Goal: Information Seeking & Learning: Learn about a topic

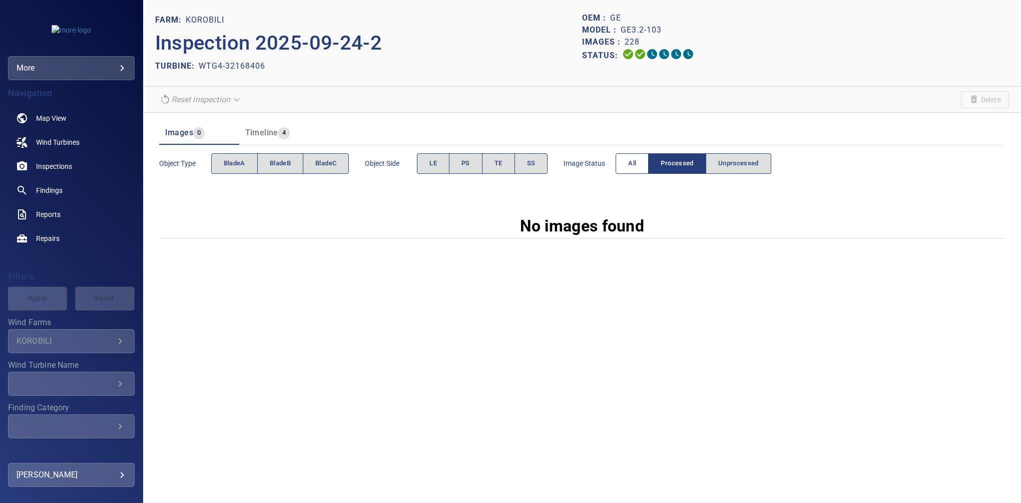
click at [629, 167] on span "All" at bounding box center [632, 164] width 8 height 12
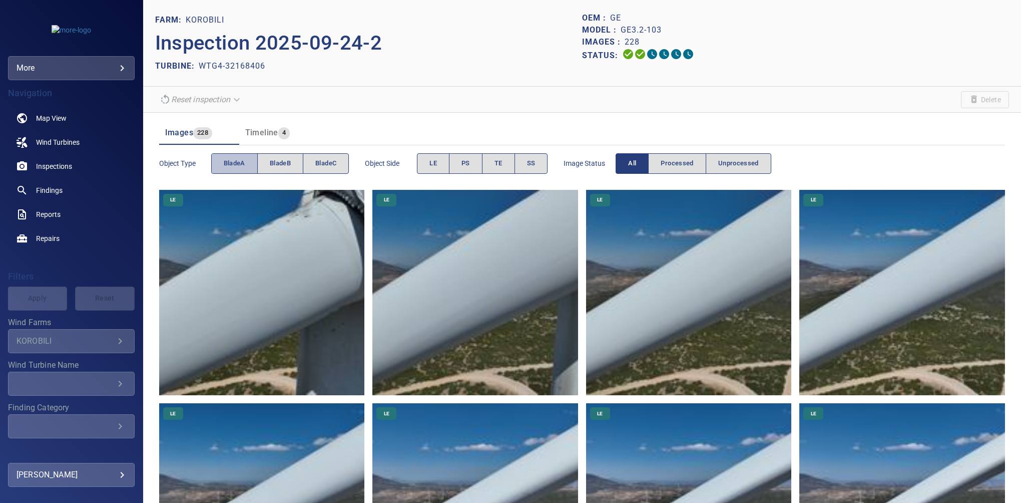
click at [245, 162] on button "bladeA" at bounding box center [234, 163] width 47 height 21
click at [464, 163] on span "PS" at bounding box center [465, 164] width 9 height 12
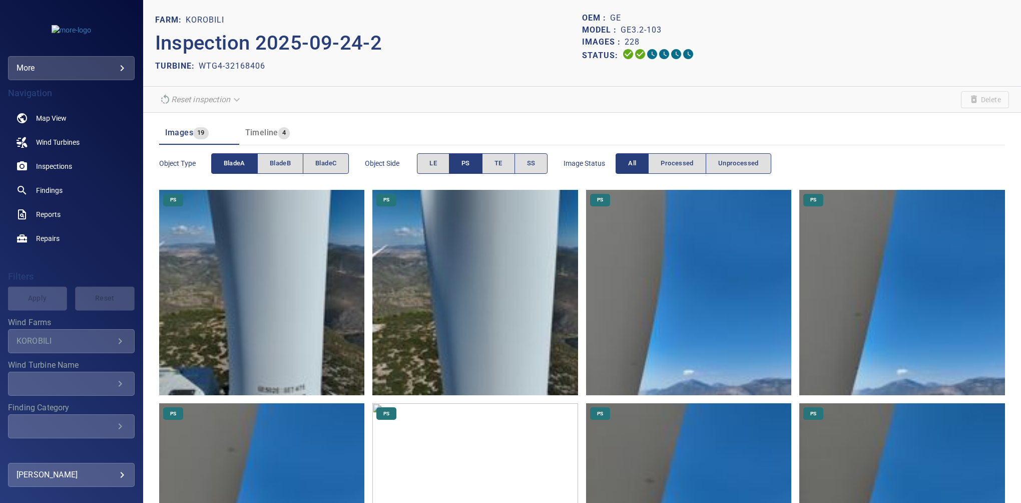
click at [662, 268] on img at bounding box center [689, 293] width 206 height 206
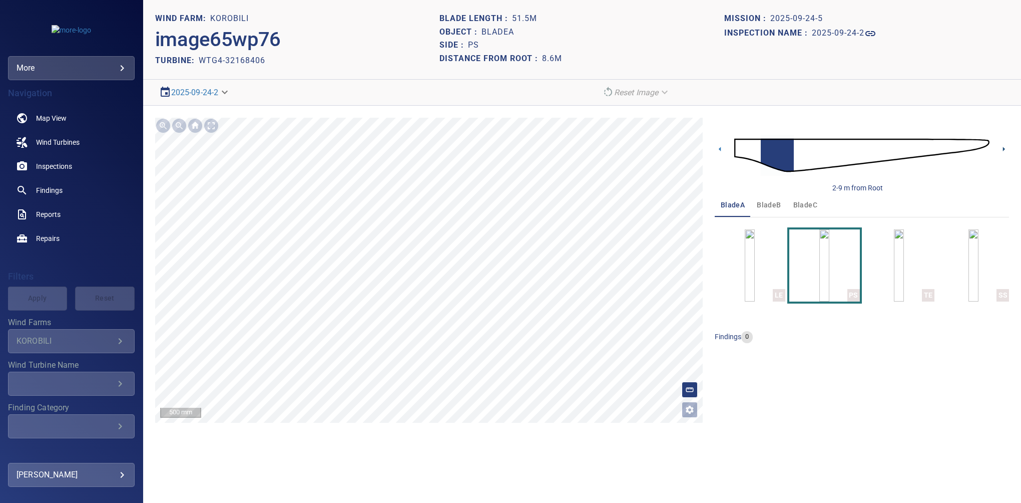
click at [707, 146] on icon at bounding box center [1004, 149] width 11 height 11
click at [707, 151] on icon at bounding box center [1004, 149] width 11 height 11
click at [483, 468] on section "**********" at bounding box center [582, 251] width 878 height 503
click at [707, 148] on icon at bounding box center [1004, 149] width 11 height 11
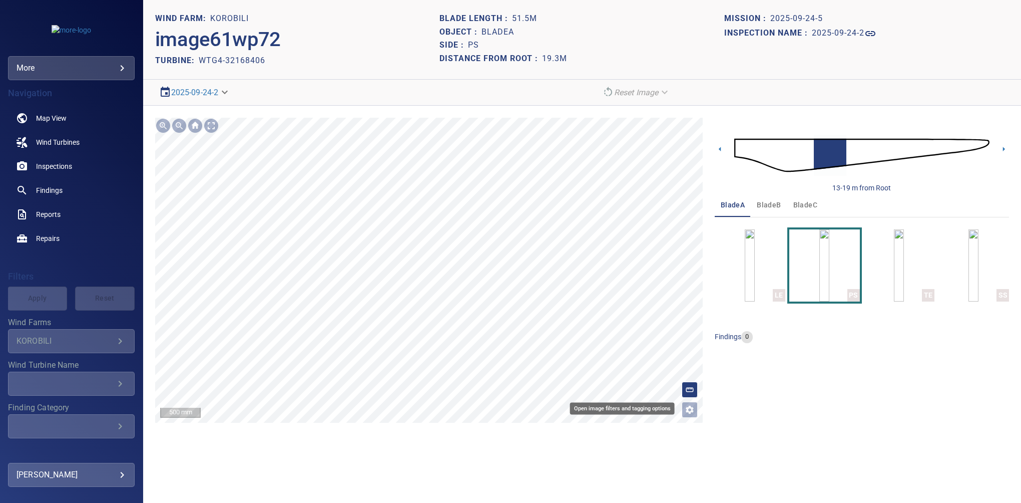
click at [692, 408] on icon "Open image filters and tagging options" at bounding box center [690, 409] width 8 height 8
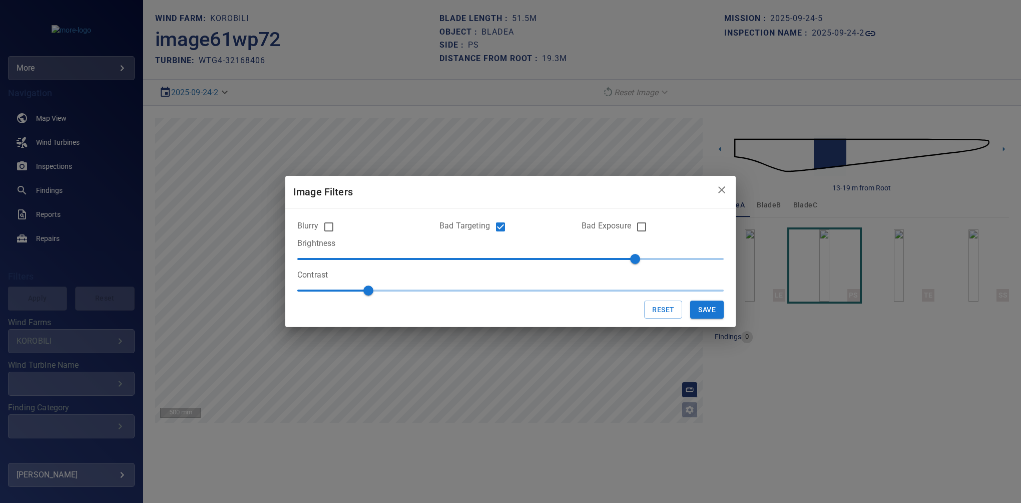
click at [707, 190] on icon "close" at bounding box center [722, 190] width 12 height 12
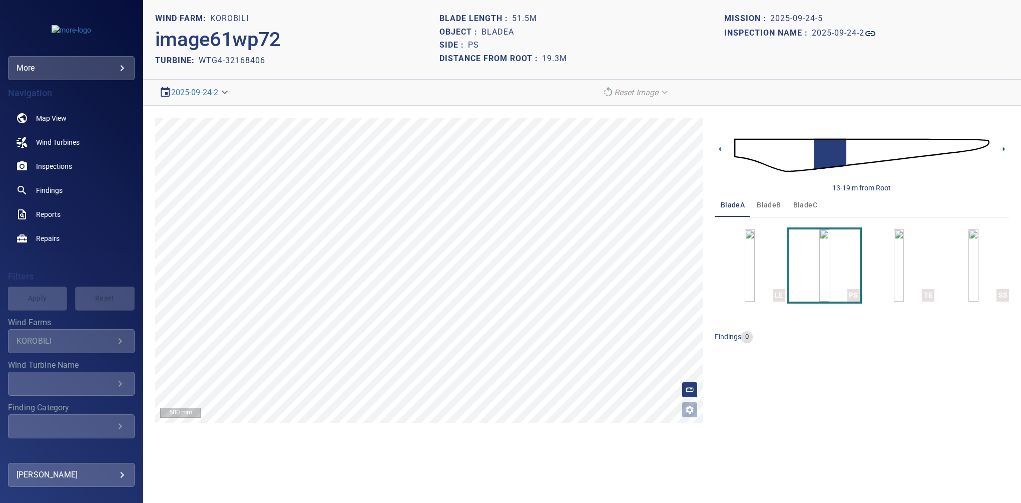
click at [707, 149] on icon at bounding box center [1004, 149] width 11 height 11
click at [492, 495] on html "**********" at bounding box center [510, 251] width 1021 height 503
click at [686, 408] on icon "Open image filters and tagging options" at bounding box center [690, 409] width 8 height 8
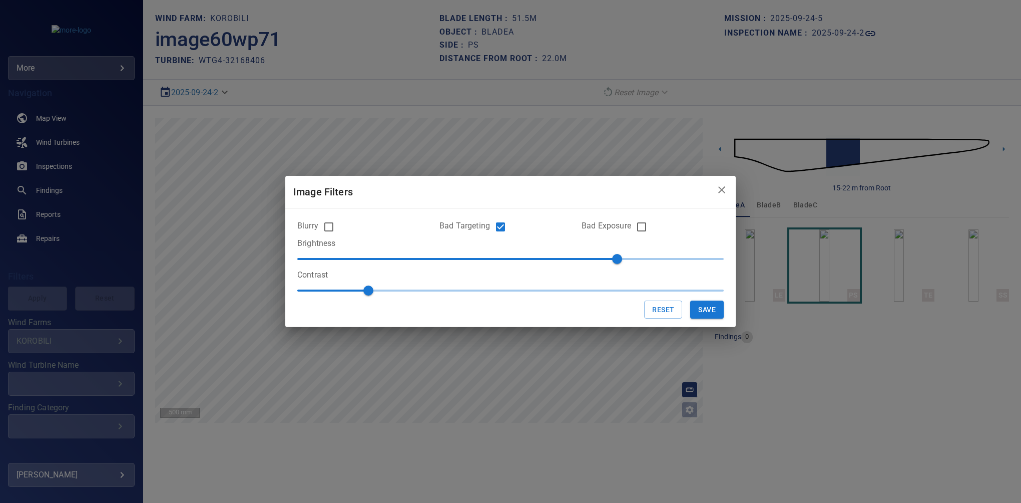
click at [707, 186] on icon "close" at bounding box center [722, 190] width 12 height 12
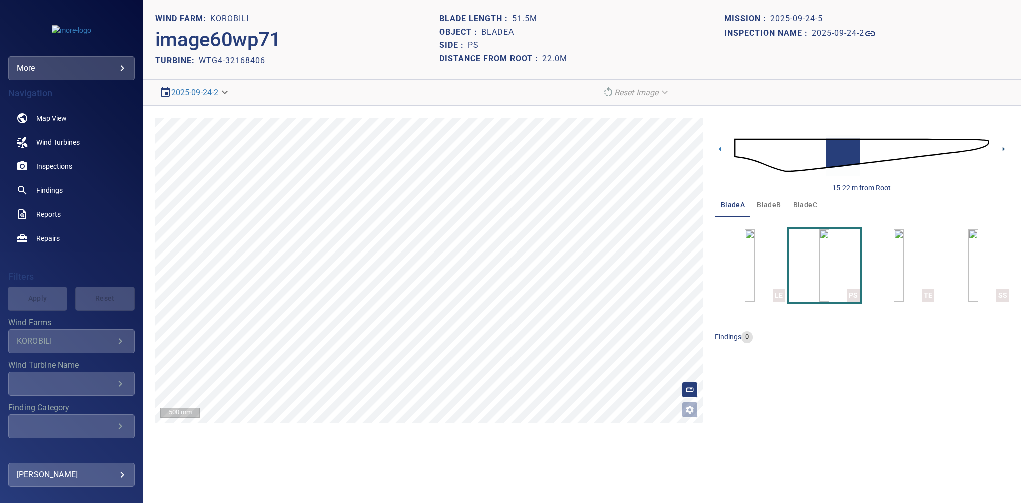
click at [707, 148] on icon at bounding box center [1004, 149] width 11 height 11
click at [707, 444] on section "**********" at bounding box center [582, 251] width 878 height 503
click at [707, 30] on h1 "2025-09-24-2" at bounding box center [838, 34] width 53 height 10
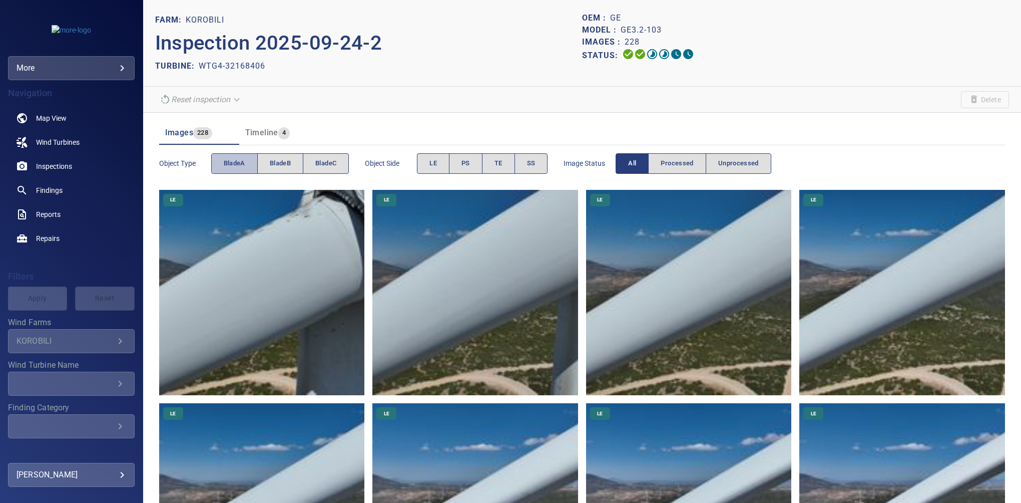
click at [238, 164] on span "bladeA" at bounding box center [235, 164] width 22 height 12
click at [459, 169] on button "PS" at bounding box center [466, 163] width 34 height 21
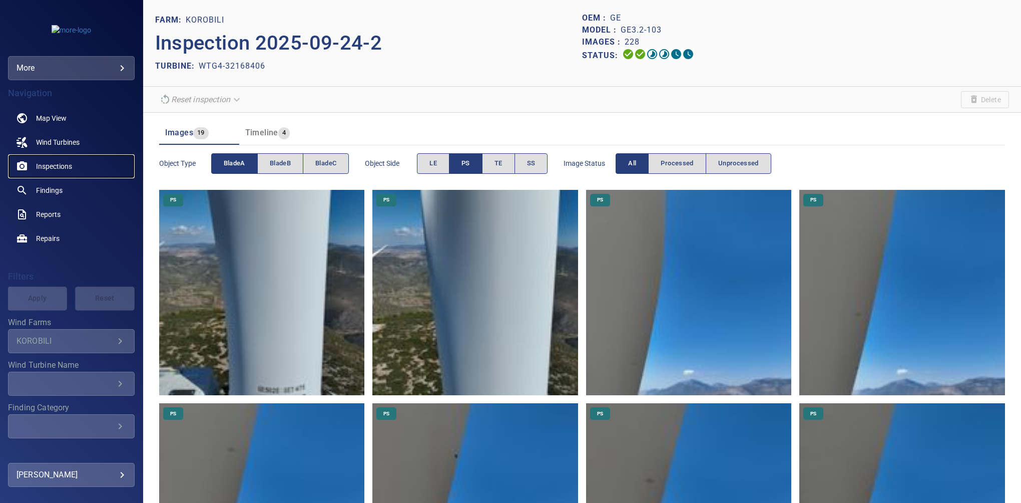
click at [46, 165] on span "Inspections" at bounding box center [54, 166] width 36 height 10
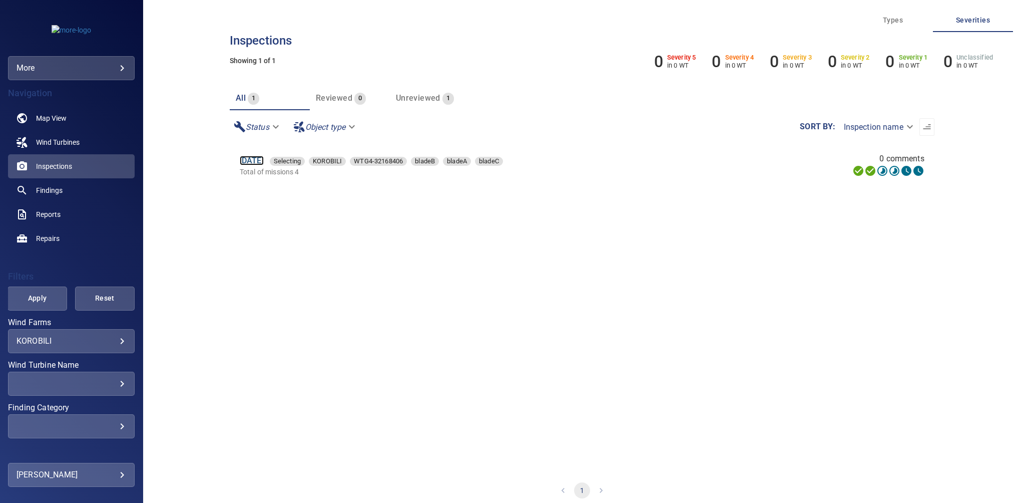
click at [264, 160] on link "24 Sep 2025" at bounding box center [252, 161] width 24 height 10
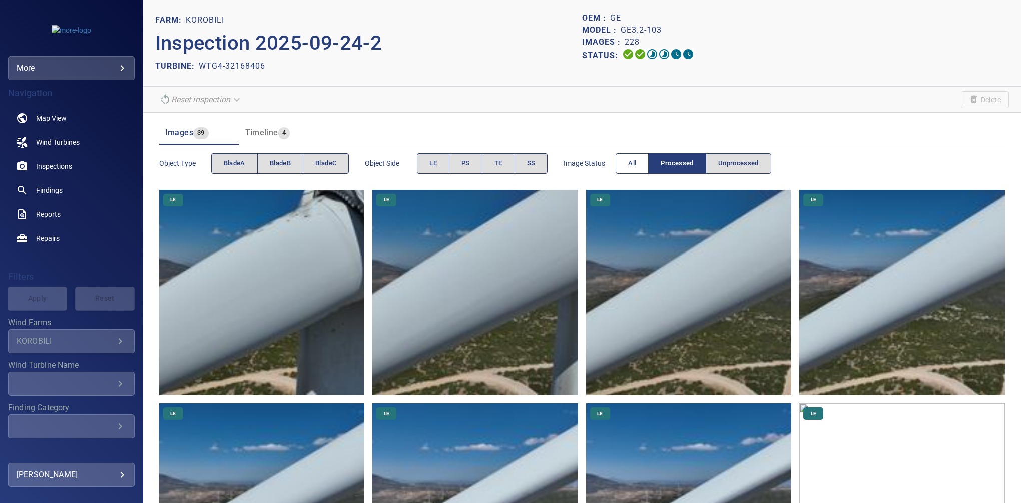
click at [618, 169] on button "All" at bounding box center [632, 163] width 33 height 21
click at [467, 164] on span "PS" at bounding box center [465, 164] width 9 height 12
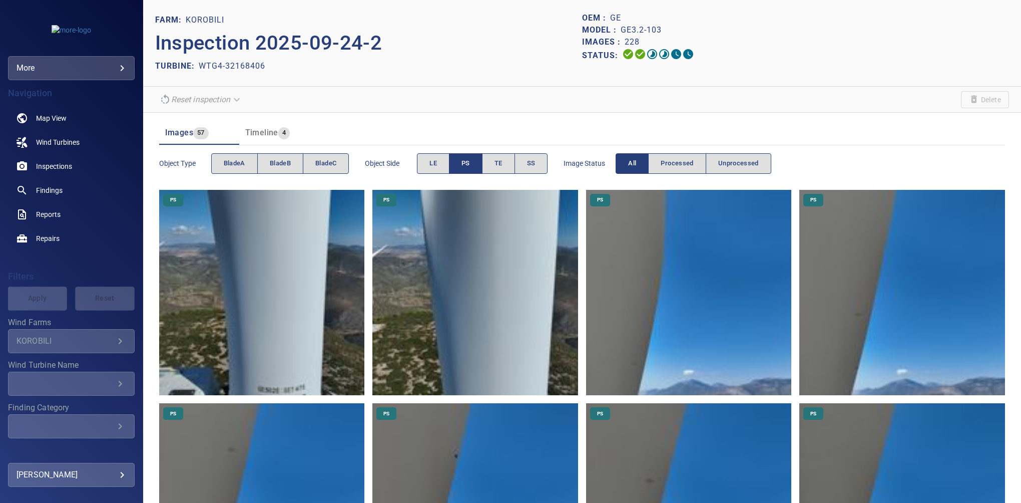
click at [656, 268] on img at bounding box center [689, 293] width 206 height 206
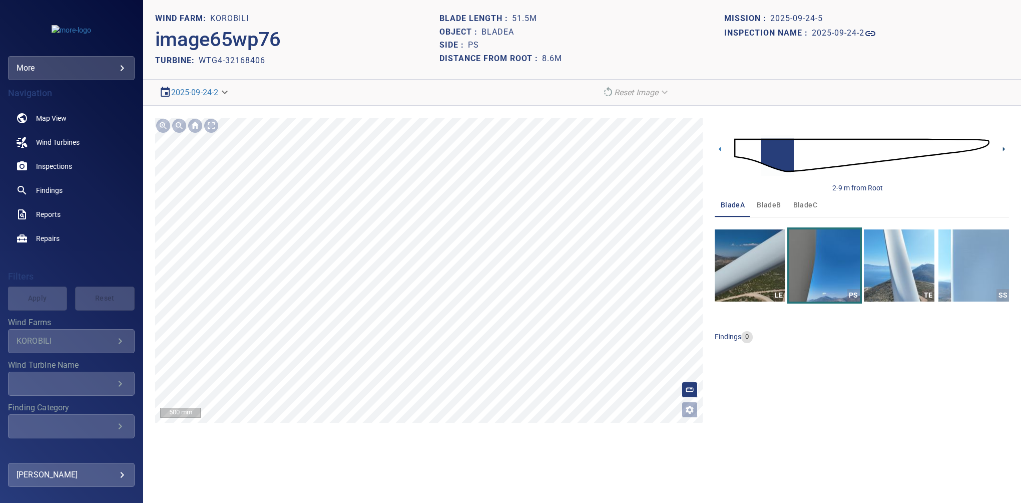
click at [707, 149] on icon at bounding box center [1004, 149] width 11 height 11
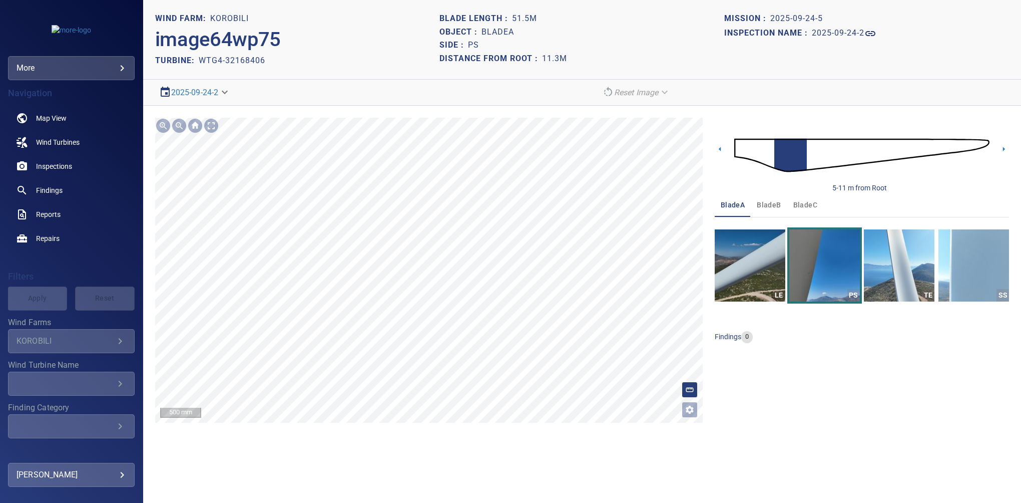
click at [391, 468] on section "**********" at bounding box center [582, 251] width 878 height 503
click at [707, 146] on icon at bounding box center [1004, 149] width 11 height 11
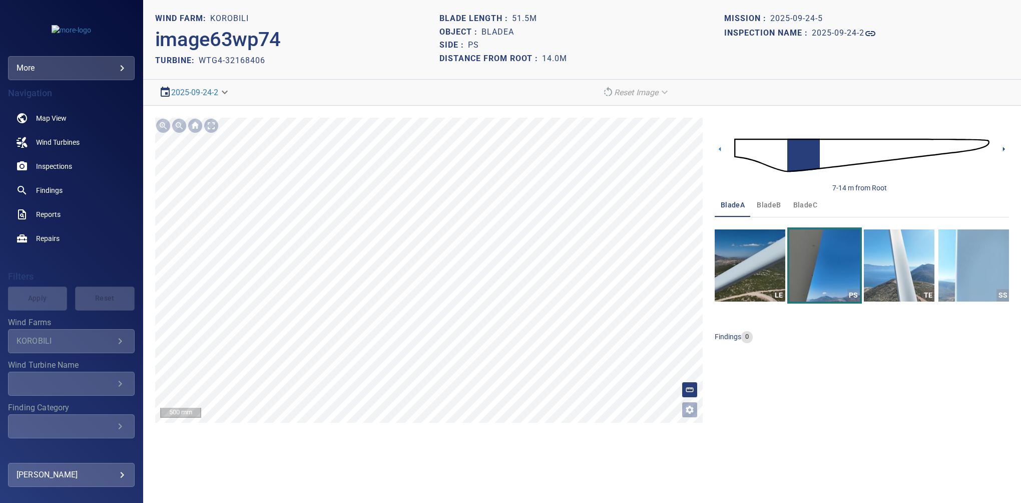
click at [707, 147] on icon at bounding box center [1004, 149] width 11 height 11
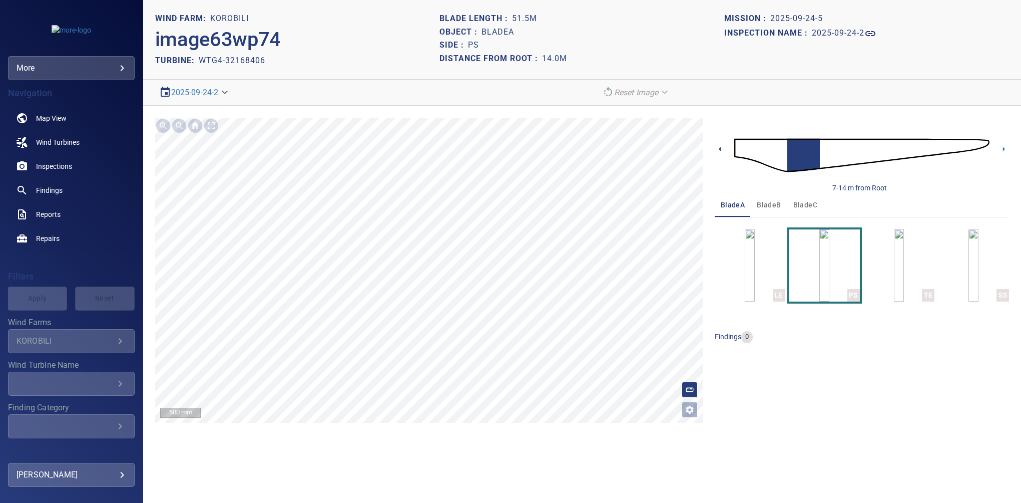
click at [707, 148] on icon at bounding box center [720, 149] width 2 height 5
click at [707, 30] on h1 "2025-09-24-2" at bounding box center [838, 34] width 53 height 10
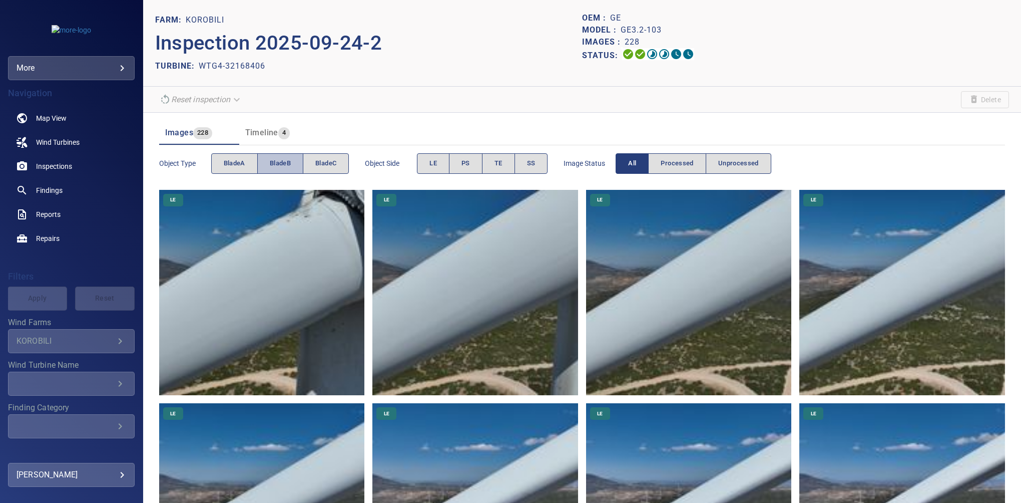
click at [289, 158] on span "bladeB" at bounding box center [280, 164] width 21 height 12
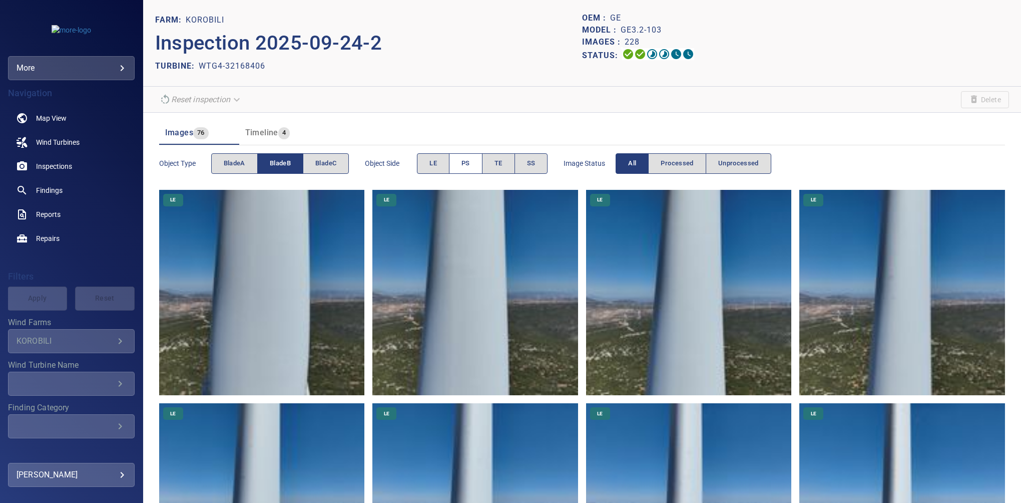
click at [460, 168] on button "PS" at bounding box center [466, 163] width 34 height 21
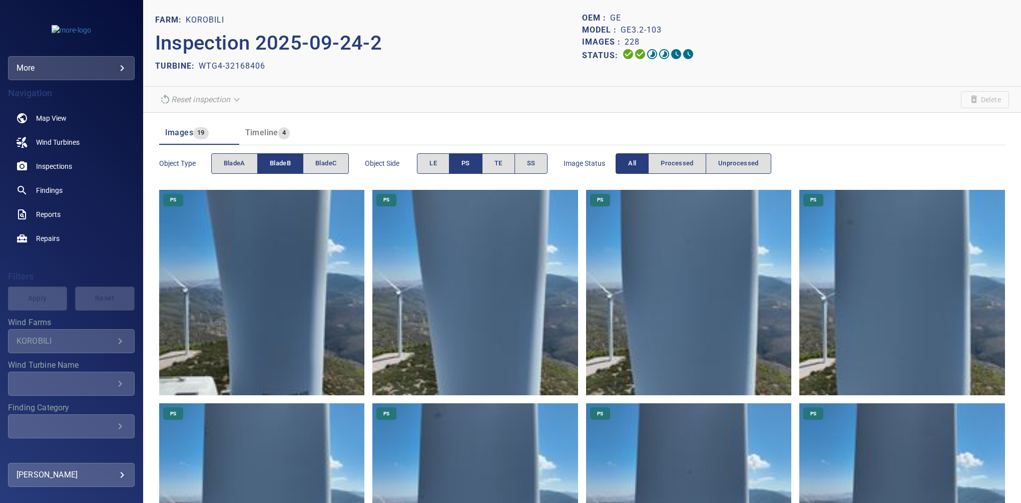
click at [310, 334] on img at bounding box center [262, 293] width 206 height 206
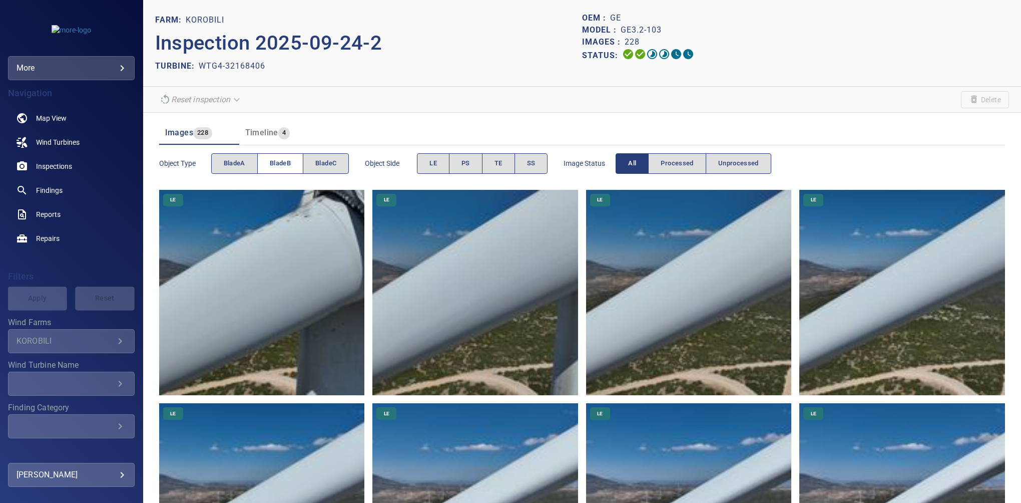
click at [280, 158] on span "bladeB" at bounding box center [280, 164] width 21 height 12
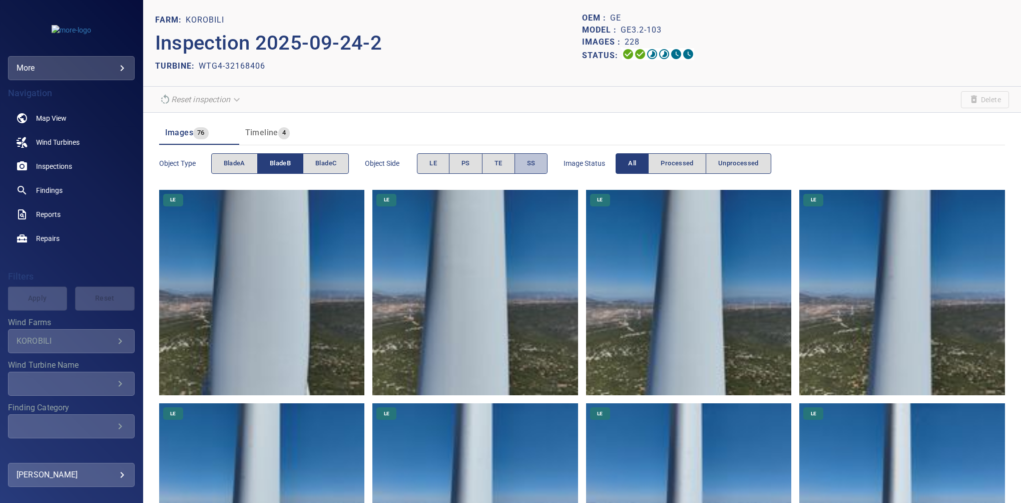
click at [538, 161] on button "SS" at bounding box center [532, 163] width 34 height 21
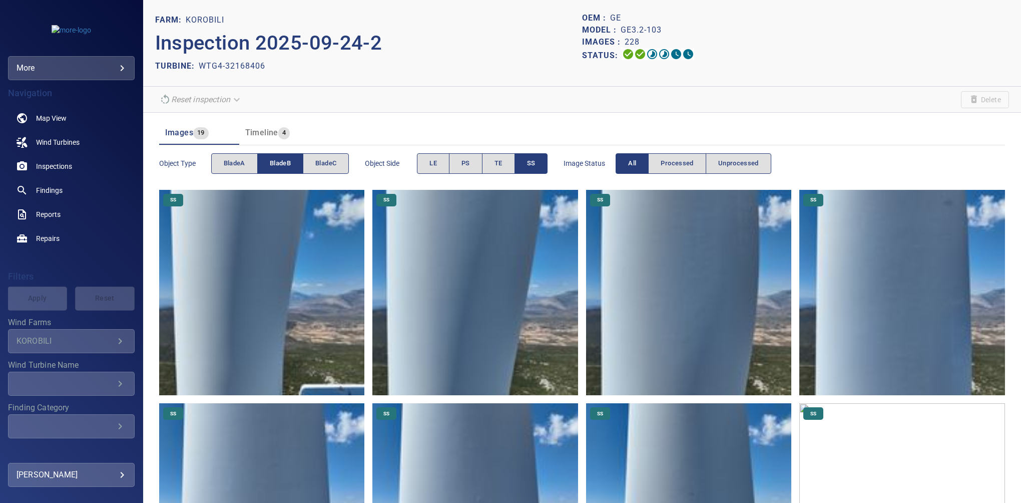
click at [252, 314] on img at bounding box center [262, 293] width 206 height 206
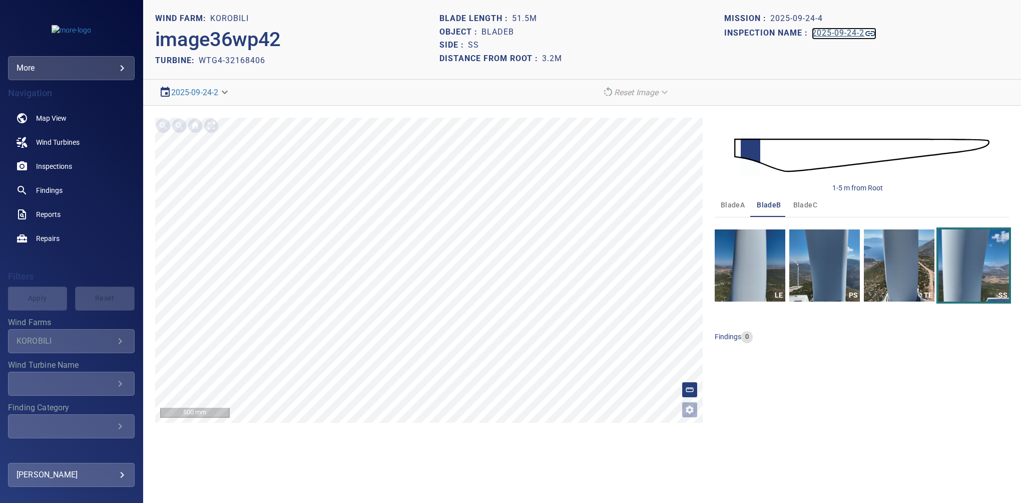
click at [707, 28] on link "2025-09-24-2" at bounding box center [844, 34] width 65 height 12
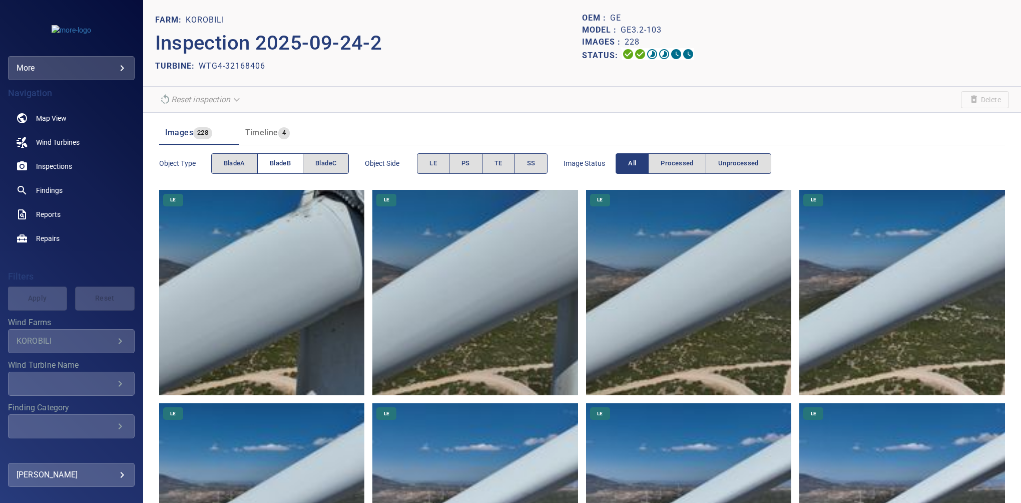
click at [278, 158] on span "bladeB" at bounding box center [280, 164] width 21 height 12
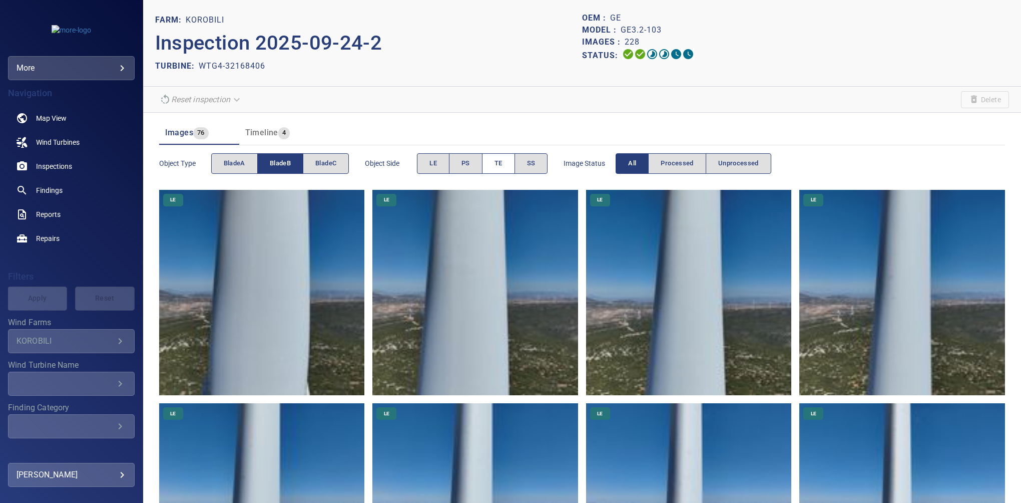
click at [506, 163] on button "TE" at bounding box center [498, 163] width 33 height 21
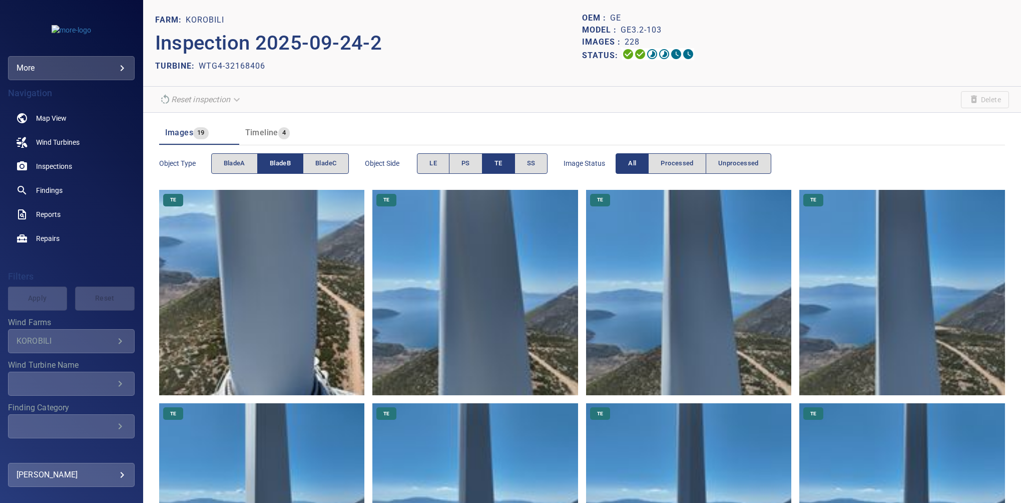
click at [492, 165] on button "TE" at bounding box center [498, 163] width 33 height 21
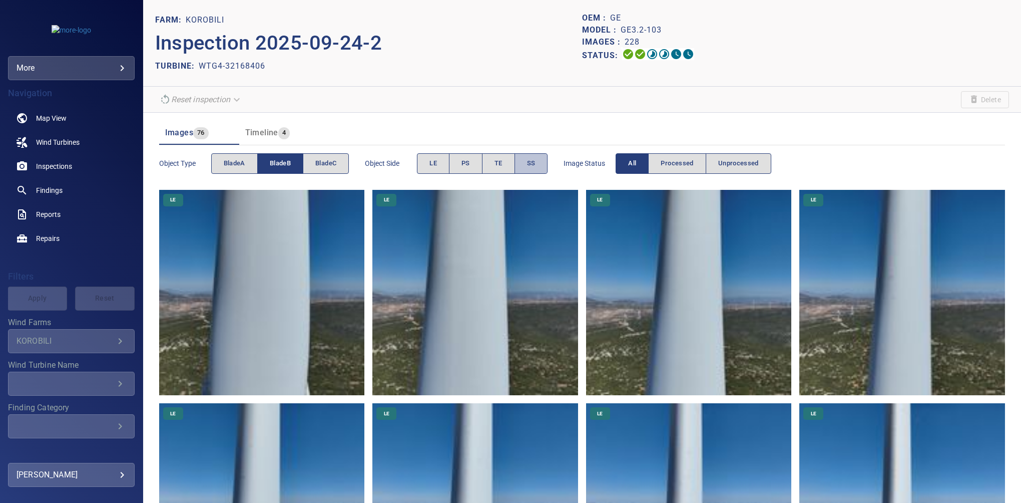
click at [527, 160] on span "SS" at bounding box center [531, 164] width 9 height 12
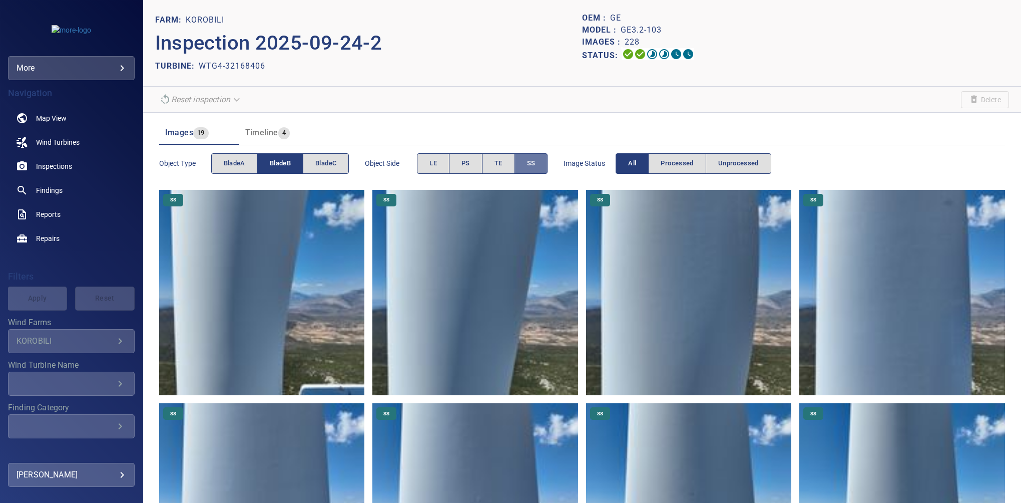
click at [525, 158] on button "SS" at bounding box center [532, 163] width 34 height 21
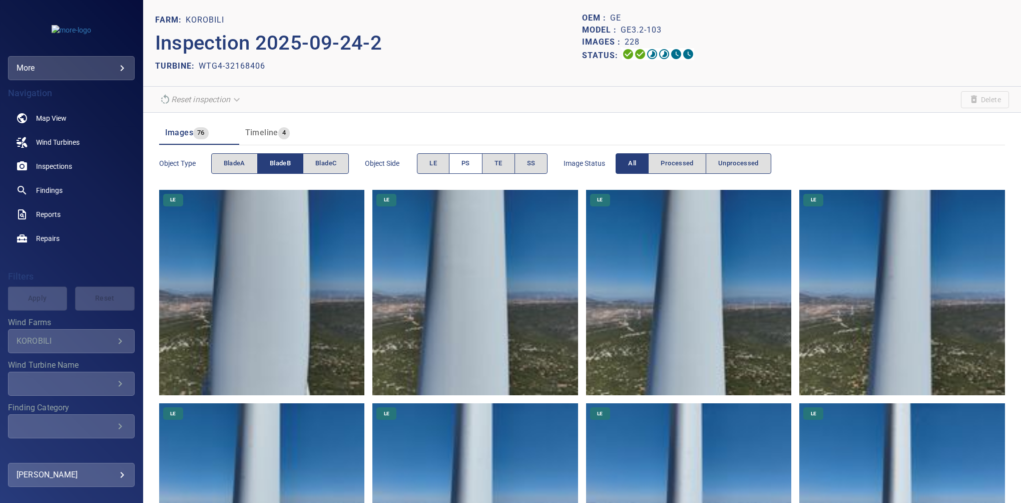
click at [462, 163] on button "PS" at bounding box center [466, 163] width 34 height 21
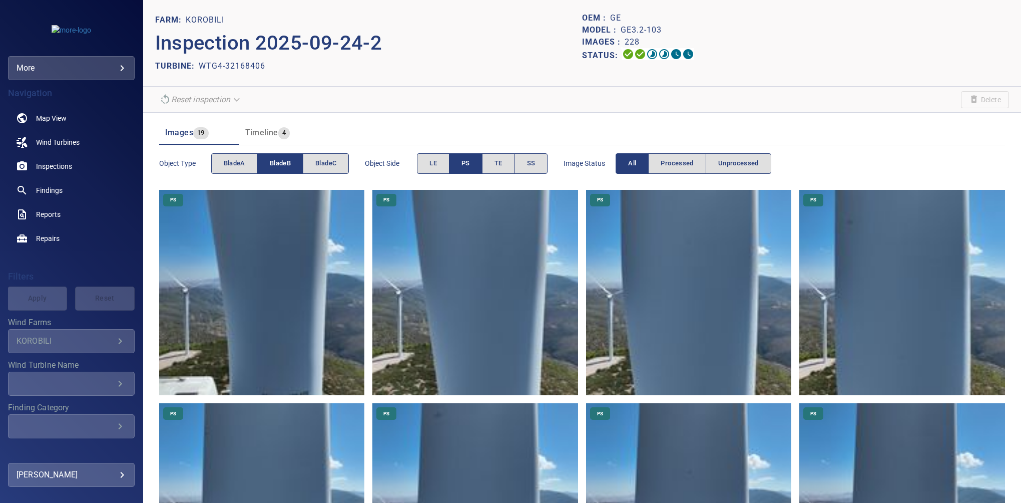
click at [288, 162] on span "bladeB" at bounding box center [280, 164] width 21 height 12
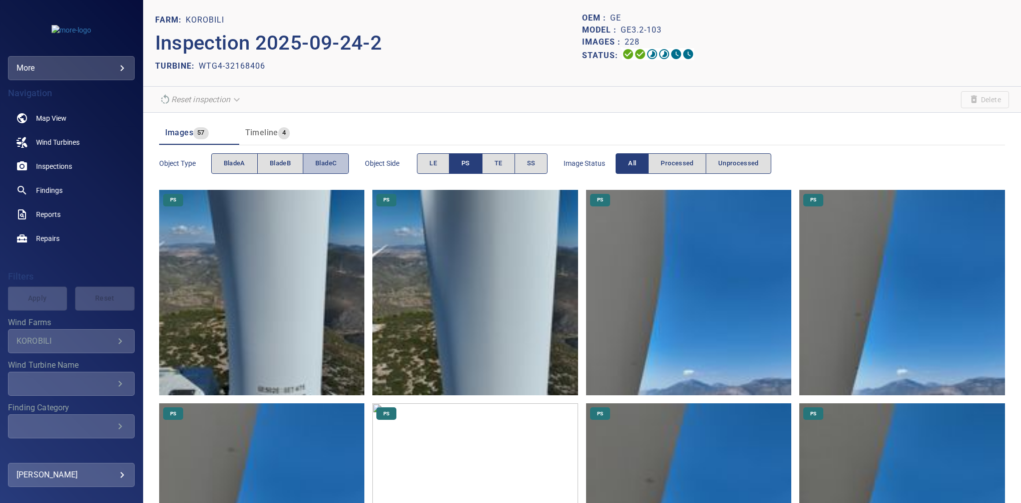
click at [318, 158] on span "bladeC" at bounding box center [325, 164] width 21 height 12
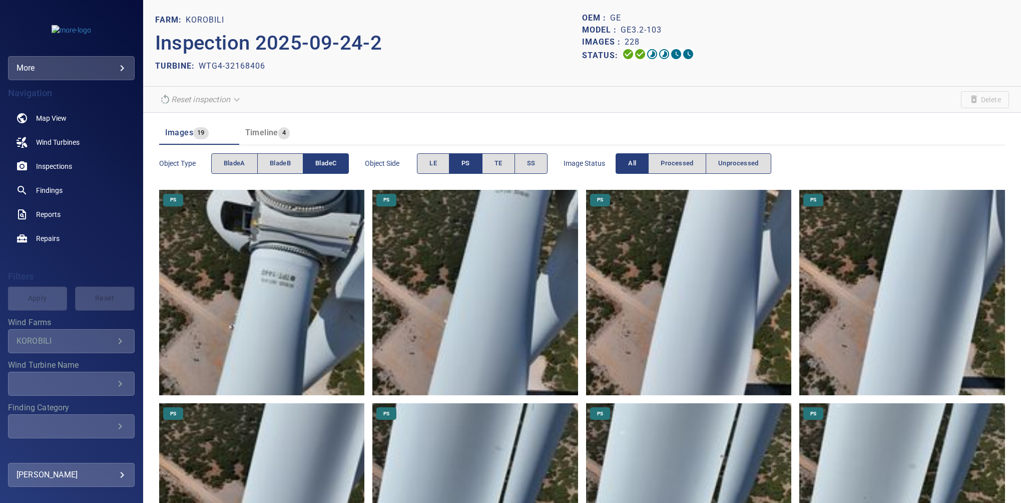
click at [473, 156] on button "PS" at bounding box center [466, 163] width 34 height 21
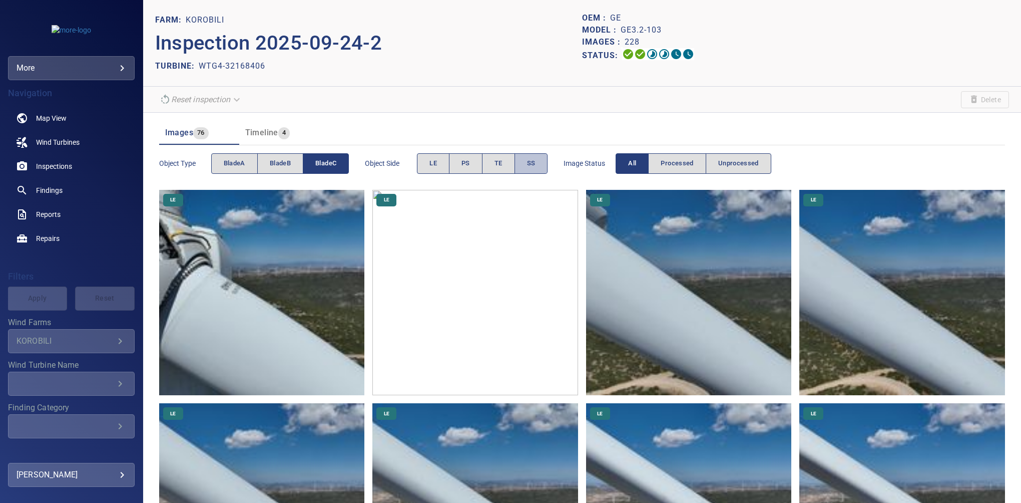
click at [531, 165] on span "SS" at bounding box center [531, 164] width 9 height 12
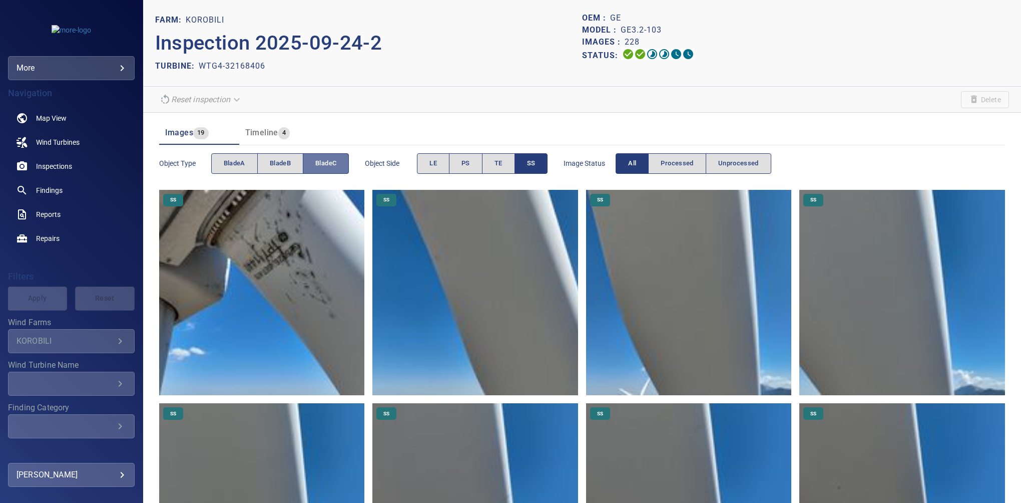
click at [322, 163] on span "bladeC" at bounding box center [325, 164] width 21 height 12
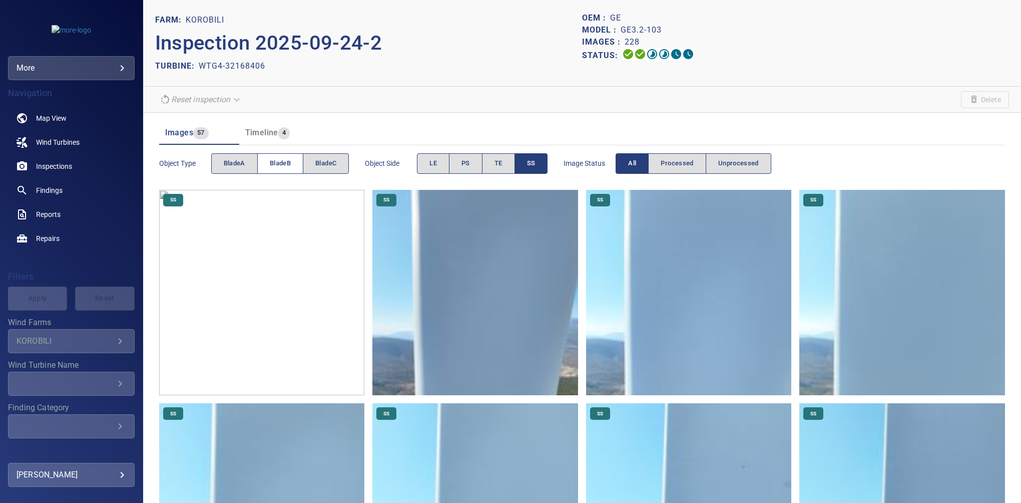
click at [285, 160] on span "bladeB" at bounding box center [280, 164] width 21 height 12
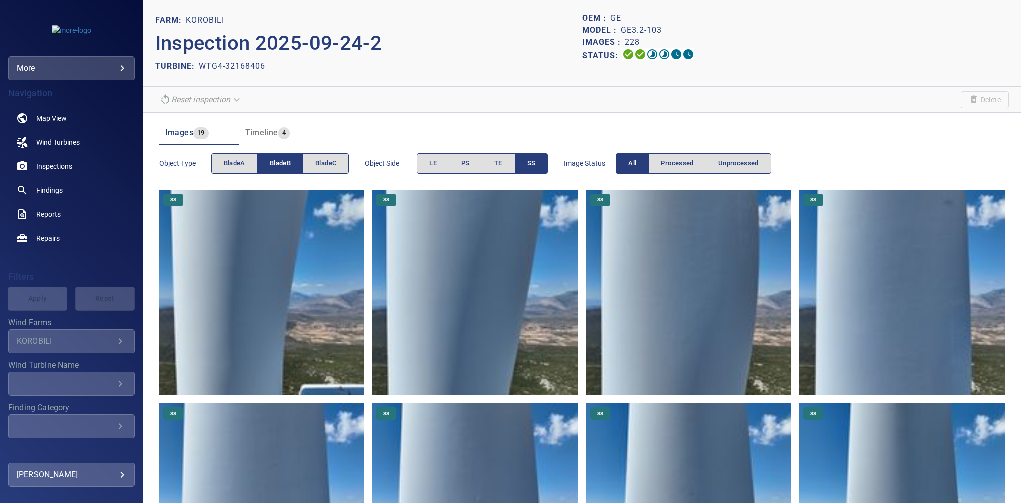
click at [521, 168] on button "SS" at bounding box center [532, 163] width 34 height 21
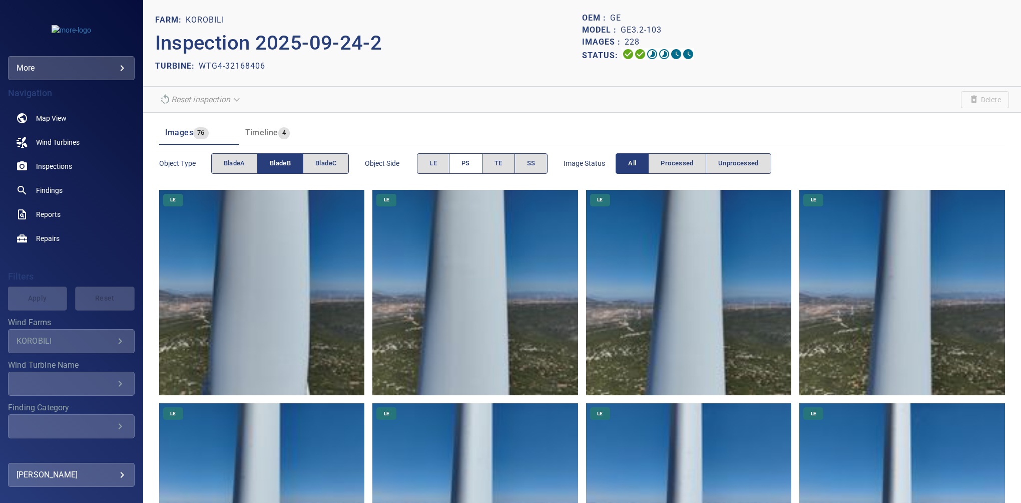
click at [465, 163] on span "PS" at bounding box center [465, 164] width 9 height 12
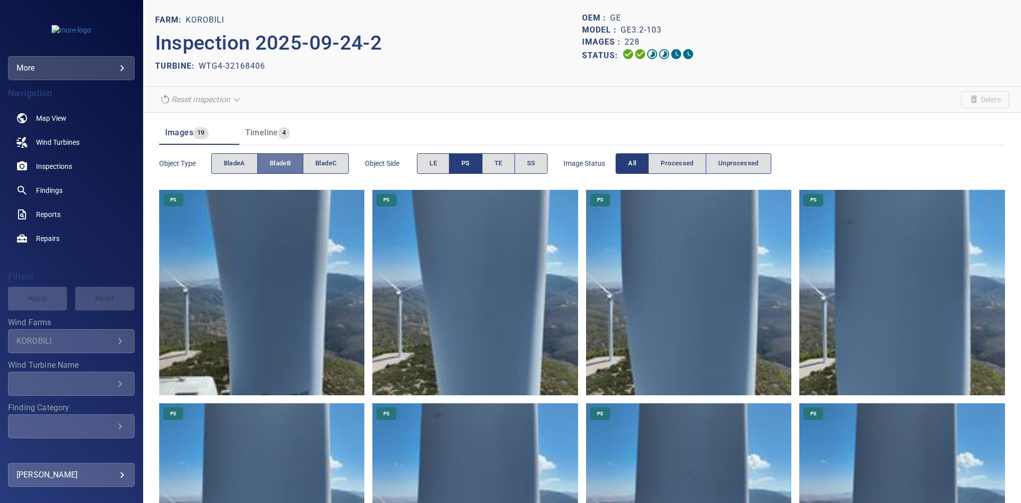
click at [280, 166] on span "bladeB" at bounding box center [280, 164] width 21 height 12
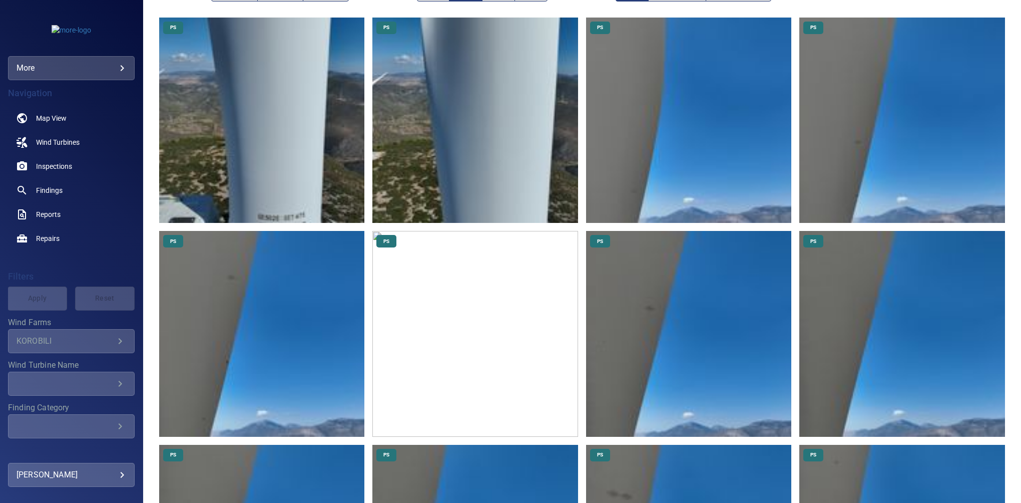
scroll to position [195, 0]
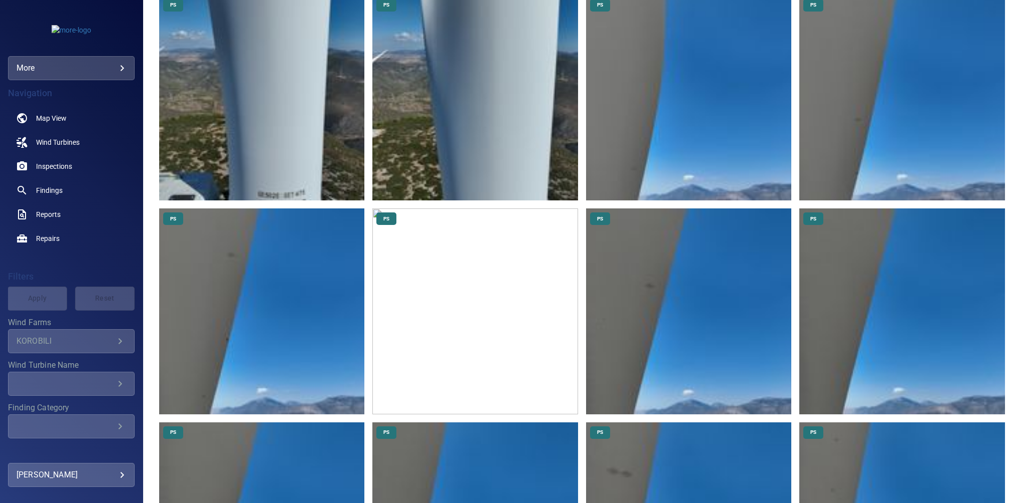
click at [676, 124] on img at bounding box center [689, 98] width 206 height 206
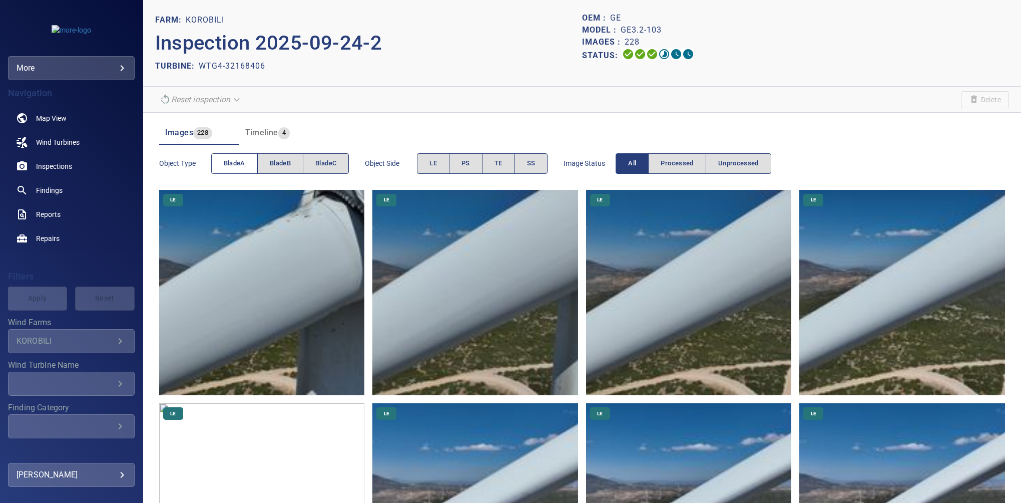
click at [243, 163] on span "bladeA" at bounding box center [235, 164] width 22 height 12
click at [474, 167] on button "PS" at bounding box center [466, 163] width 34 height 21
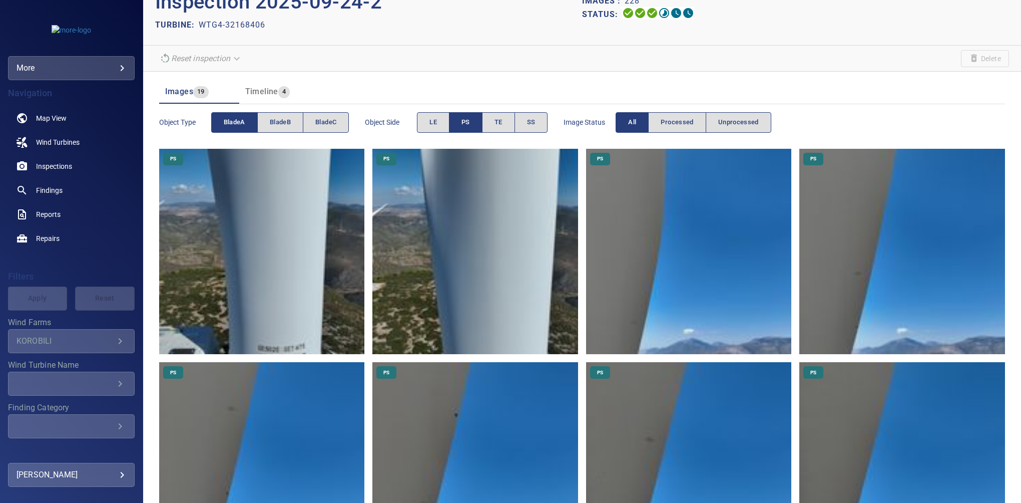
scroll to position [88, 0]
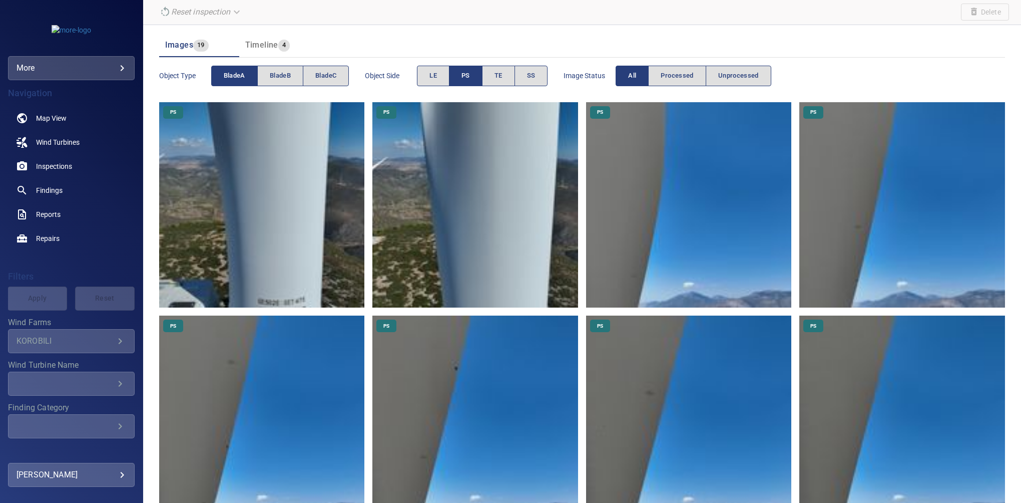
click at [462, 83] on button "PS" at bounding box center [466, 76] width 34 height 21
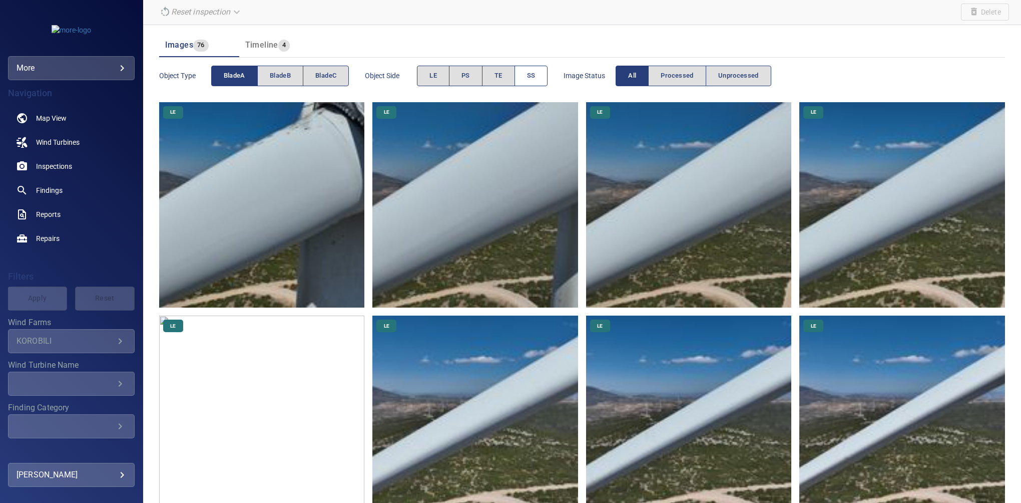
click at [529, 74] on span "SS" at bounding box center [531, 76] width 9 height 12
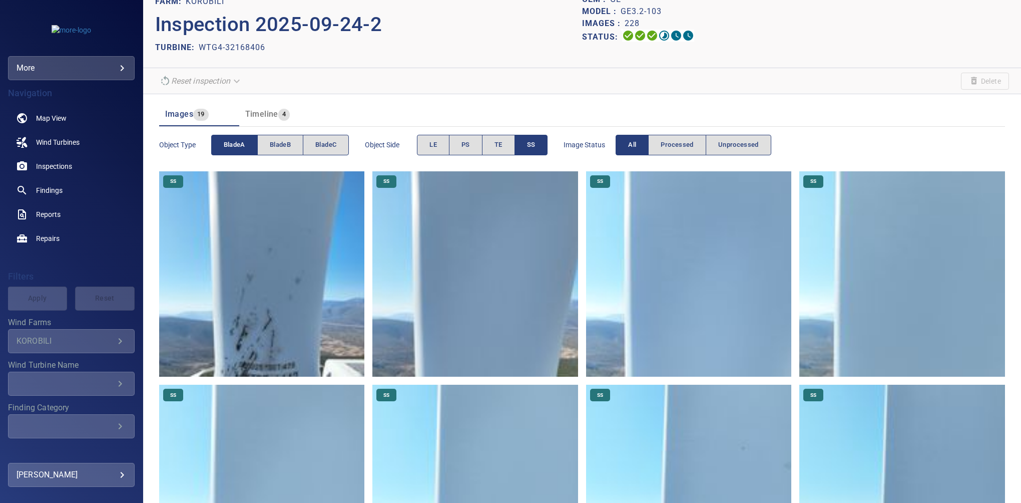
scroll to position [0, 0]
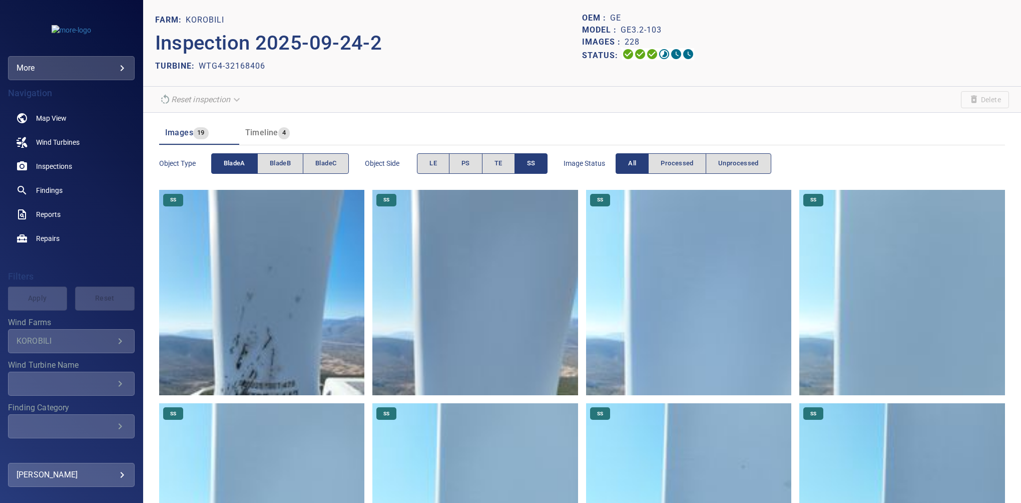
click at [525, 167] on button "SS" at bounding box center [532, 163] width 34 height 21
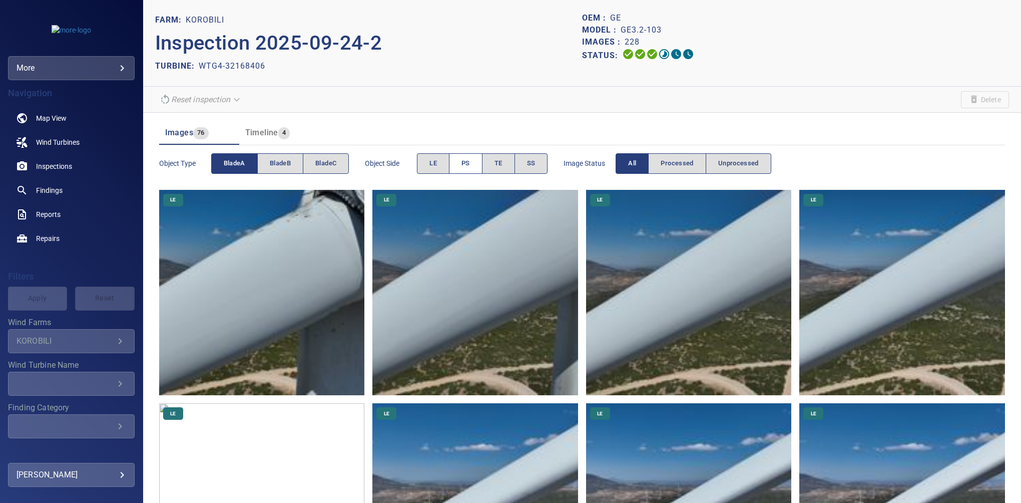
click at [464, 166] on span "PS" at bounding box center [465, 164] width 9 height 12
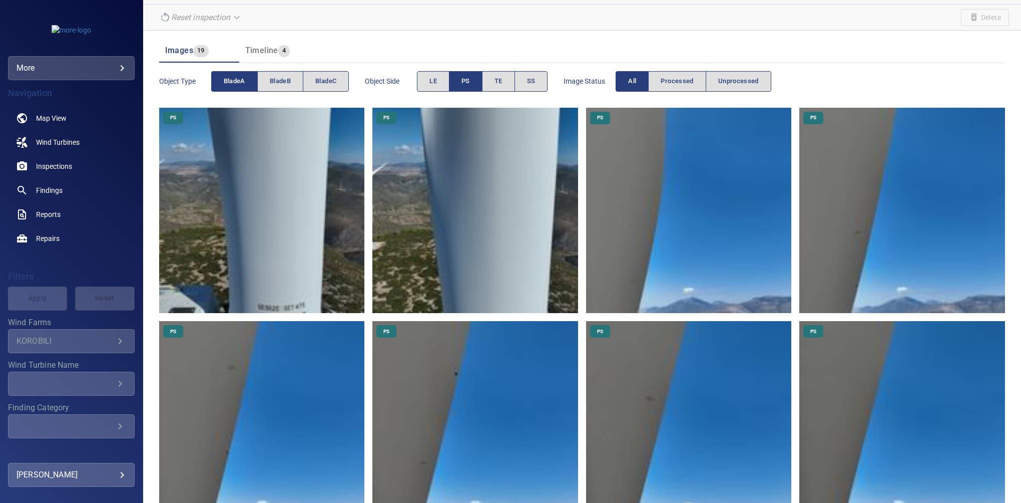
scroll to position [128, 0]
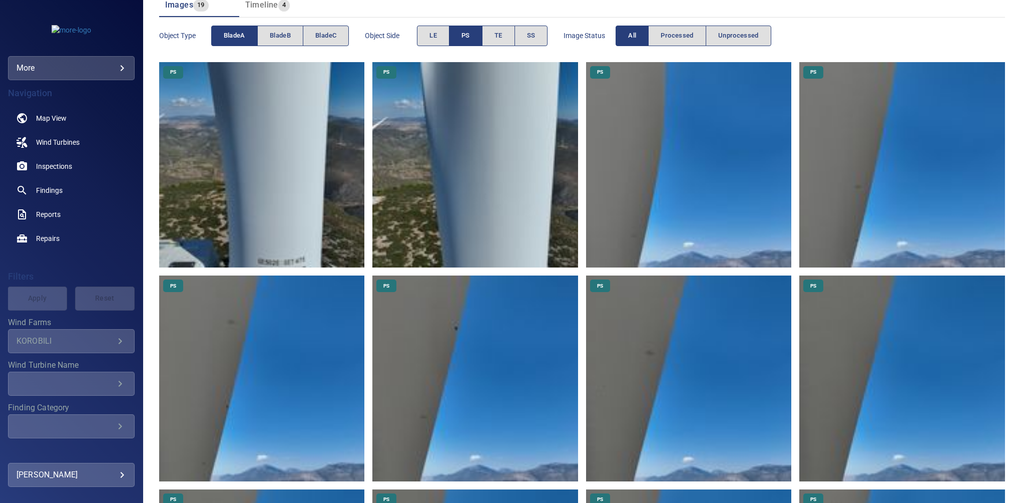
click at [245, 33] on span "bladeA" at bounding box center [235, 36] width 22 height 12
click at [297, 35] on button "bladeB" at bounding box center [280, 36] width 46 height 21
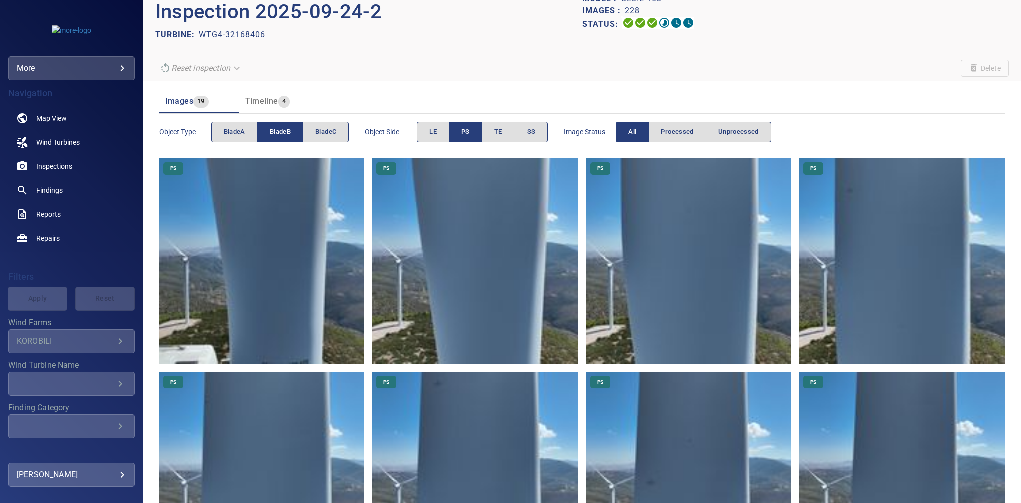
scroll to position [28, 0]
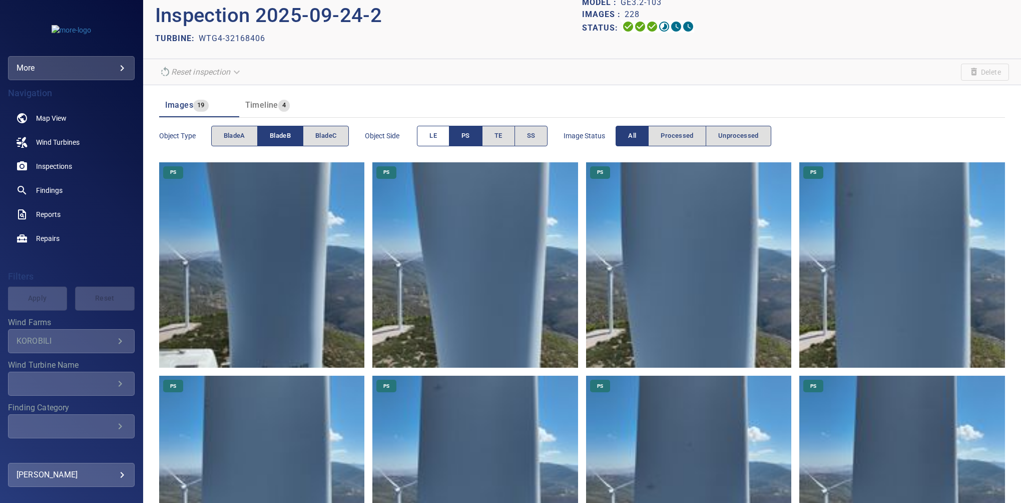
click at [432, 137] on span "LE" at bounding box center [433, 136] width 8 height 12
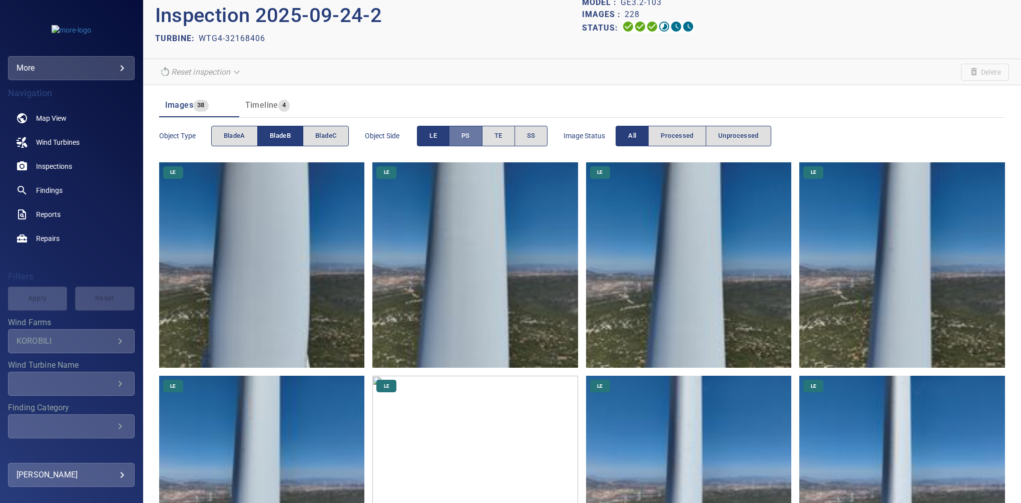
click at [466, 135] on span "PS" at bounding box center [465, 136] width 9 height 12
click at [468, 135] on span "PS" at bounding box center [465, 136] width 9 height 12
click at [486, 137] on button "TE" at bounding box center [498, 136] width 33 height 21
click at [474, 130] on button "PS" at bounding box center [465, 136] width 33 height 21
click at [503, 134] on span "TE" at bounding box center [499, 136] width 8 height 12
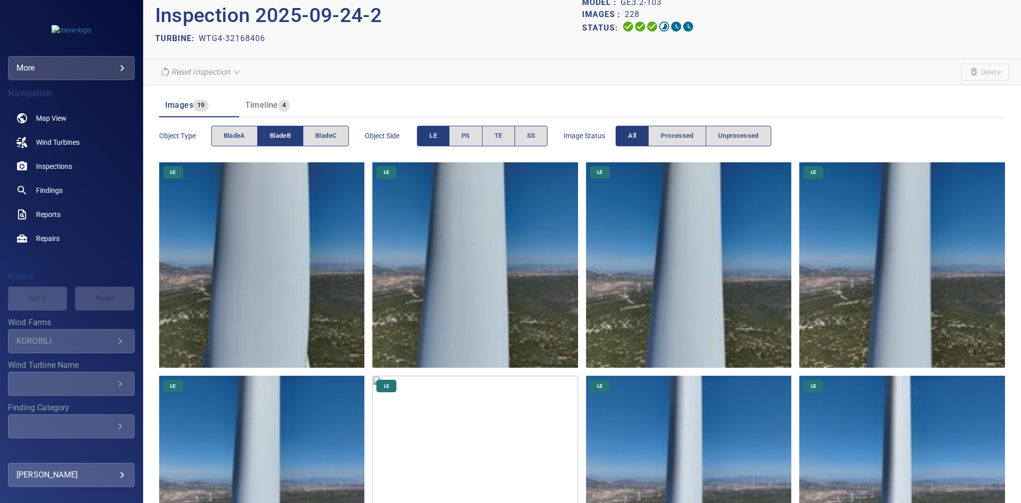
click at [434, 142] on button "LE" at bounding box center [433, 136] width 33 height 21
click at [506, 134] on button "TE" at bounding box center [498, 136] width 33 height 21
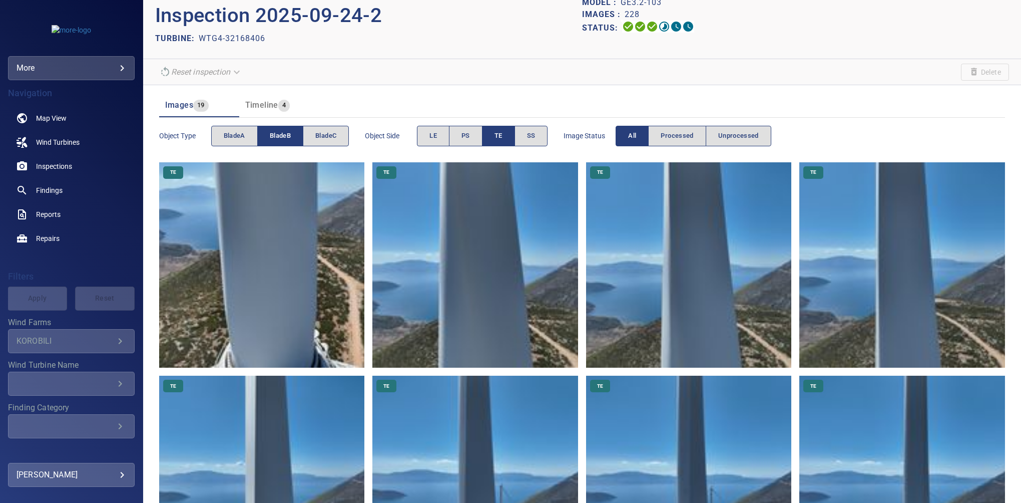
click at [506, 134] on button "TE" at bounding box center [498, 136] width 33 height 21
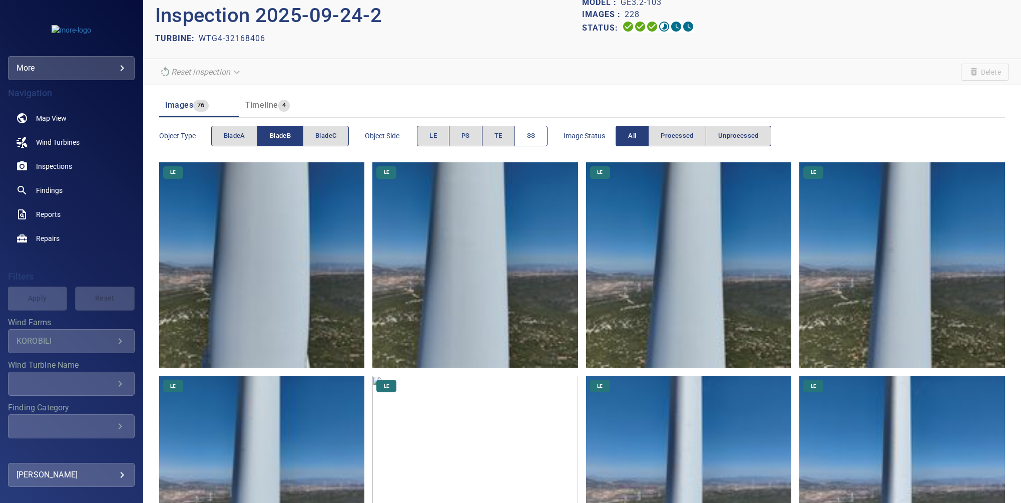
click at [529, 134] on span "SS" at bounding box center [531, 136] width 9 height 12
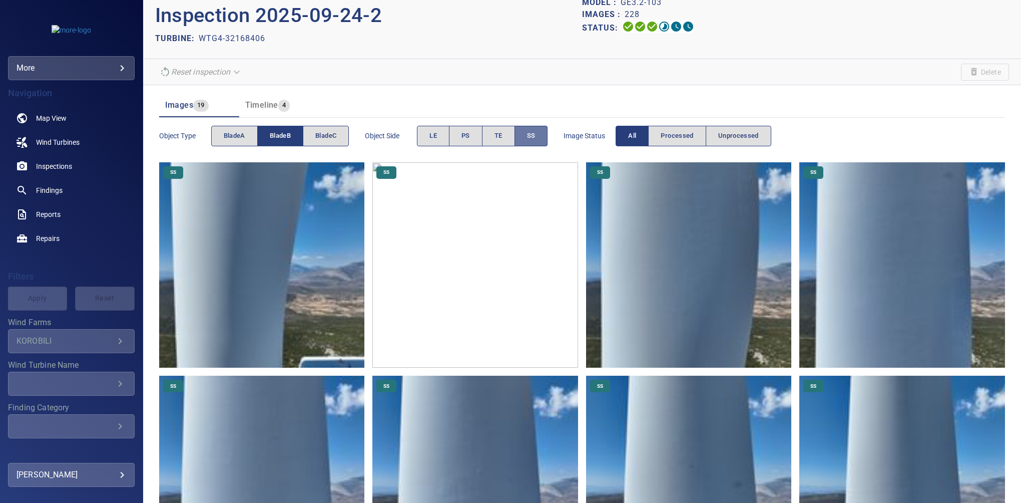
click at [529, 134] on span "SS" at bounding box center [531, 136] width 9 height 12
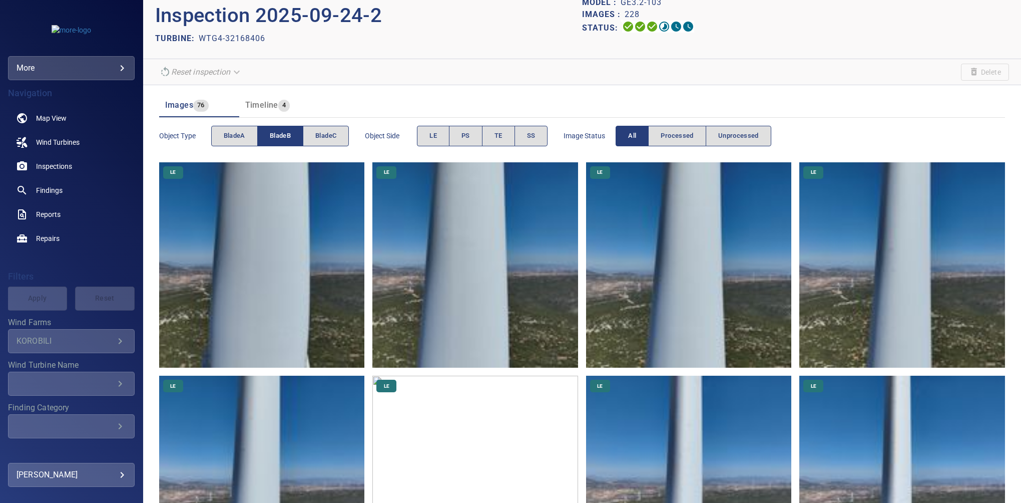
click at [284, 131] on span "bladeB" at bounding box center [280, 136] width 21 height 12
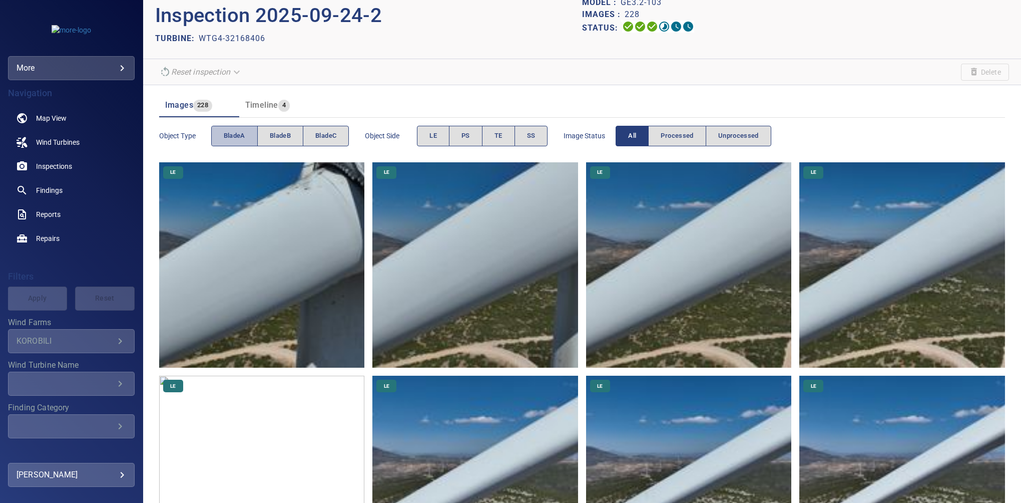
click at [243, 137] on span "bladeA" at bounding box center [235, 136] width 22 height 12
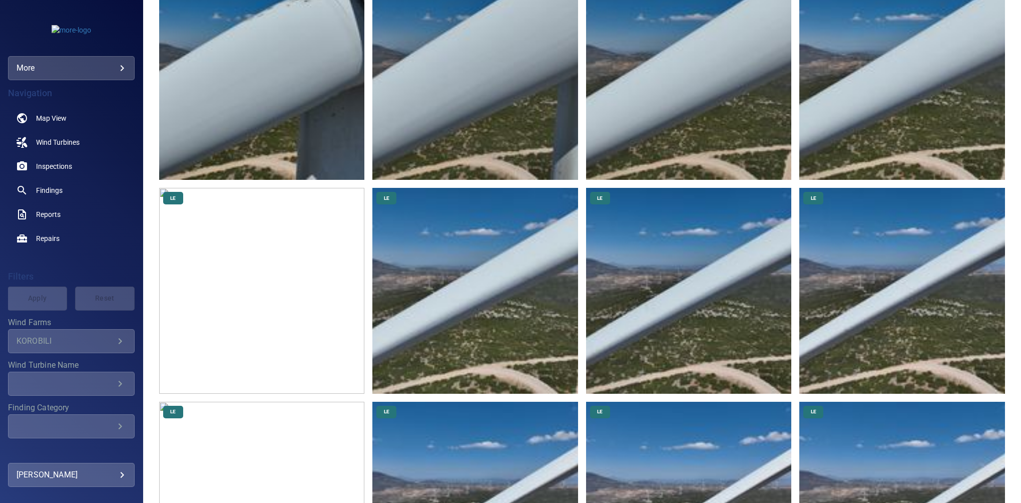
scroll to position [0, 0]
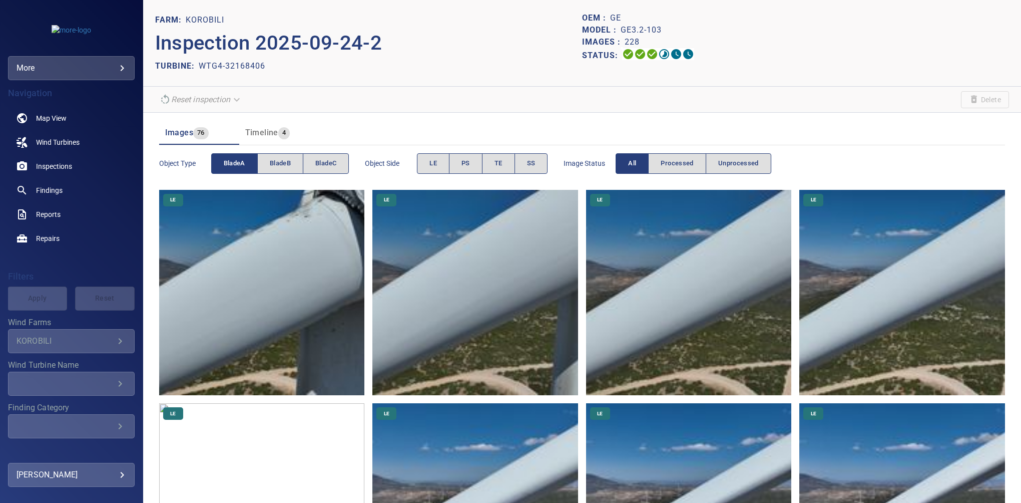
click at [231, 162] on span "bladeA" at bounding box center [235, 164] width 22 height 12
click at [278, 158] on span "bladeB" at bounding box center [280, 164] width 21 height 12
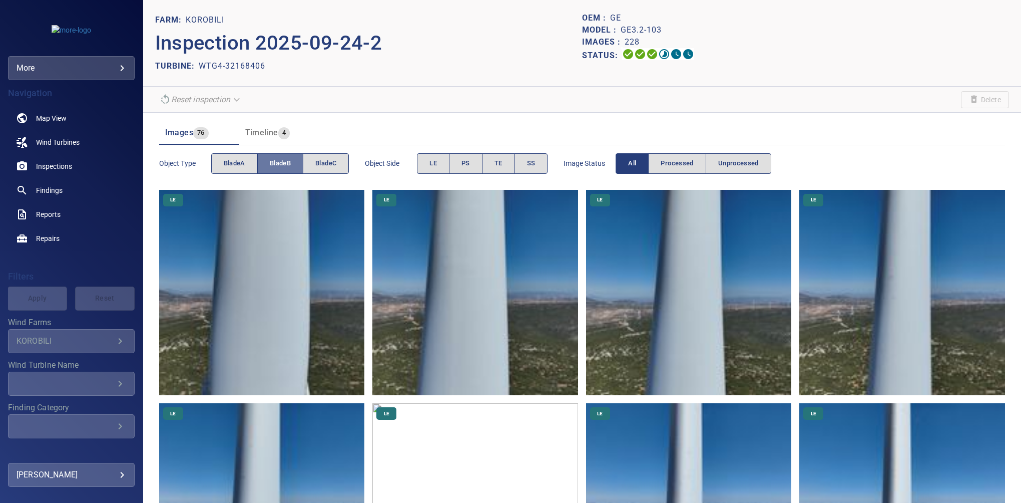
click at [280, 158] on span "bladeB" at bounding box center [280, 164] width 21 height 12
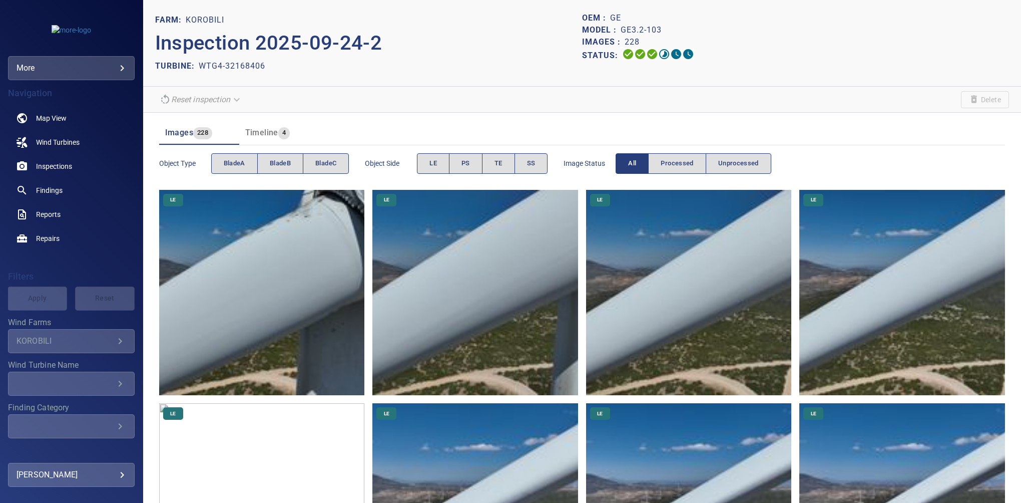
click at [314, 156] on button "bladeC" at bounding box center [326, 163] width 46 height 21
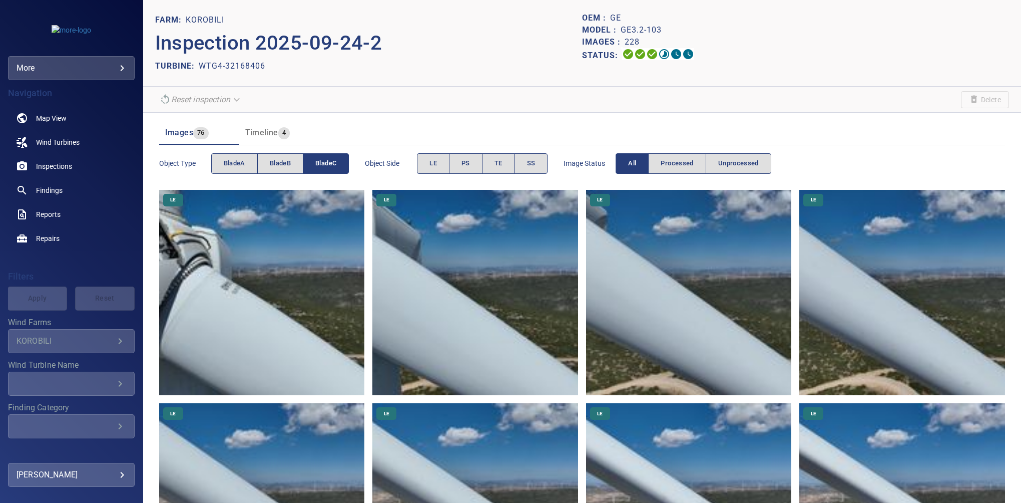
click at [320, 163] on span "bladeC" at bounding box center [325, 164] width 21 height 12
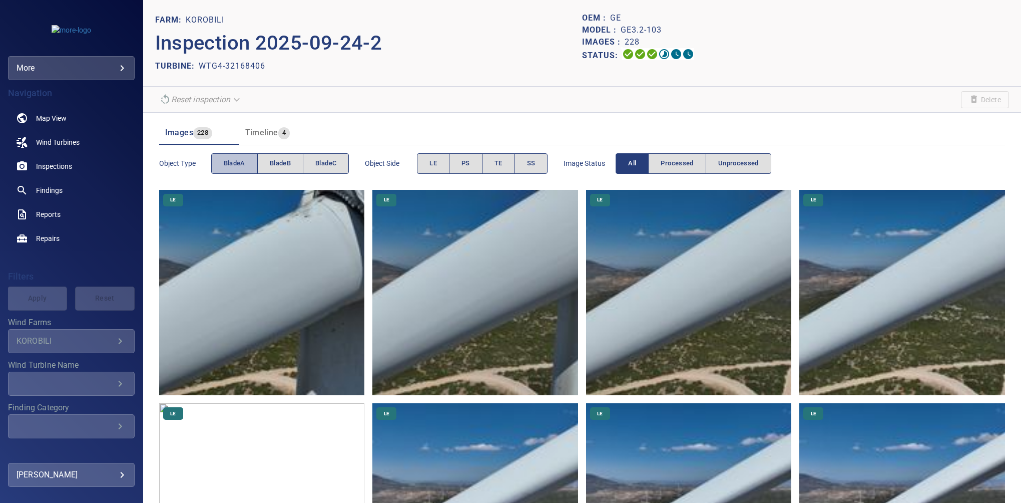
click at [228, 158] on span "bladeA" at bounding box center [235, 164] width 22 height 12
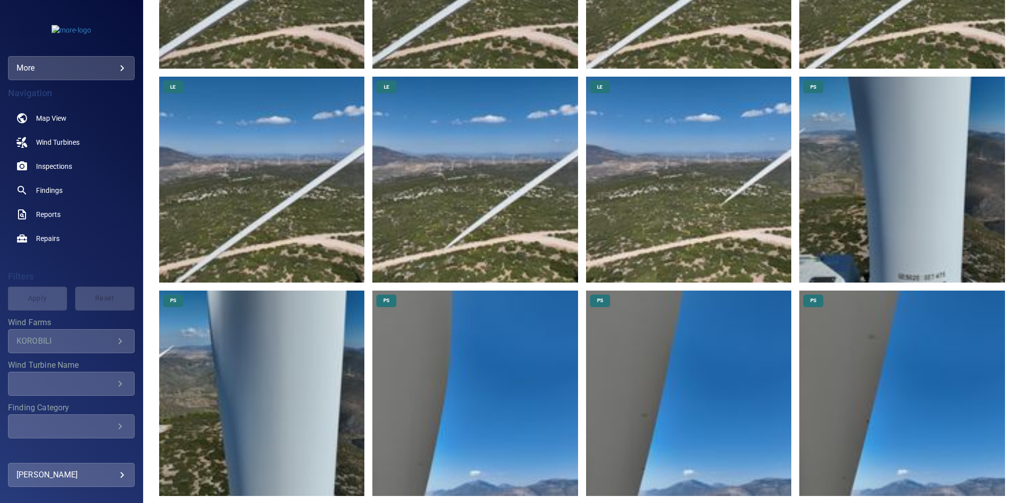
scroll to position [1017, 0]
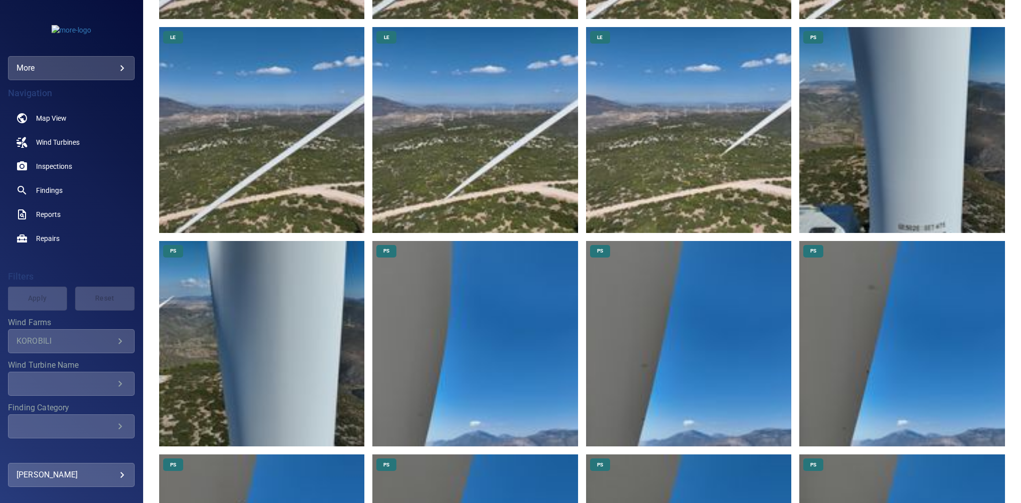
click at [707, 159] on img at bounding box center [902, 130] width 206 height 206
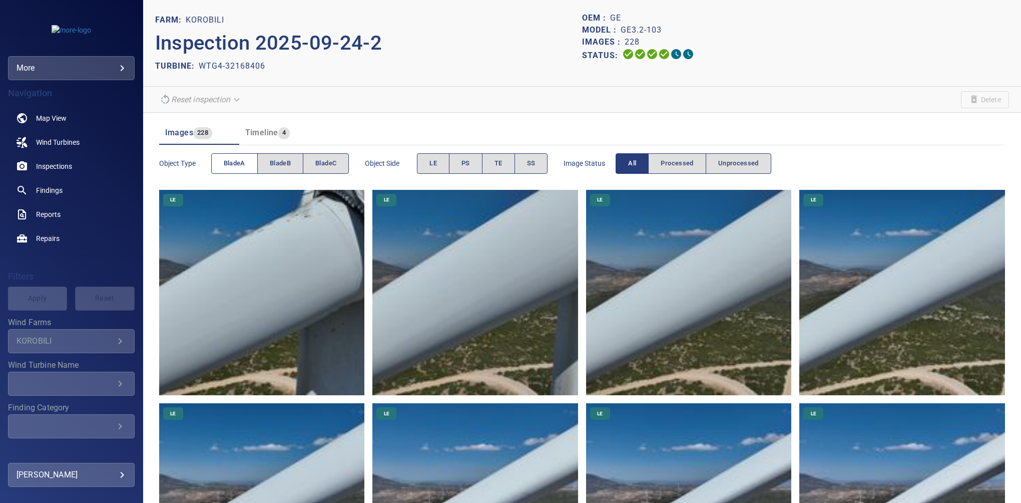
click at [238, 165] on span "bladeA" at bounding box center [235, 164] width 22 height 12
click at [232, 162] on span "bladeA" at bounding box center [235, 164] width 22 height 12
click at [280, 154] on button "bladeB" at bounding box center [280, 163] width 46 height 21
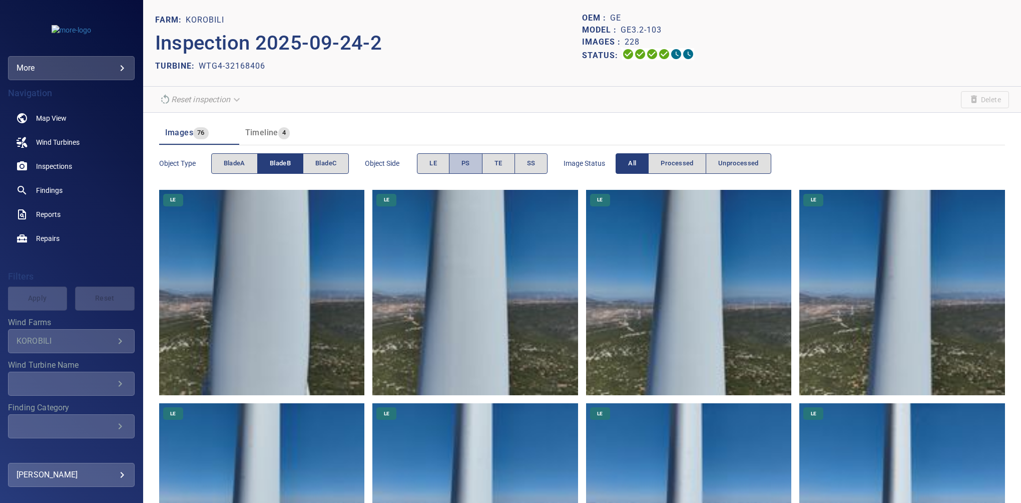
click at [466, 160] on span "PS" at bounding box center [465, 164] width 9 height 12
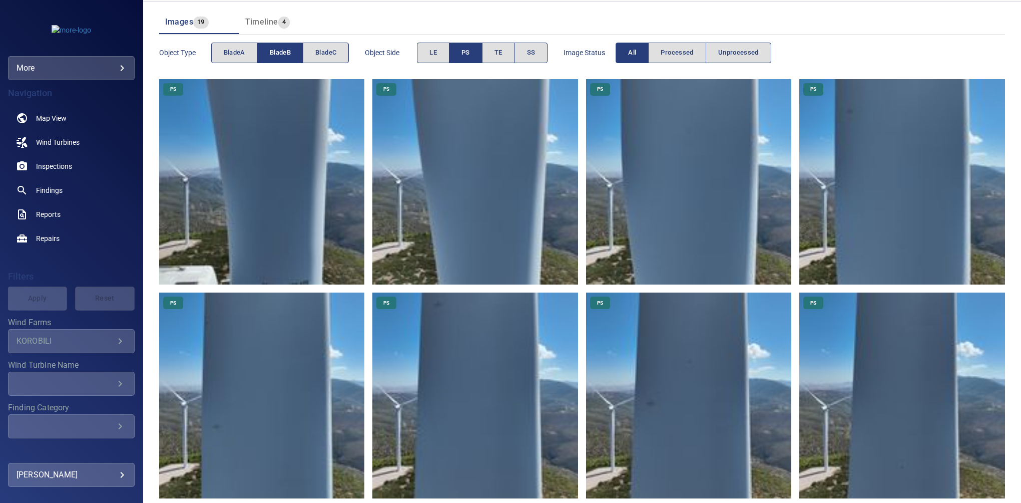
scroll to position [124, 0]
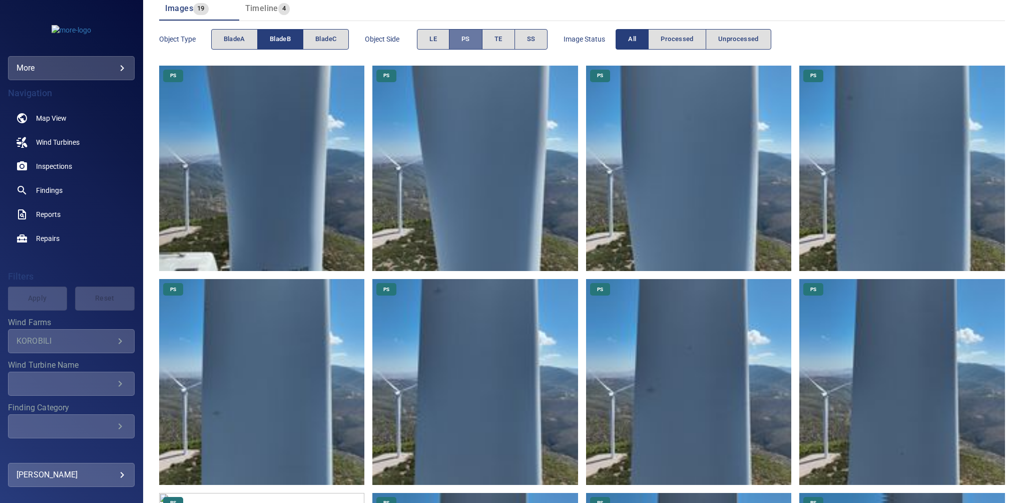
click at [460, 46] on button "PS" at bounding box center [466, 39] width 34 height 21
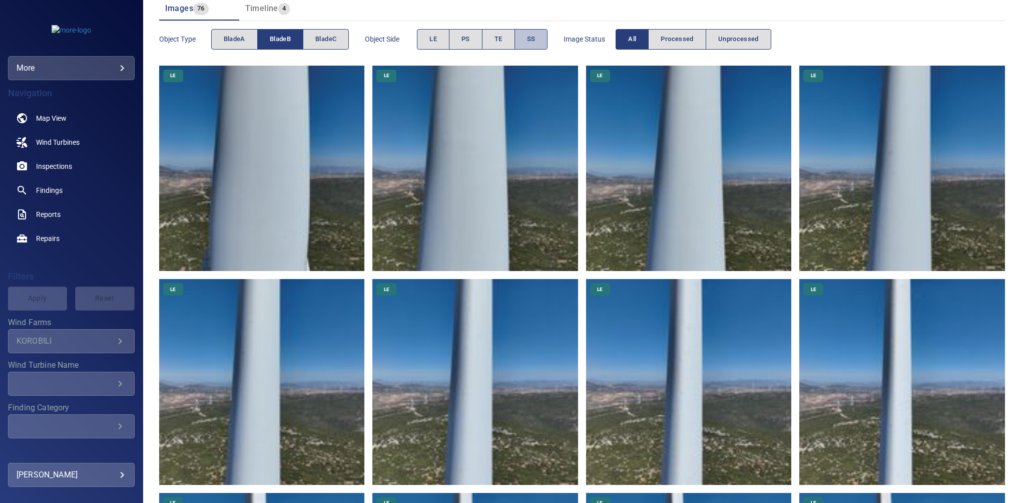
click at [532, 36] on span "SS" at bounding box center [531, 40] width 9 height 12
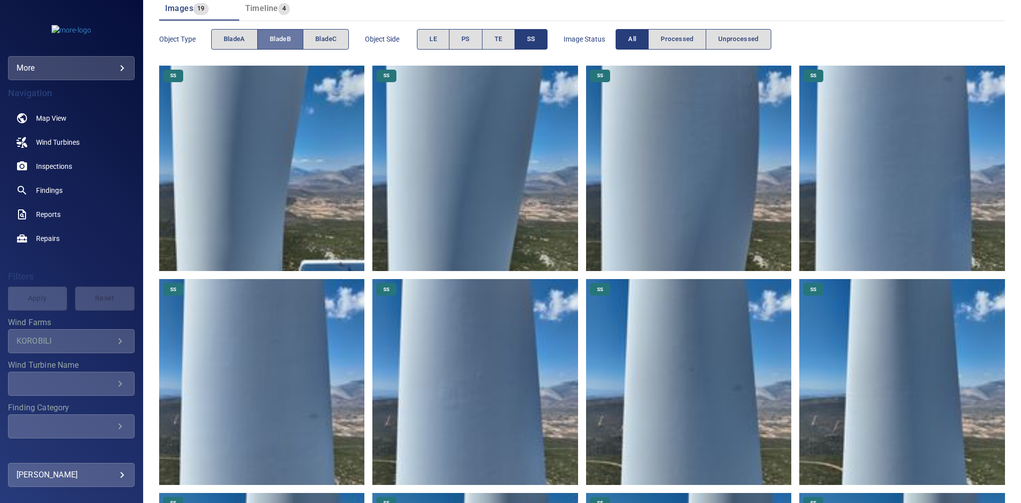
click at [278, 44] on button "bladeB" at bounding box center [280, 39] width 46 height 21
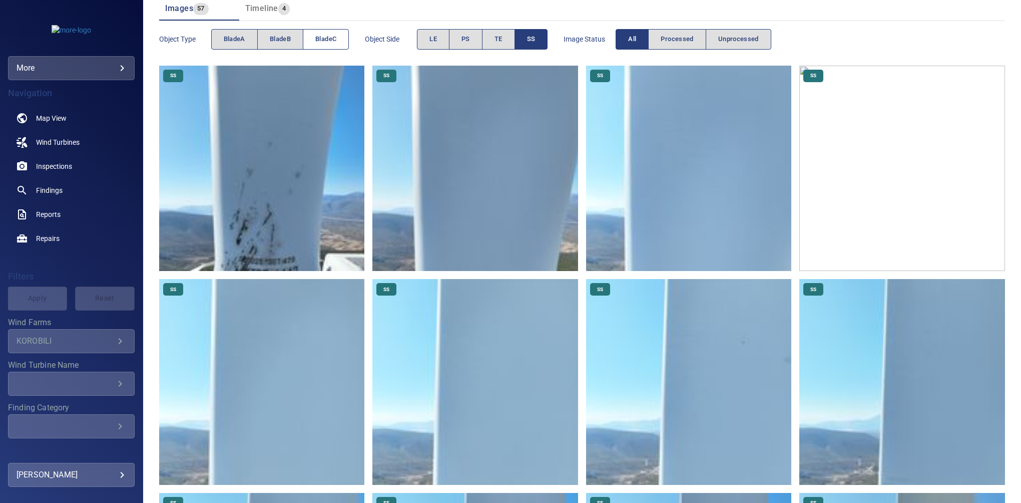
click at [313, 39] on button "bladeC" at bounding box center [326, 39] width 46 height 21
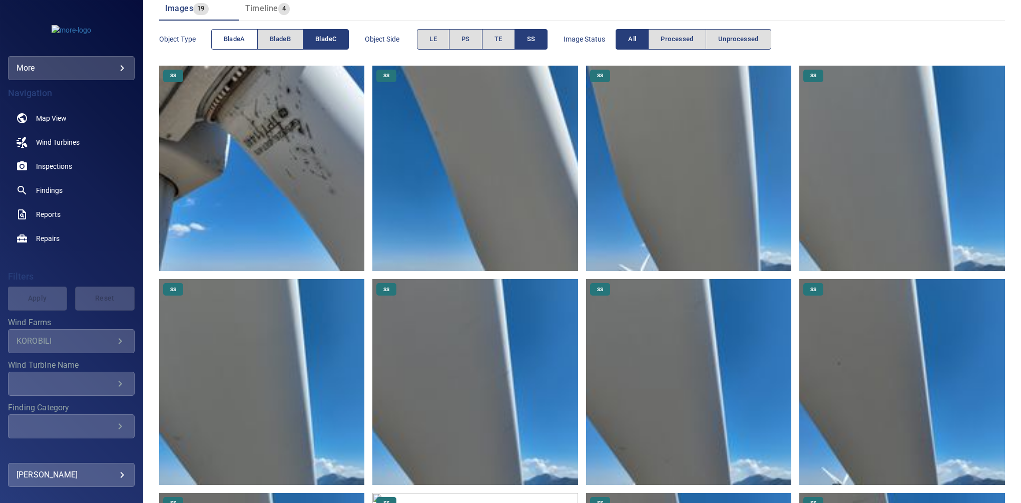
click at [220, 32] on button "bladeA" at bounding box center [234, 39] width 47 height 21
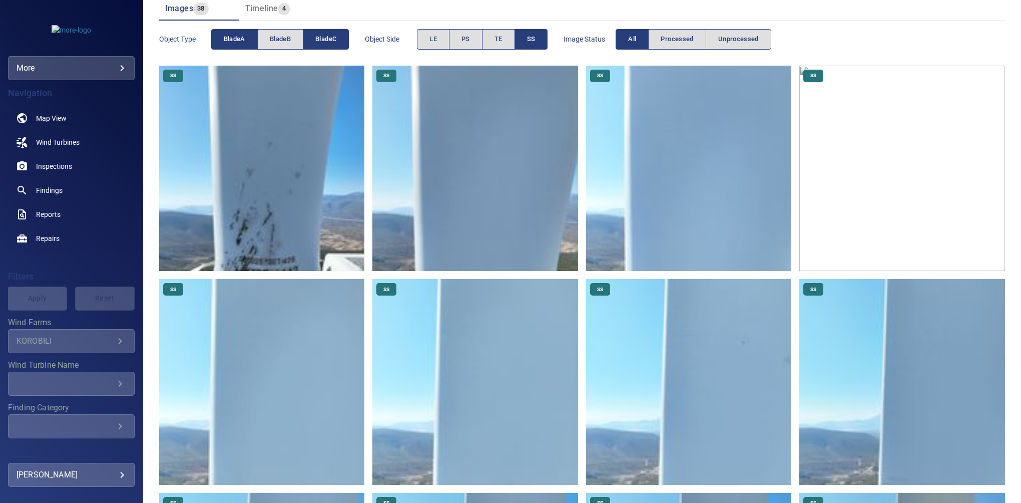
click at [324, 36] on span "bladeC" at bounding box center [325, 40] width 21 height 12
click at [534, 41] on span "SS" at bounding box center [531, 40] width 9 height 12
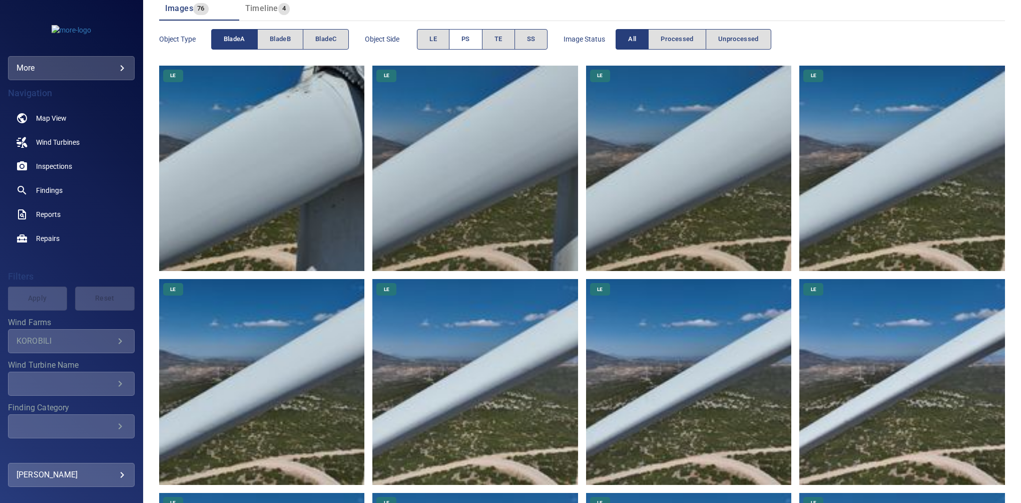
click at [465, 44] on span "PS" at bounding box center [465, 40] width 9 height 12
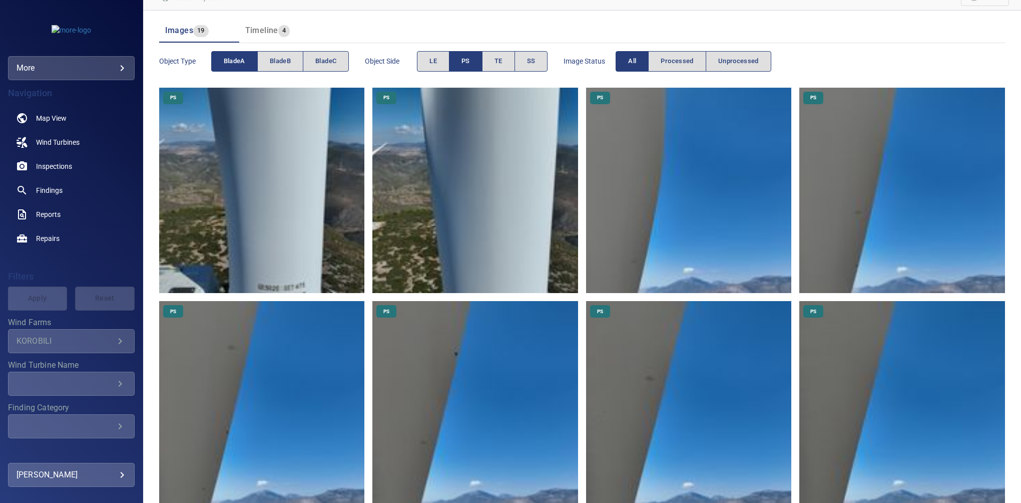
scroll to position [0, 0]
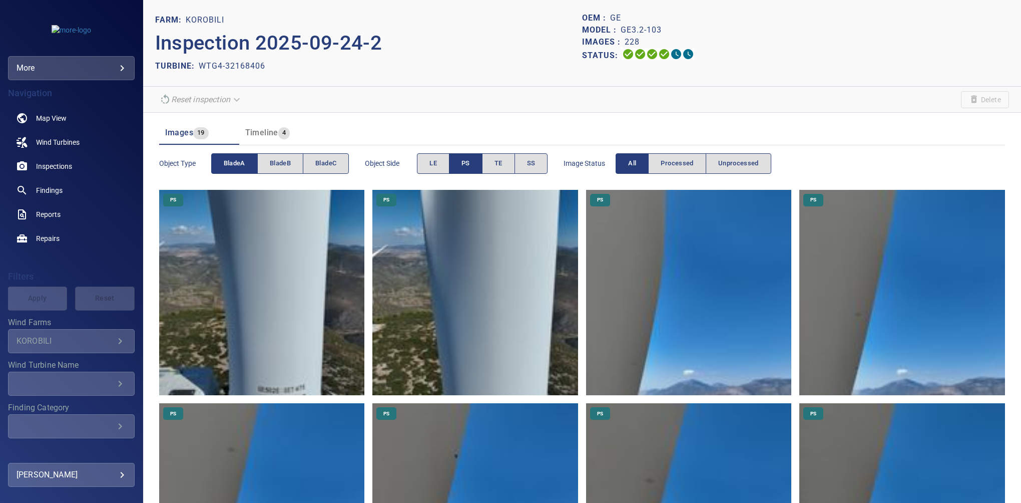
click at [458, 108] on section "Reset inspection Delete" at bounding box center [582, 100] width 878 height 26
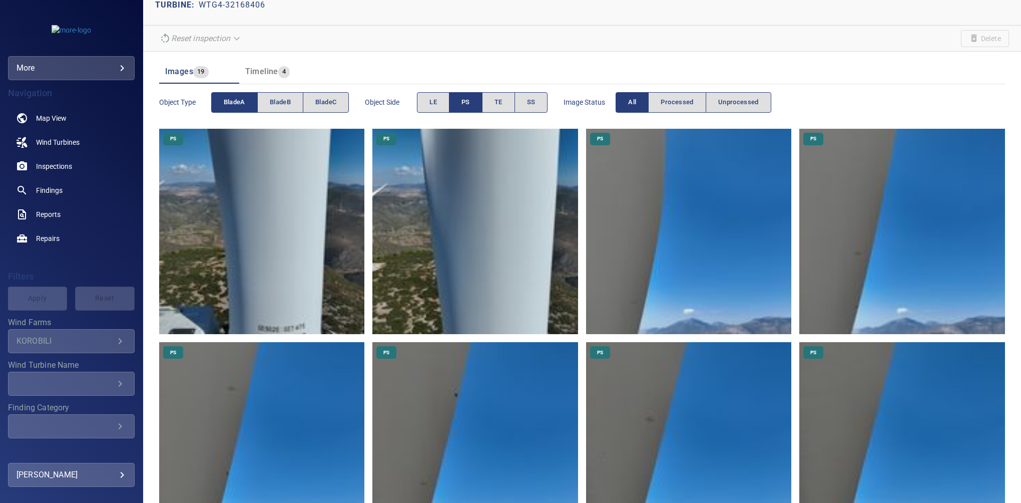
scroll to position [52, 0]
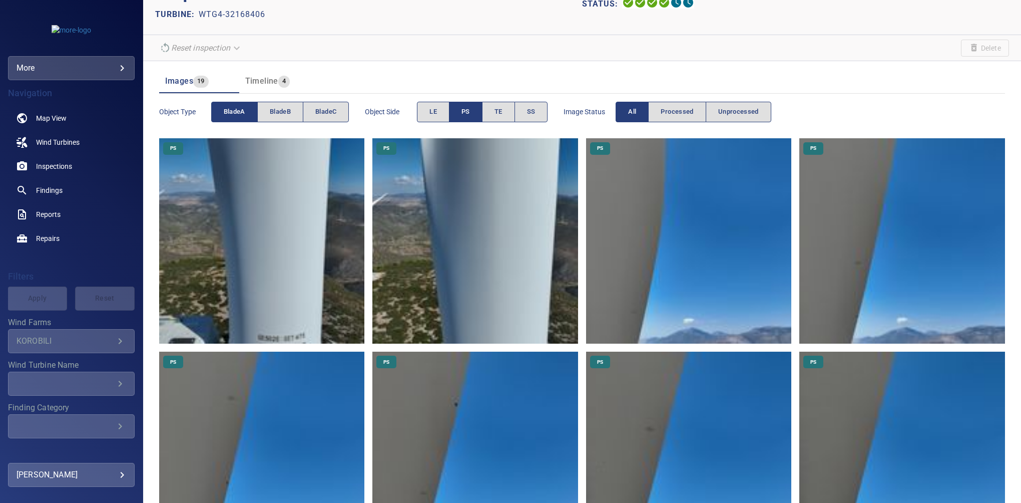
click at [458, 74] on header "Images 19 Timeline 4" at bounding box center [582, 81] width 846 height 24
click at [472, 111] on button "PS" at bounding box center [466, 112] width 34 height 21
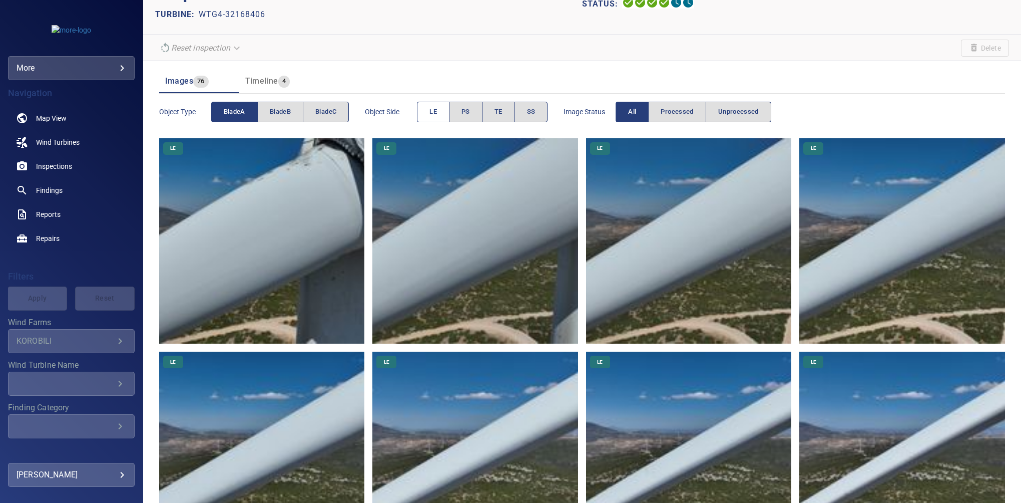
click at [436, 114] on span "LE" at bounding box center [433, 112] width 8 height 12
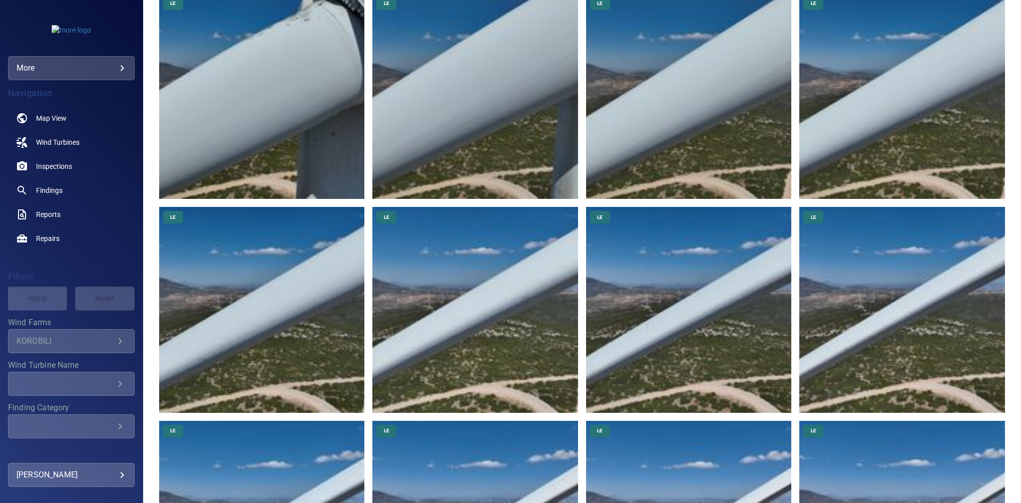
scroll to position [0, 0]
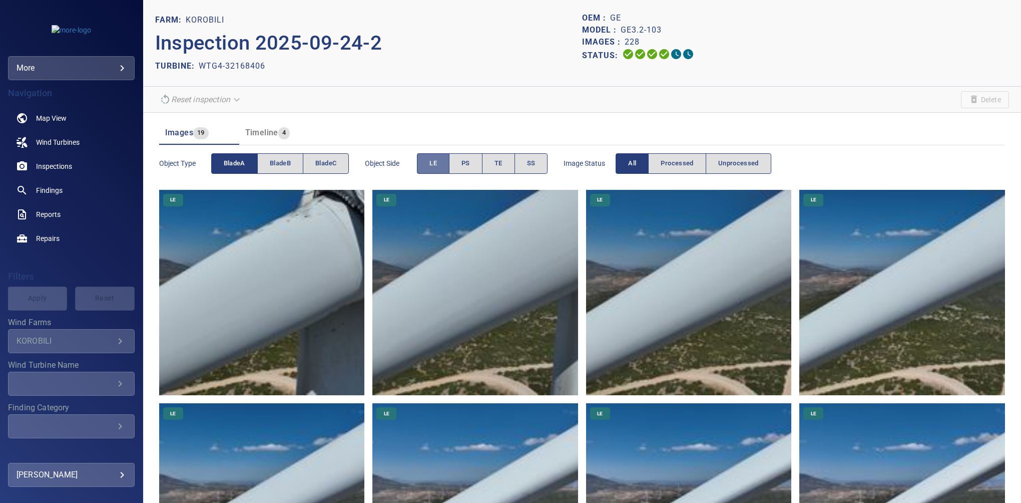
click at [426, 160] on button "LE" at bounding box center [433, 163] width 33 height 21
click at [474, 165] on button "PS" at bounding box center [466, 163] width 34 height 21
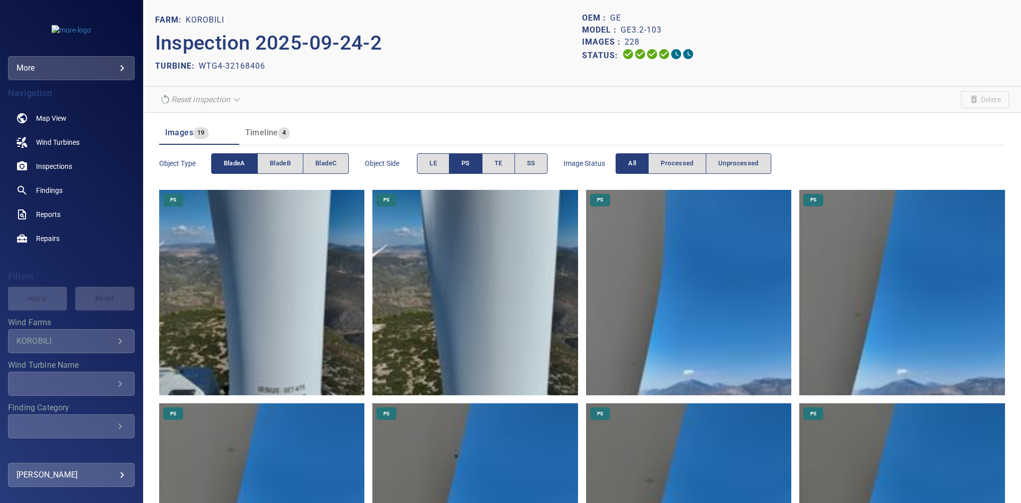
click at [455, 162] on button "PS" at bounding box center [466, 163] width 34 height 21
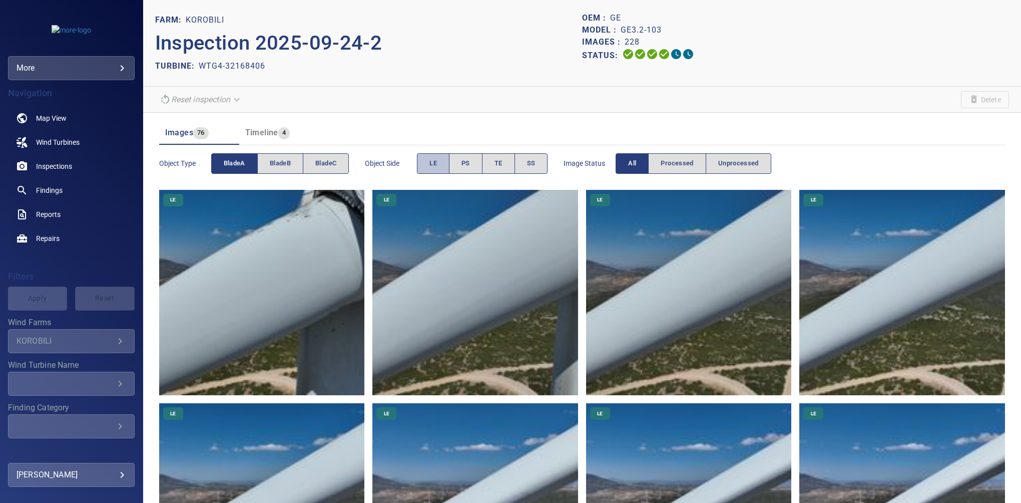
click at [430, 165] on span "LE" at bounding box center [433, 164] width 8 height 12
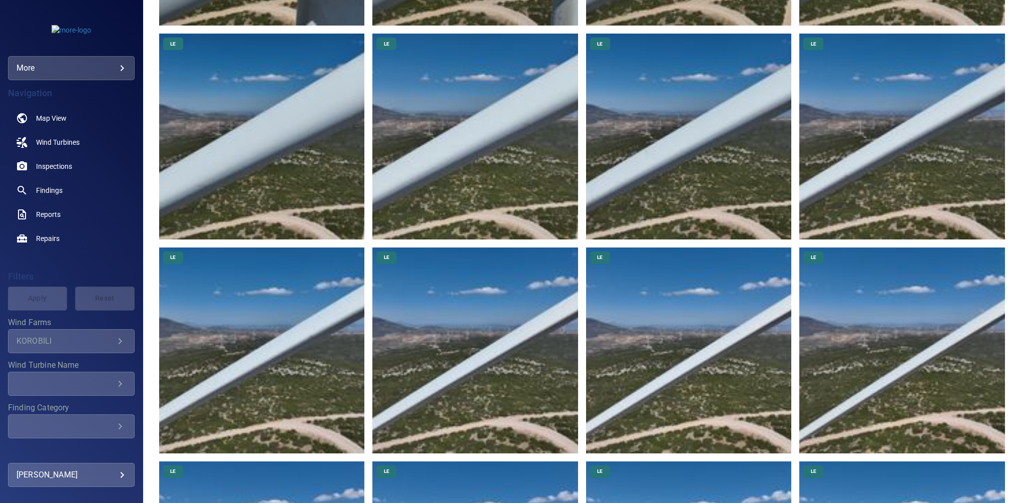
scroll to position [19, 0]
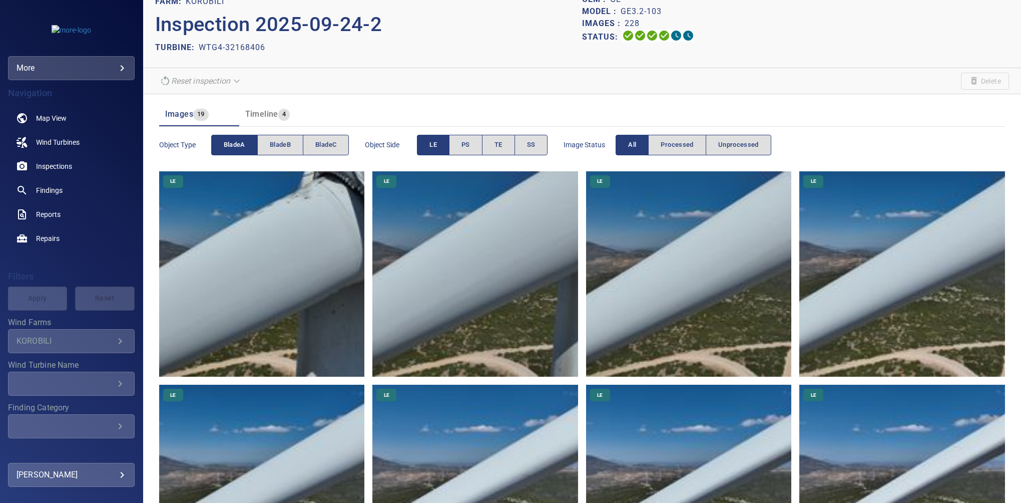
click at [587, 92] on section "Reset inspection Delete" at bounding box center [582, 81] width 878 height 26
click at [434, 142] on span "LE" at bounding box center [433, 145] width 8 height 12
click at [496, 139] on span "TE" at bounding box center [499, 145] width 8 height 12
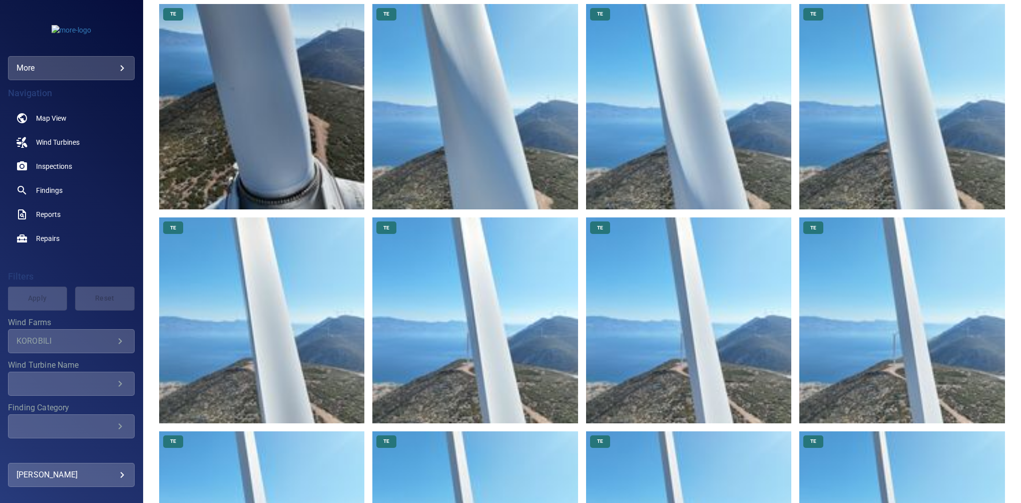
scroll to position [1, 0]
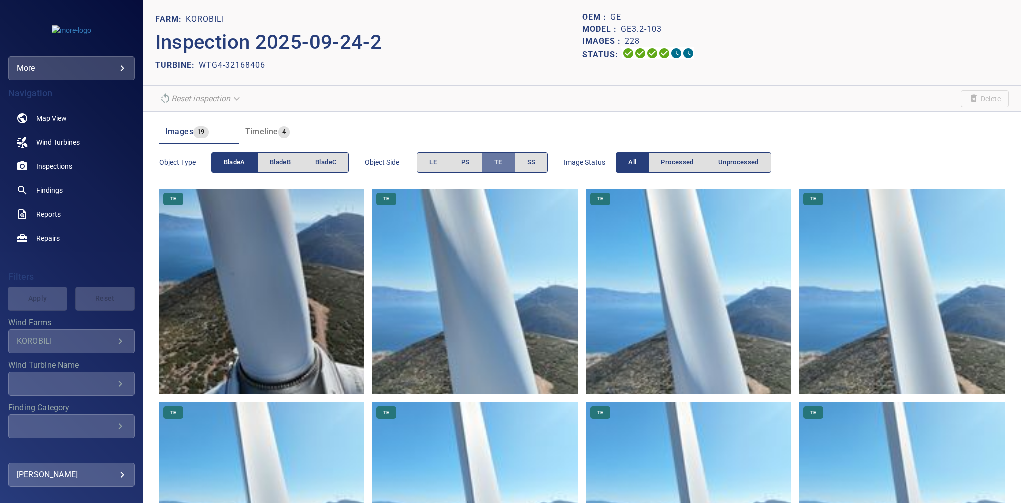
click at [501, 160] on span "TE" at bounding box center [499, 163] width 8 height 12
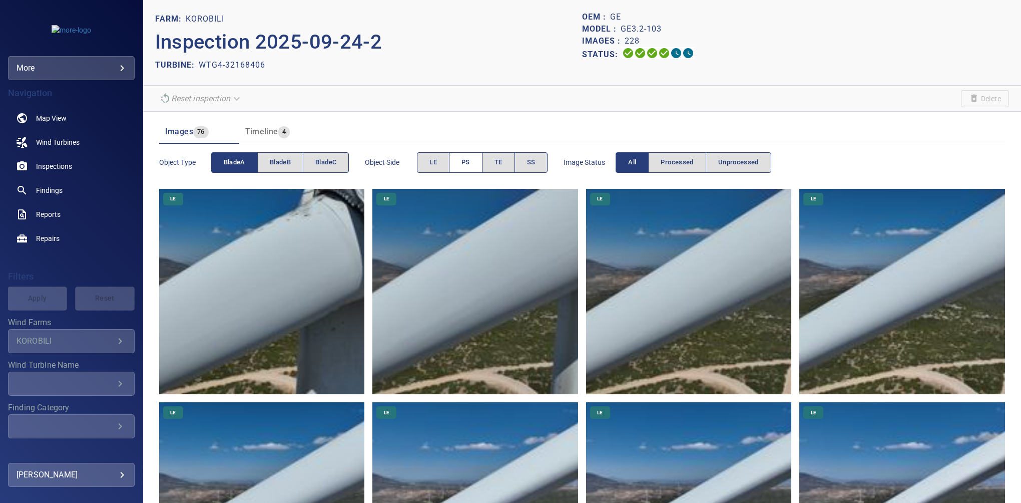
click at [467, 158] on span "PS" at bounding box center [465, 163] width 9 height 12
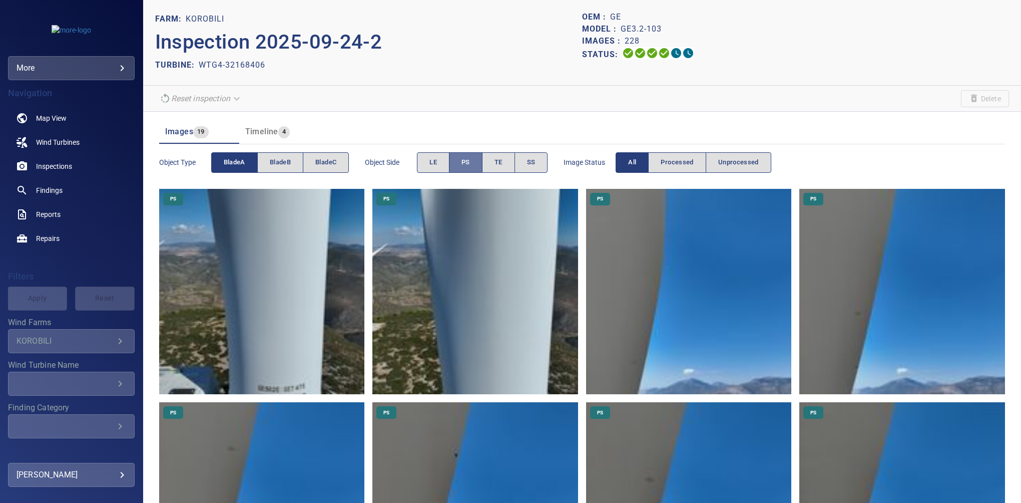
click at [467, 158] on span "PS" at bounding box center [465, 163] width 9 height 12
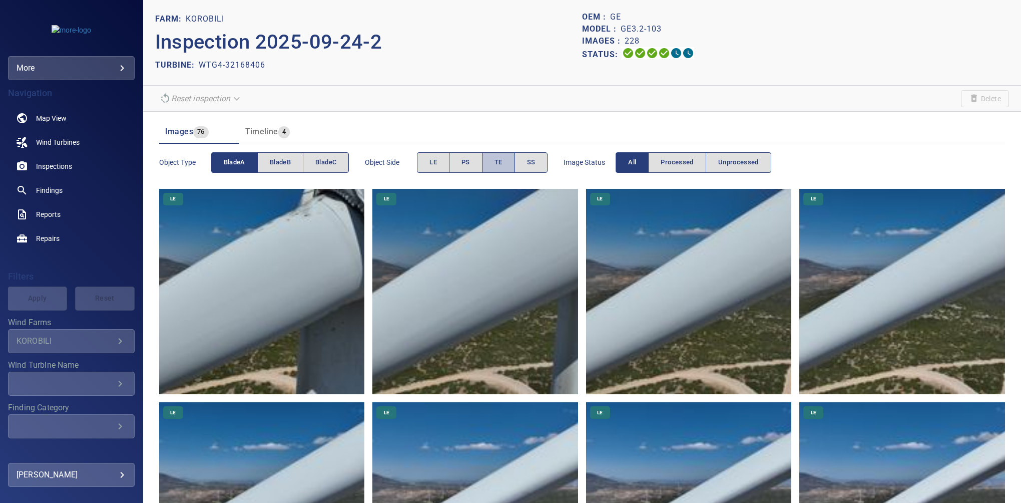
click at [497, 163] on span "TE" at bounding box center [499, 163] width 8 height 12
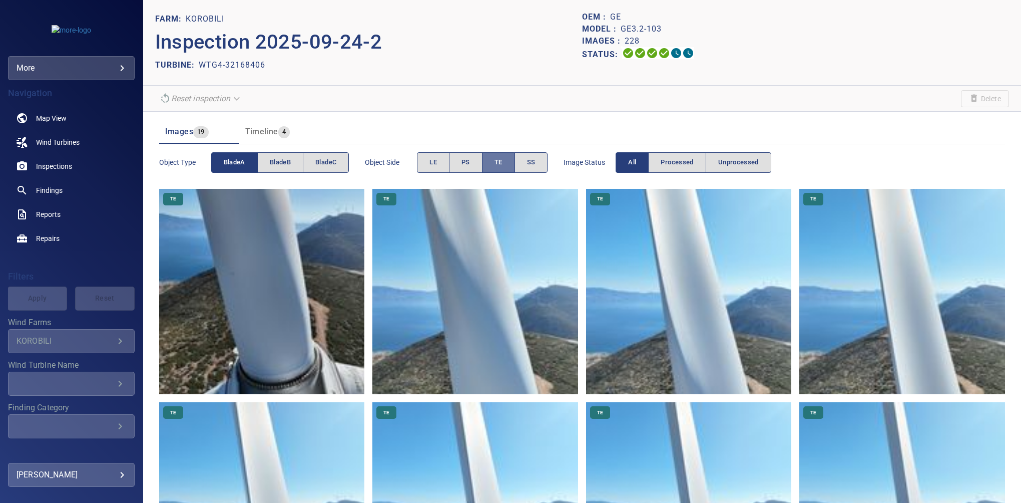
click at [497, 163] on span "TE" at bounding box center [499, 163] width 8 height 12
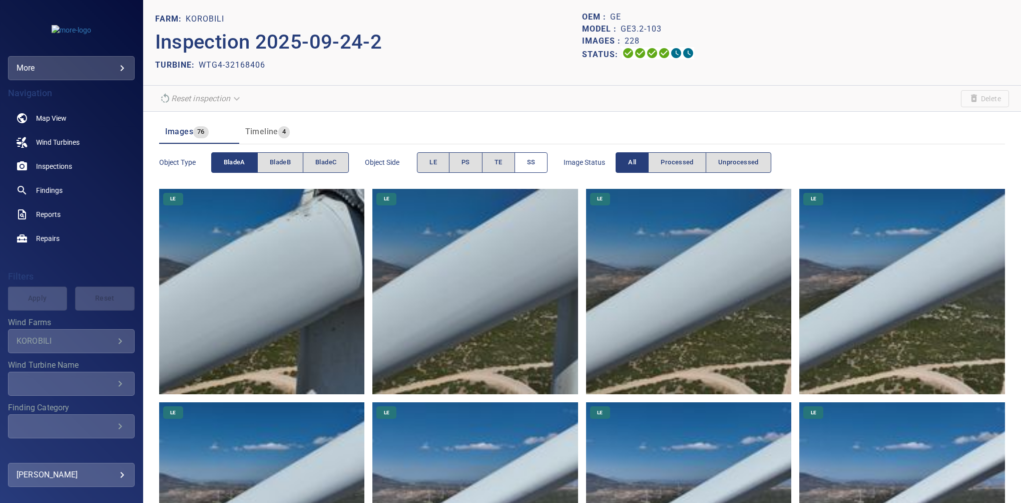
click at [525, 160] on button "SS" at bounding box center [532, 162] width 34 height 21
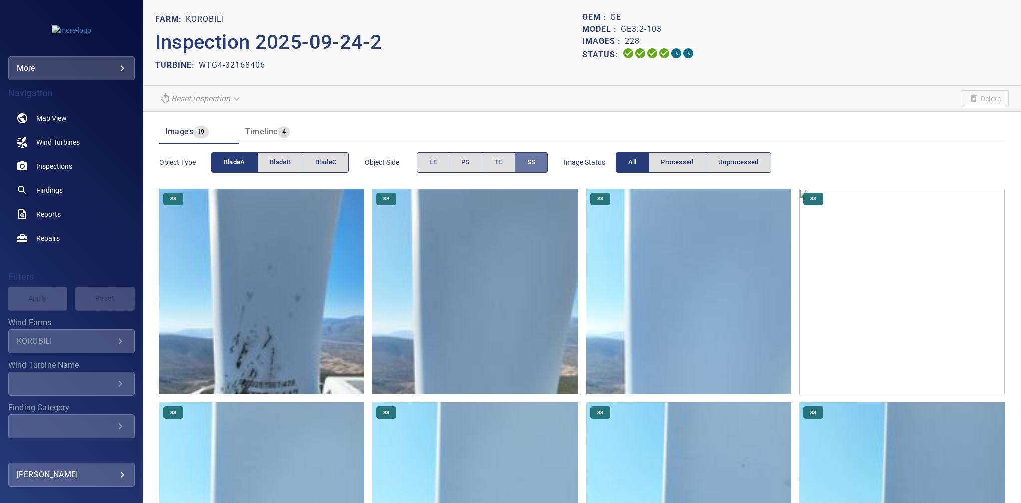
click at [525, 160] on button "SS" at bounding box center [532, 162] width 34 height 21
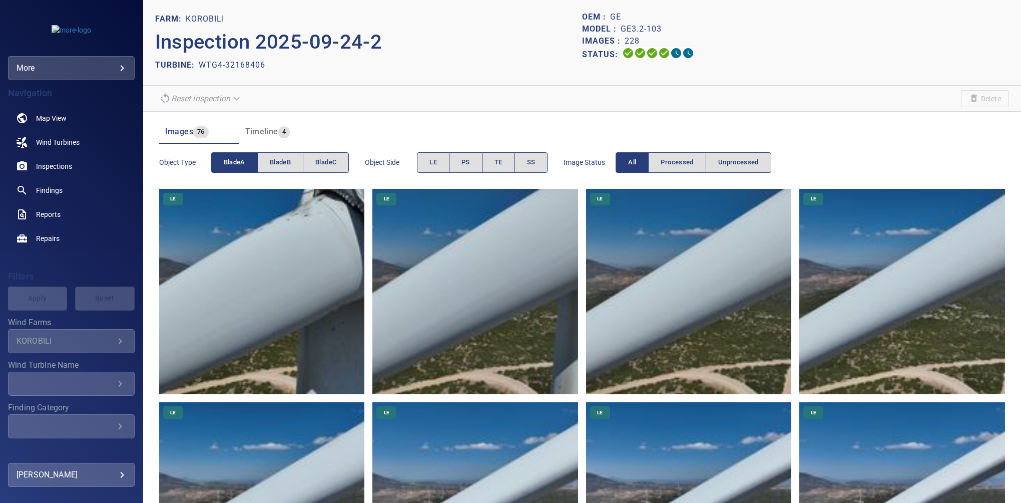
click at [376, 136] on header "Images 76 Timeline 4" at bounding box center [582, 132] width 846 height 24
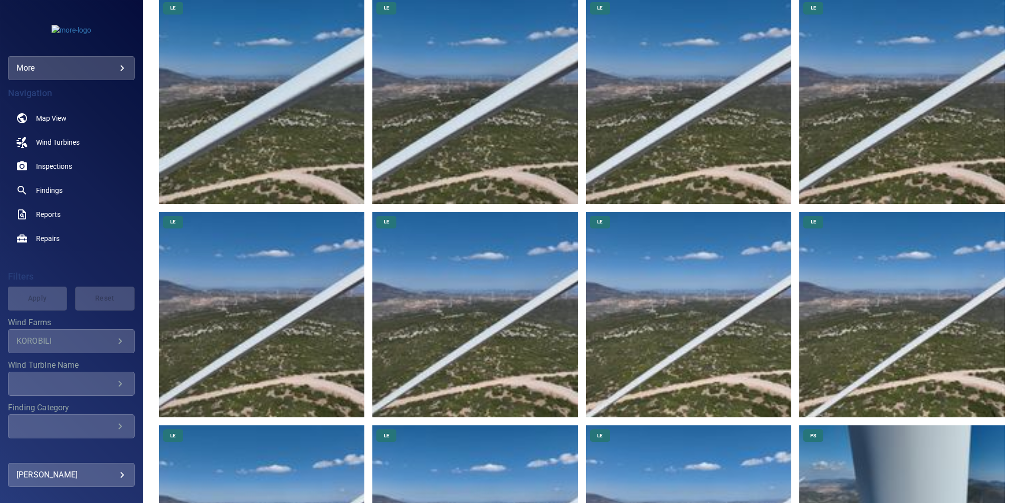
scroll to position [756, 0]
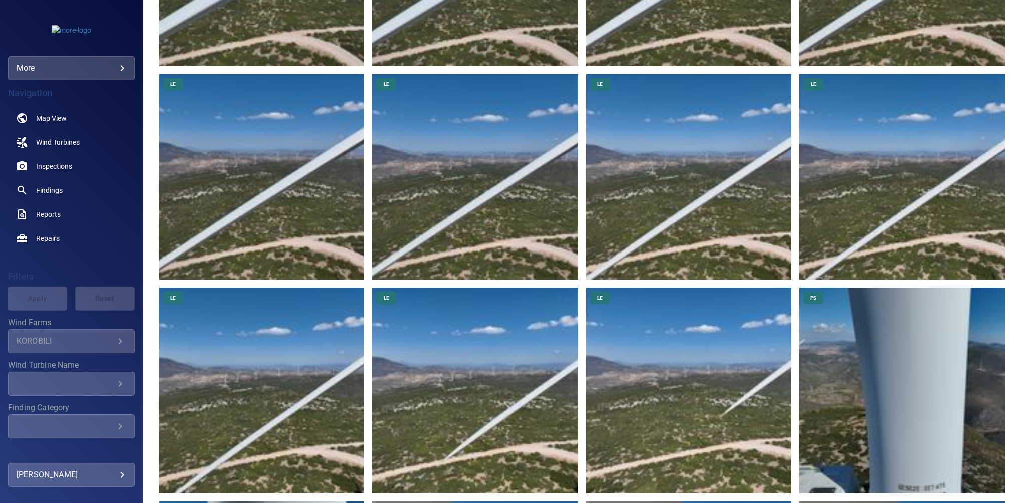
click at [707, 440] on img at bounding box center [902, 390] width 206 height 206
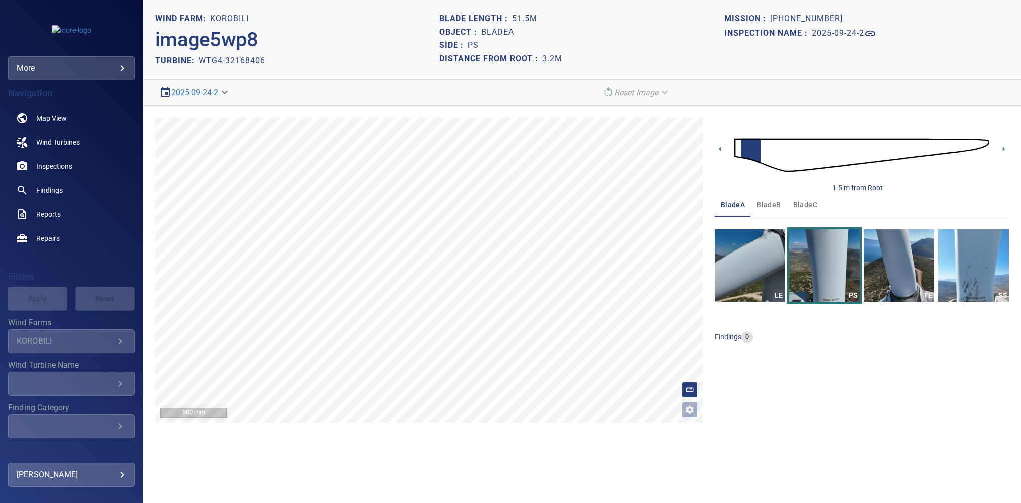
click at [486, 113] on div "**********" at bounding box center [582, 270] width 878 height 329
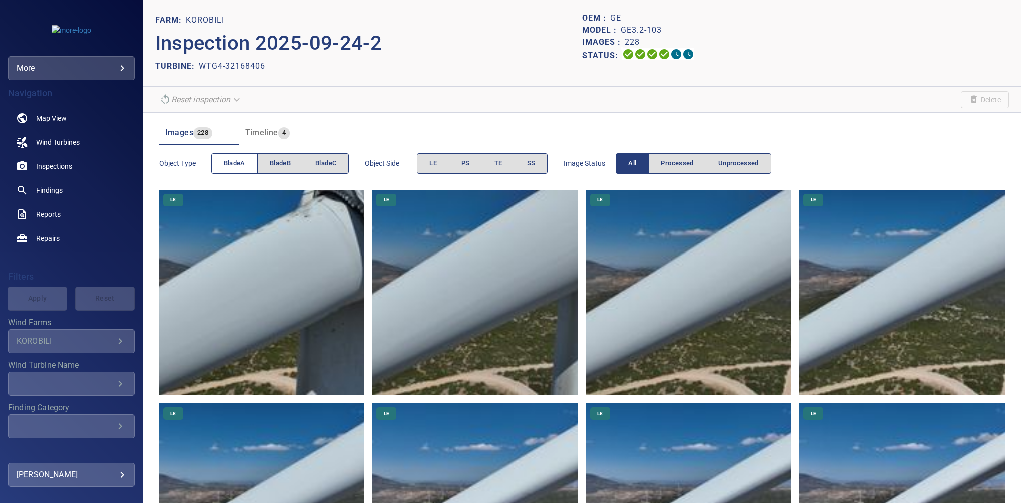
click at [239, 162] on span "bladeA" at bounding box center [235, 164] width 22 height 12
click at [544, 165] on button "SS" at bounding box center [532, 163] width 34 height 21
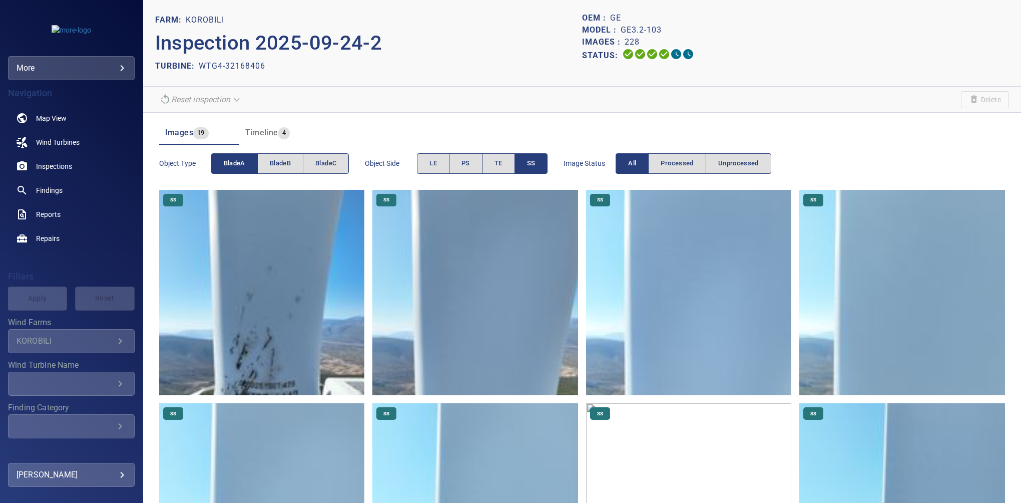
click at [311, 347] on img at bounding box center [262, 293] width 206 height 206
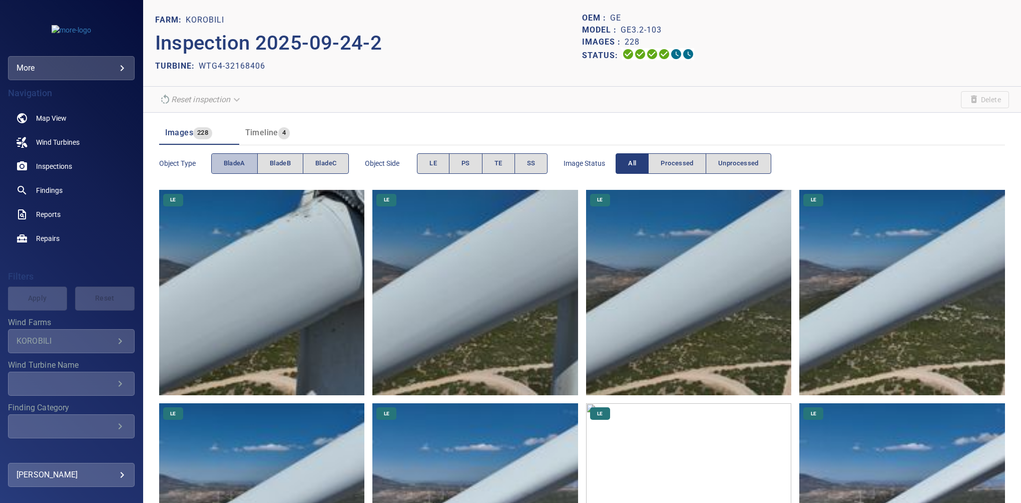
click at [231, 158] on span "bladeA" at bounding box center [235, 164] width 22 height 12
click at [379, 125] on header "Images 76 Timeline 4" at bounding box center [582, 133] width 846 height 24
click at [439, 161] on button "LE" at bounding box center [433, 163] width 33 height 21
click at [463, 165] on span "PS" at bounding box center [465, 164] width 9 height 12
click at [434, 170] on button "LE" at bounding box center [433, 163] width 33 height 21
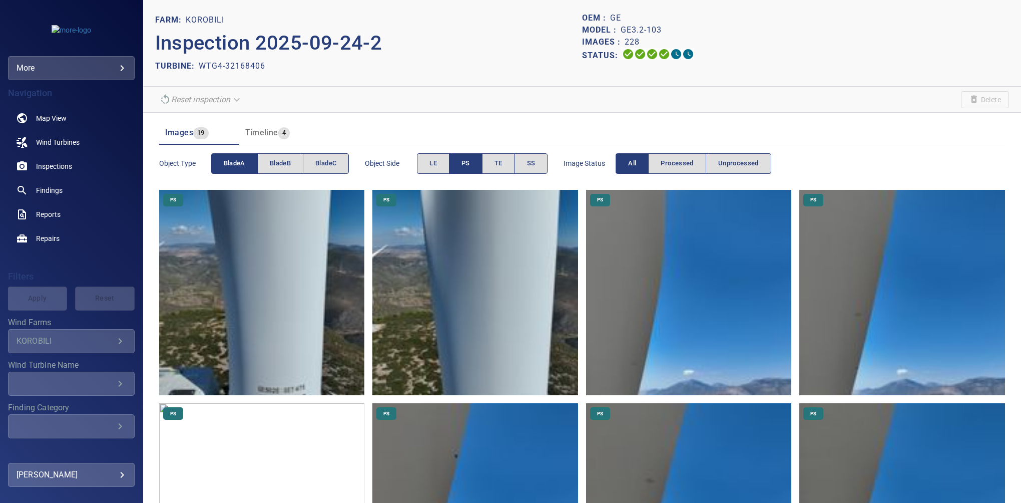
click at [434, 170] on button "LE" at bounding box center [433, 163] width 33 height 21
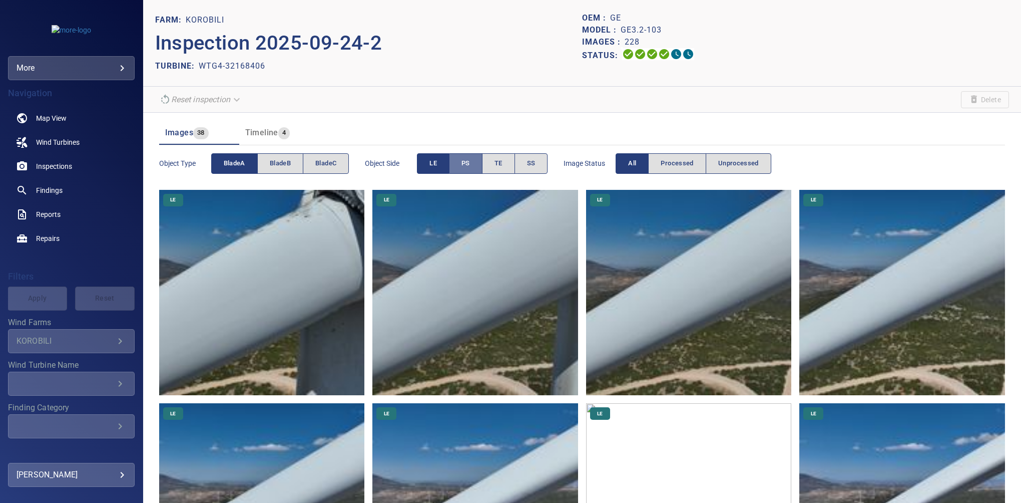
click at [465, 165] on span "PS" at bounding box center [465, 164] width 9 height 12
click at [439, 165] on button "LE" at bounding box center [433, 163] width 33 height 21
click at [226, 165] on span "bladeA" at bounding box center [235, 164] width 22 height 12
click at [270, 172] on button "bladeB" at bounding box center [280, 163] width 46 height 21
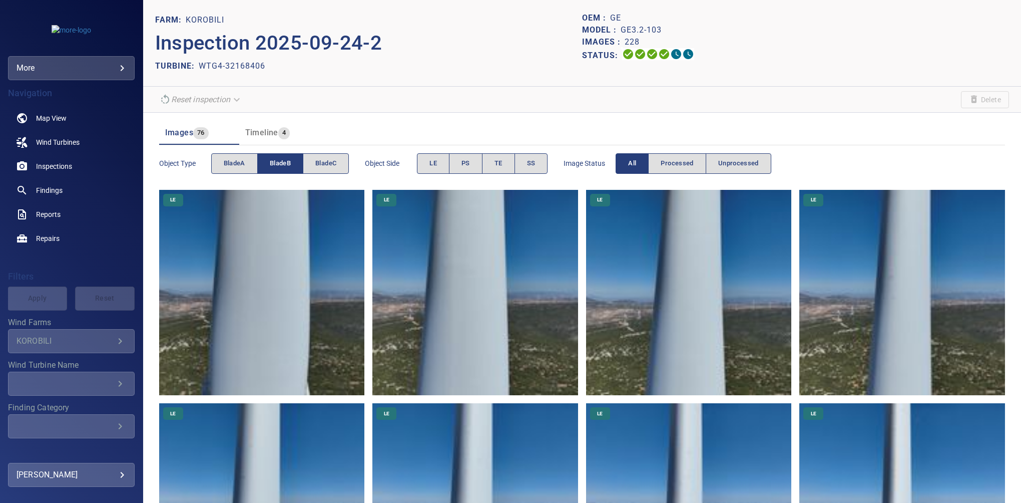
click at [288, 164] on span "bladeB" at bounding box center [280, 164] width 21 height 12
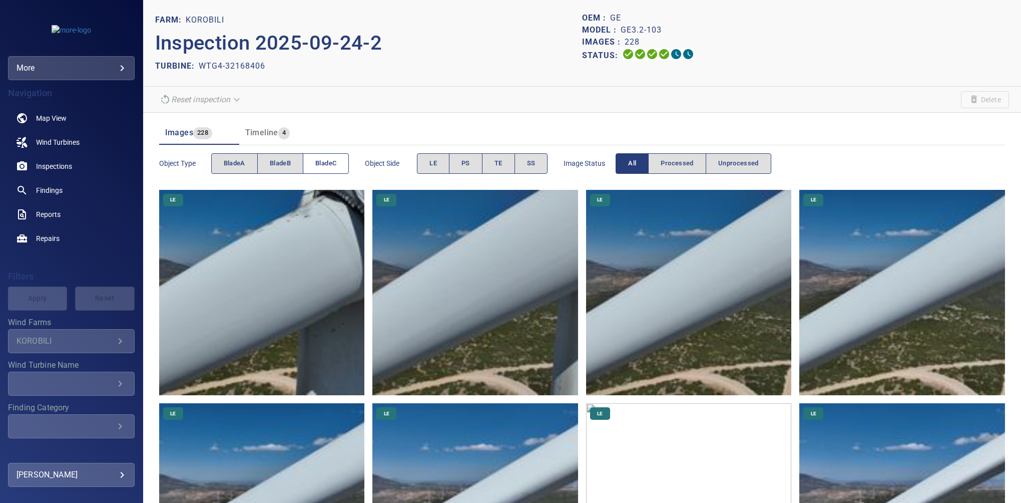
click at [326, 160] on span "bladeC" at bounding box center [325, 164] width 21 height 12
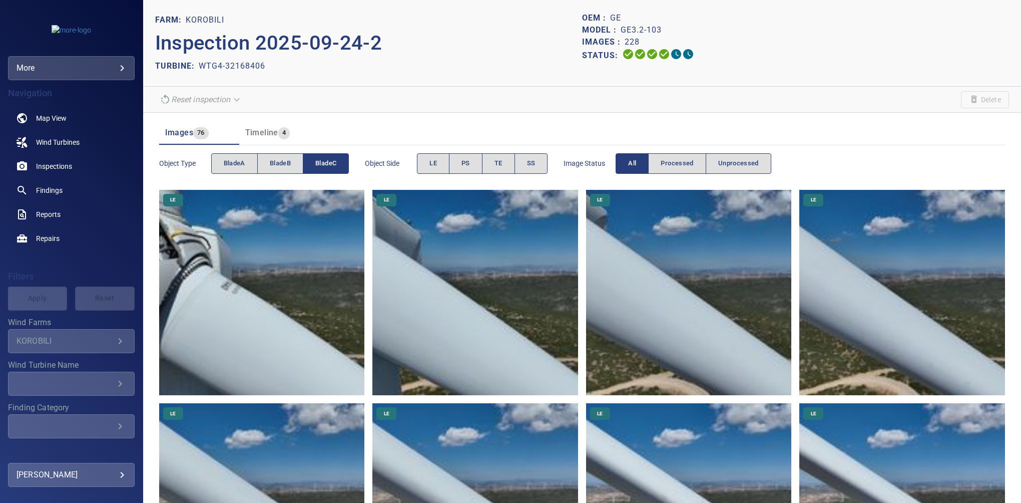
click at [326, 160] on span "bladeC" at bounding box center [325, 164] width 21 height 12
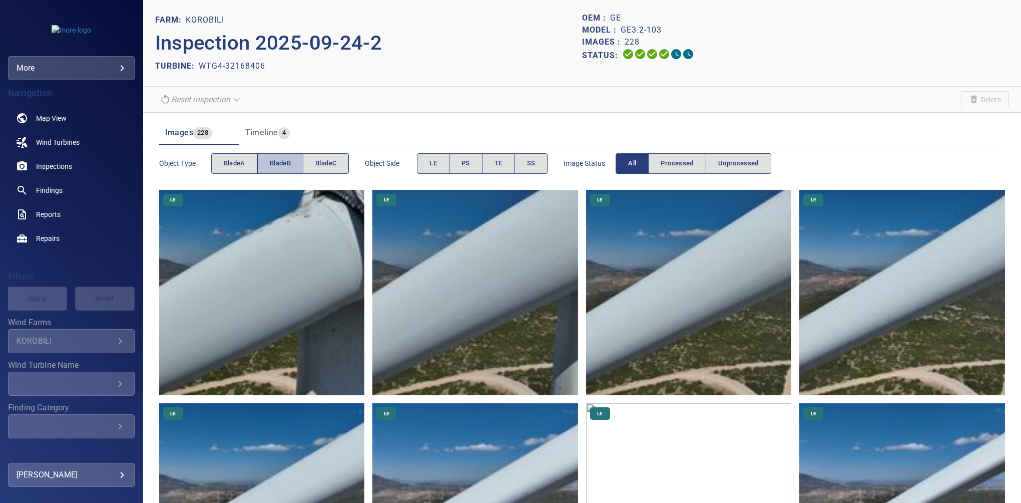
click at [278, 161] on span "bladeB" at bounding box center [280, 164] width 21 height 12
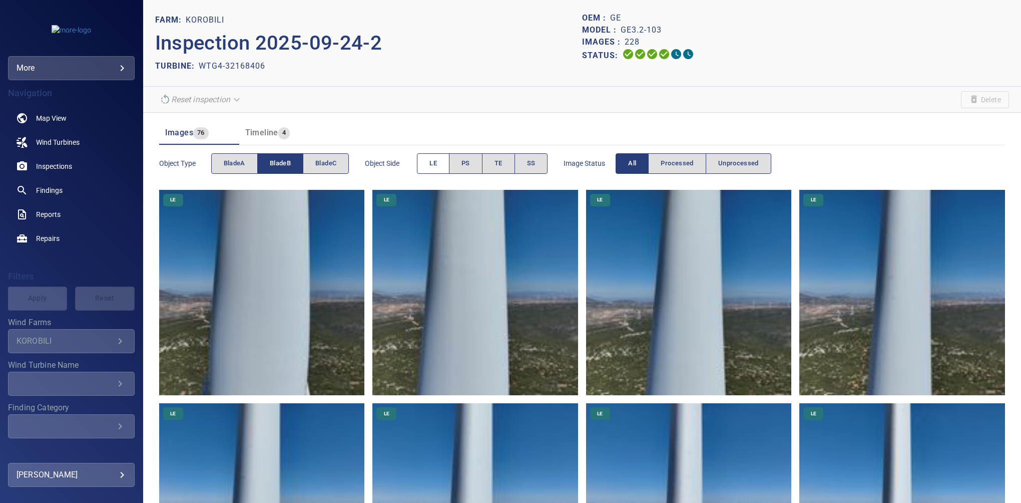
click at [427, 167] on button "LE" at bounding box center [433, 163] width 33 height 21
click at [430, 167] on span "LE" at bounding box center [433, 164] width 8 height 12
click at [470, 167] on button "PS" at bounding box center [466, 163] width 34 height 21
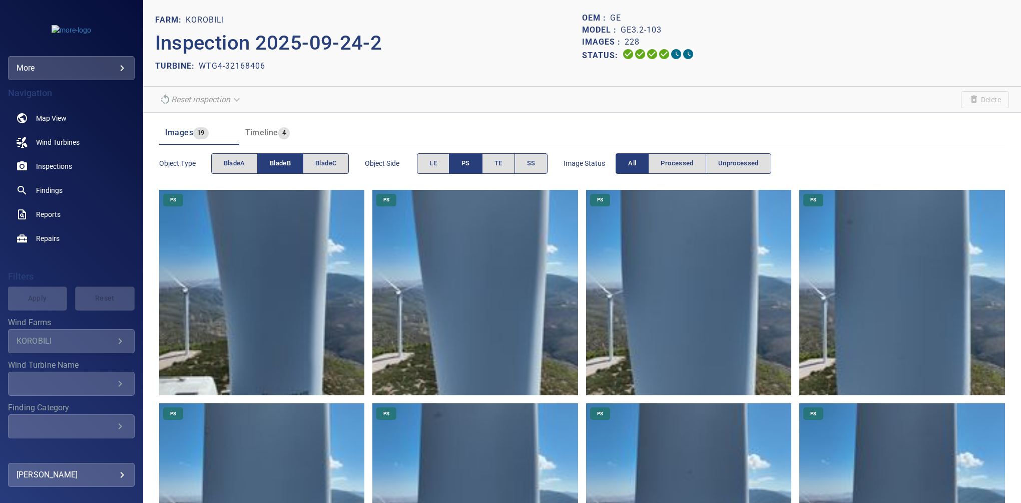
click at [470, 167] on button "PS" at bounding box center [466, 163] width 34 height 21
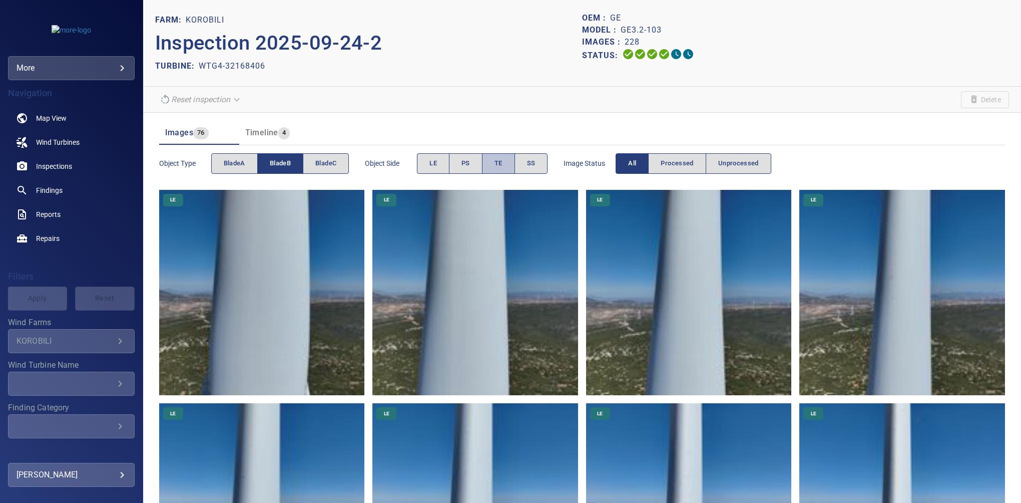
click at [490, 167] on button "TE" at bounding box center [498, 163] width 33 height 21
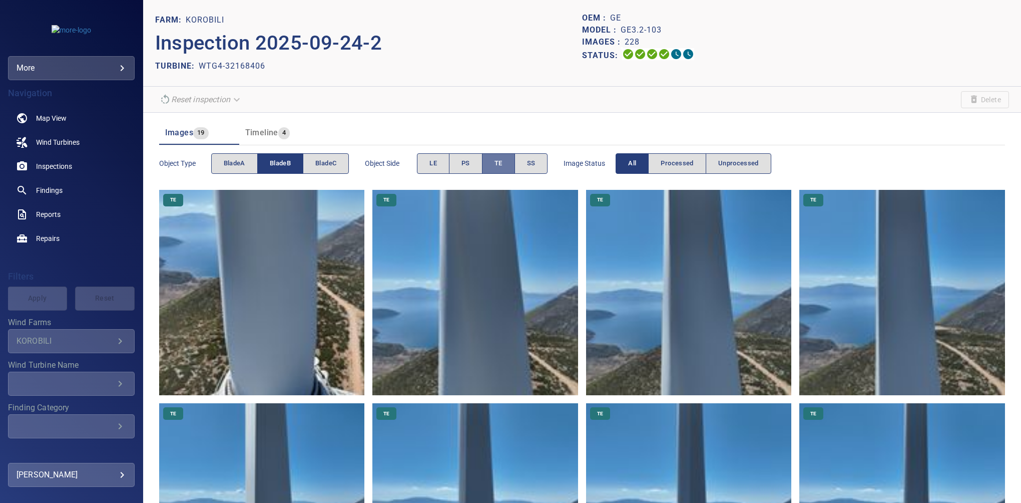
click at [504, 165] on button "TE" at bounding box center [498, 163] width 33 height 21
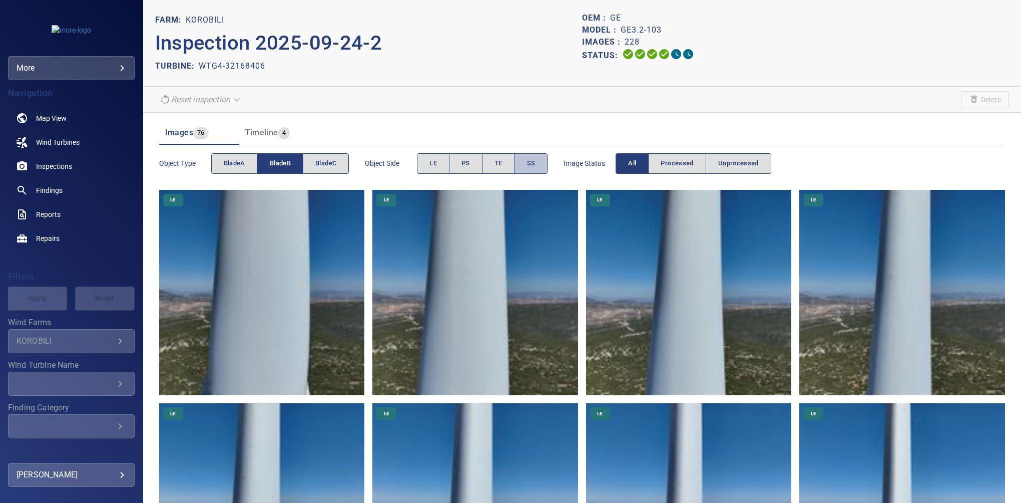
click at [543, 160] on button "SS" at bounding box center [532, 163] width 34 height 21
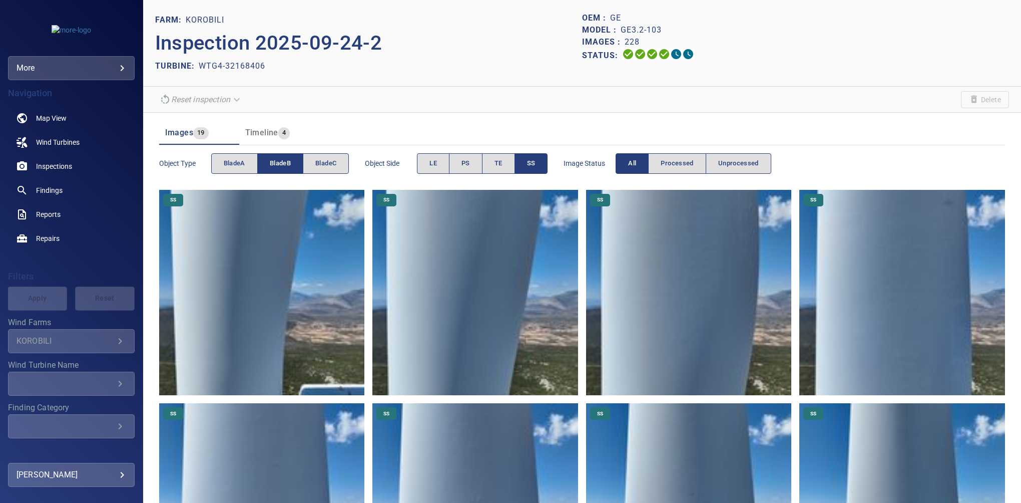
click at [541, 160] on button "SS" at bounding box center [532, 163] width 34 height 21
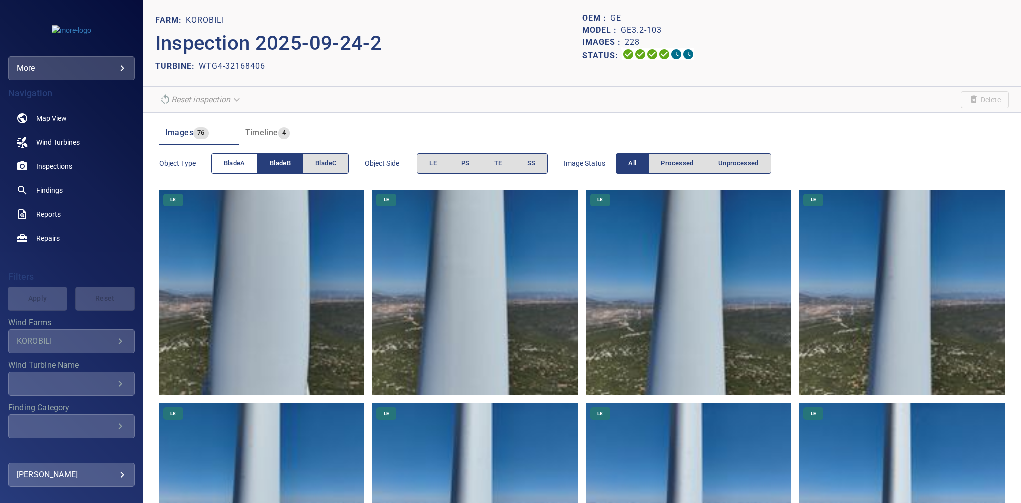
click at [228, 160] on span "bladeA" at bounding box center [235, 164] width 22 height 12
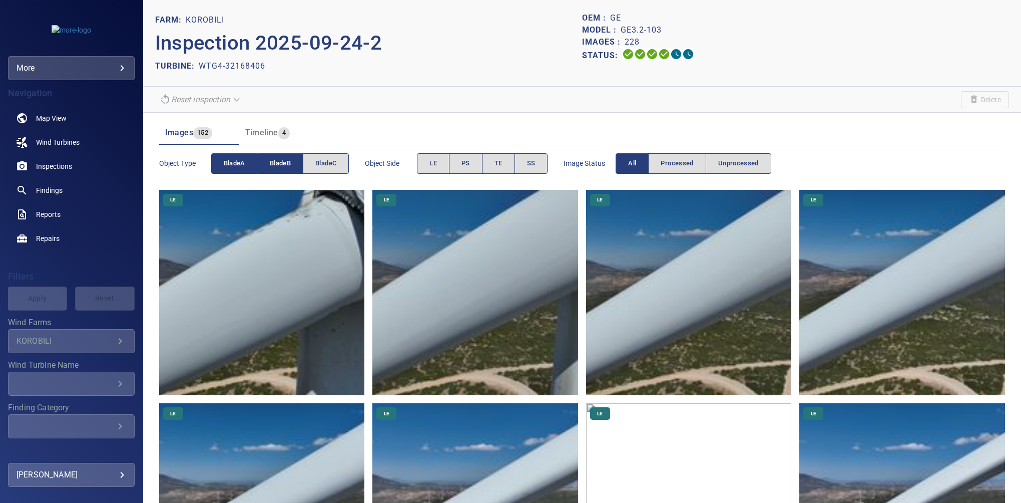
click at [285, 163] on span "bladeB" at bounding box center [280, 164] width 21 height 12
click at [269, 170] on button "bladeB" at bounding box center [280, 163] width 46 height 21
click at [254, 165] on button "bladeA" at bounding box center [234, 163] width 47 height 21
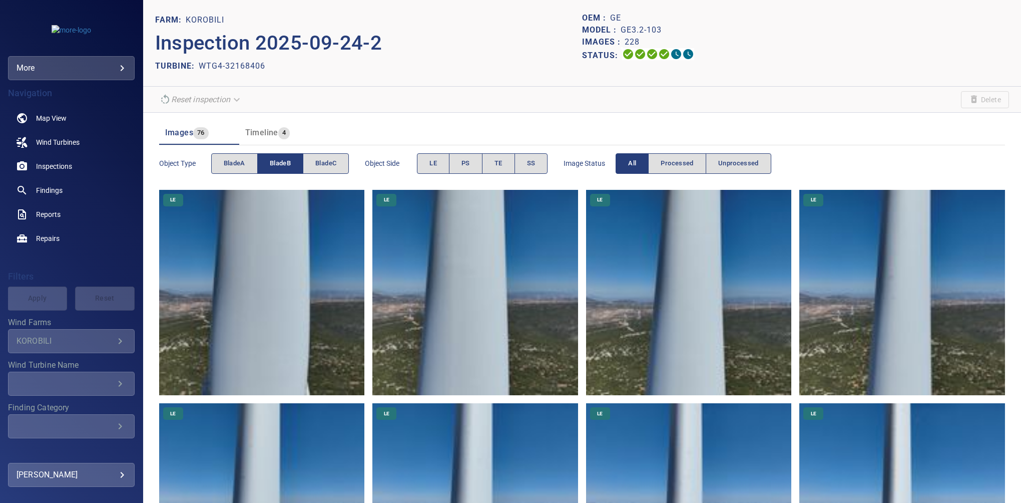
click at [285, 165] on span "bladeB" at bounding box center [280, 164] width 21 height 12
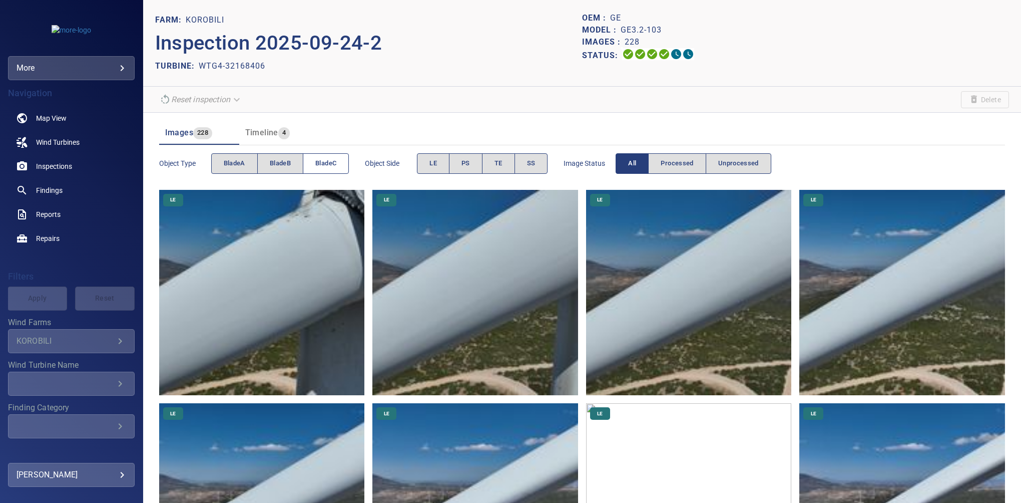
click at [332, 164] on span "bladeC" at bounding box center [325, 164] width 21 height 12
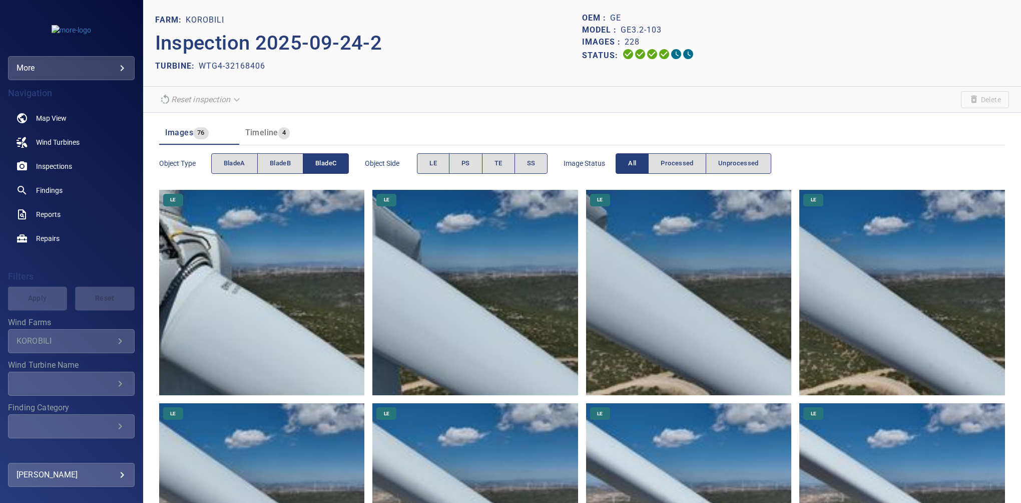
click at [327, 160] on span "bladeC" at bounding box center [325, 164] width 21 height 12
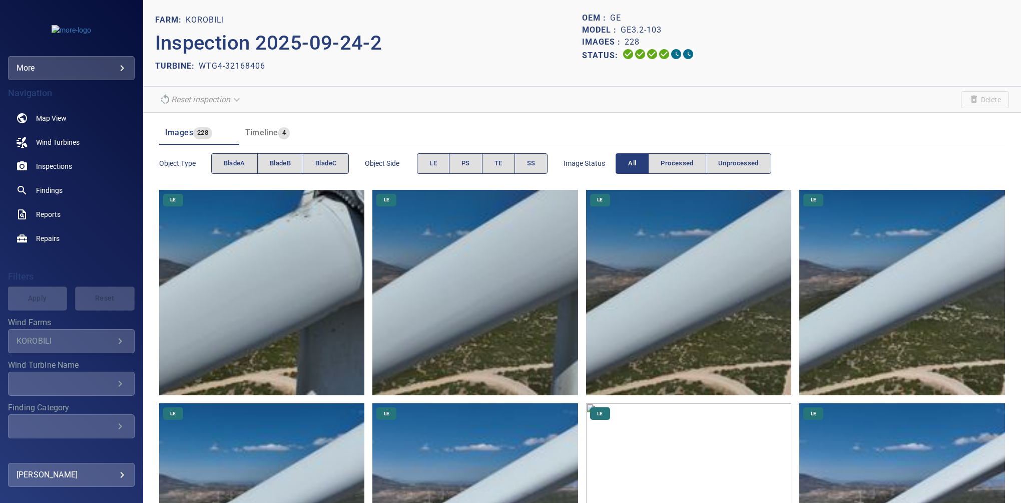
click at [415, 130] on header "Images 228 Timeline 4" at bounding box center [582, 133] width 846 height 24
click at [337, 118] on div "Images 228 Timeline 4" at bounding box center [582, 129] width 846 height 32
click at [463, 160] on span "PS" at bounding box center [465, 164] width 9 height 12
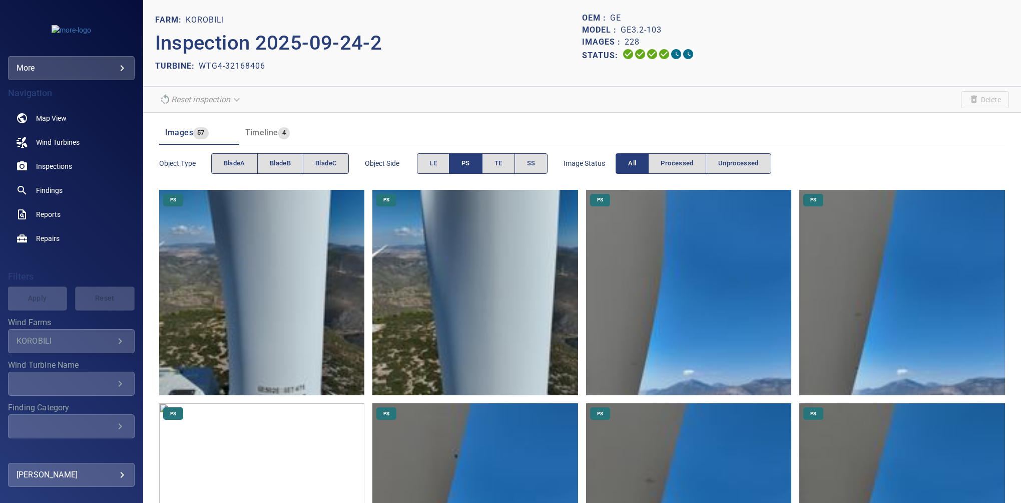
click at [313, 328] on img at bounding box center [262, 293] width 206 height 206
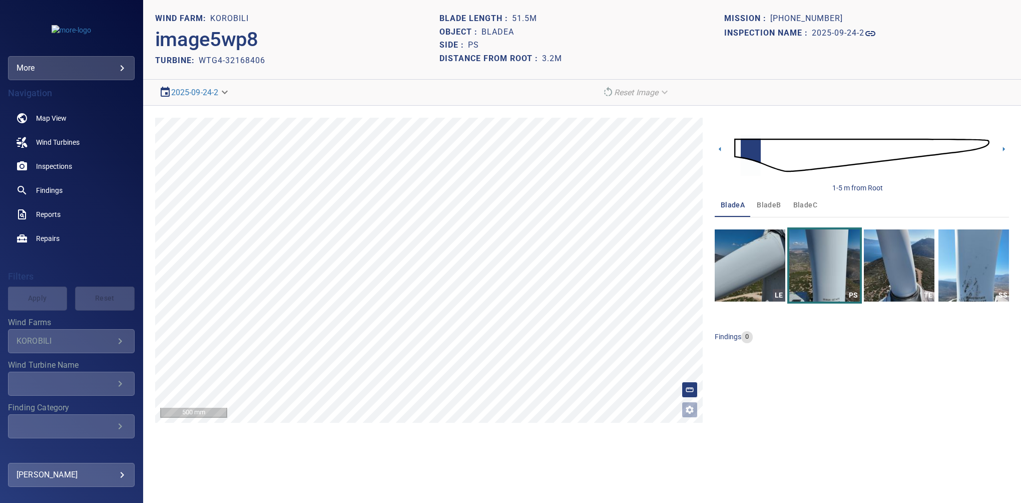
click at [707, 452] on section "**********" at bounding box center [582, 251] width 878 height 503
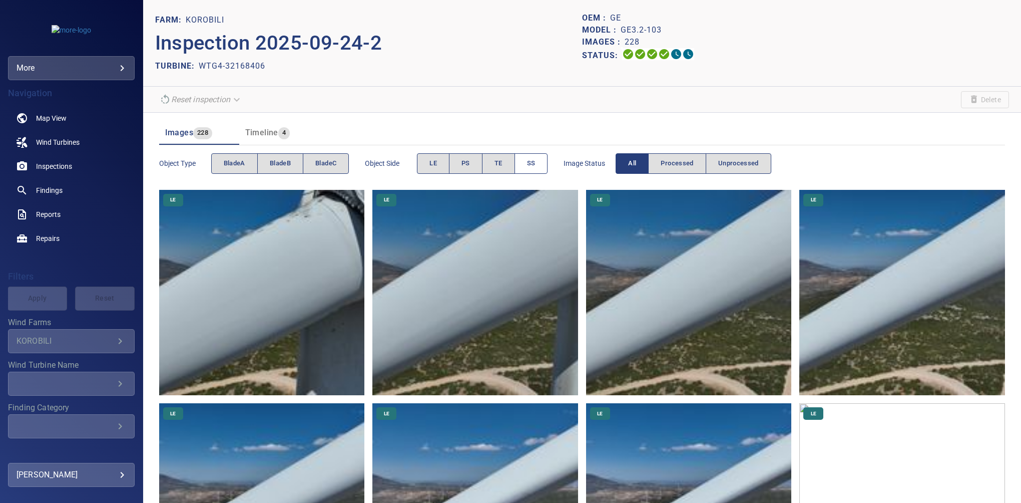
click at [531, 162] on span "SS" at bounding box center [531, 164] width 9 height 12
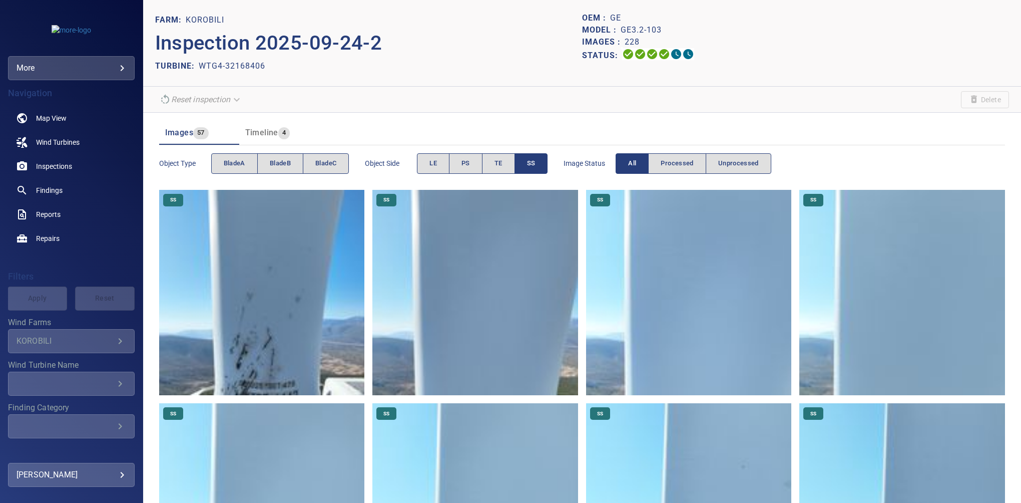
click at [287, 370] on img at bounding box center [262, 293] width 206 height 206
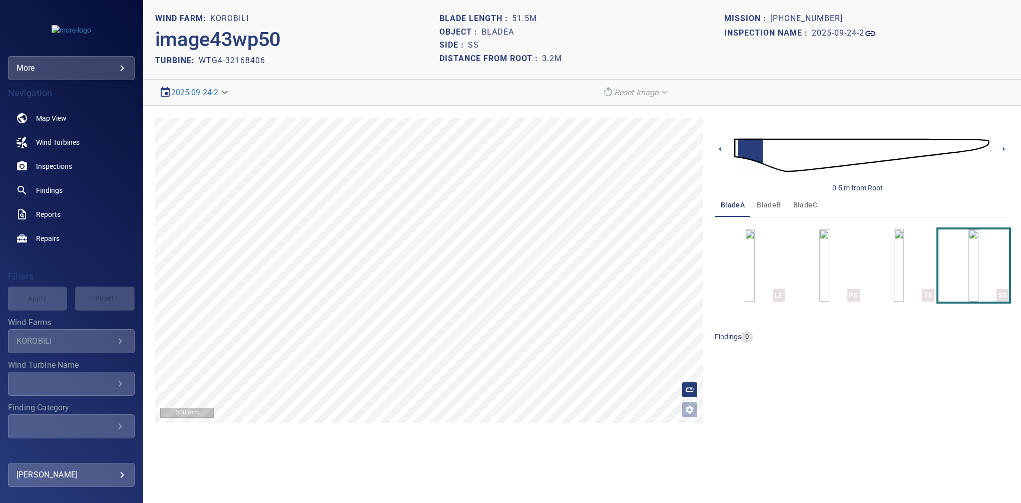
click at [707, 424] on div "**********" at bounding box center [582, 270] width 878 height 329
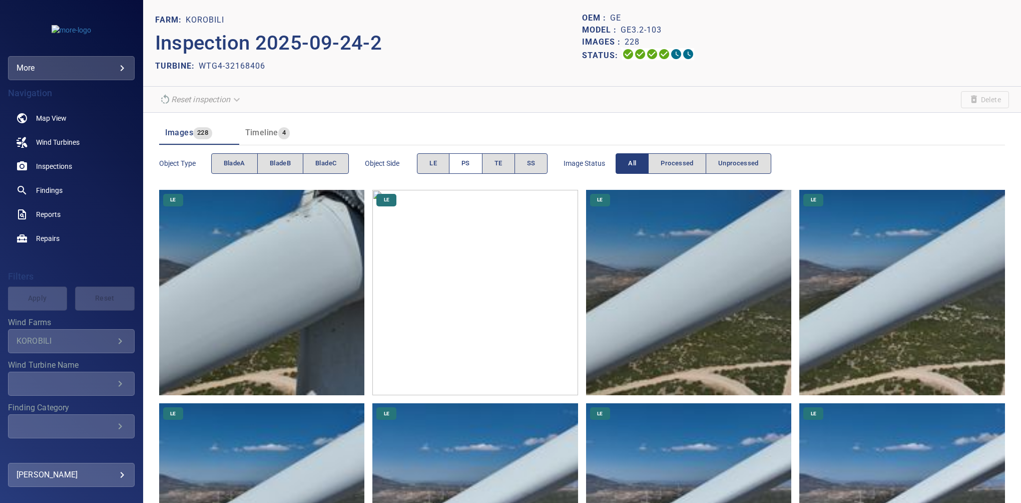
click at [458, 168] on button "PS" at bounding box center [466, 163] width 34 height 21
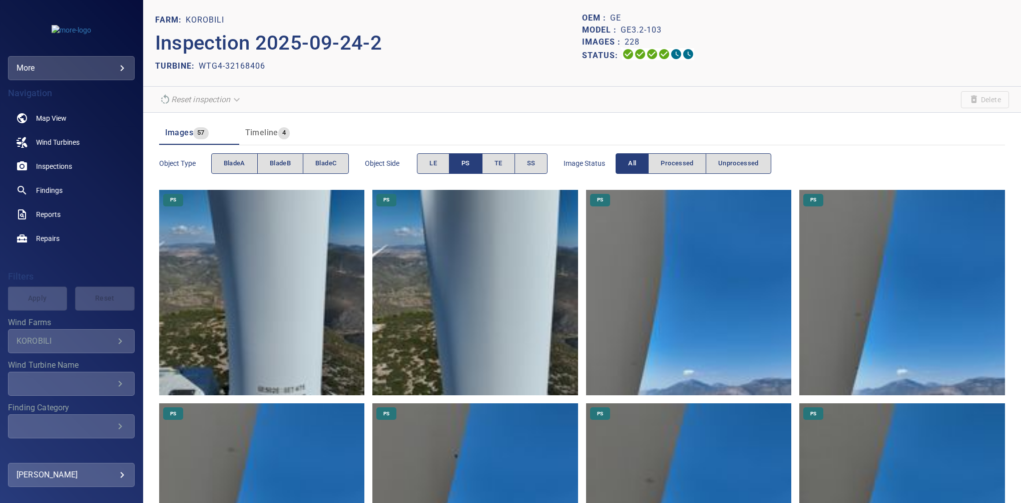
click at [287, 329] on img at bounding box center [262, 293] width 206 height 206
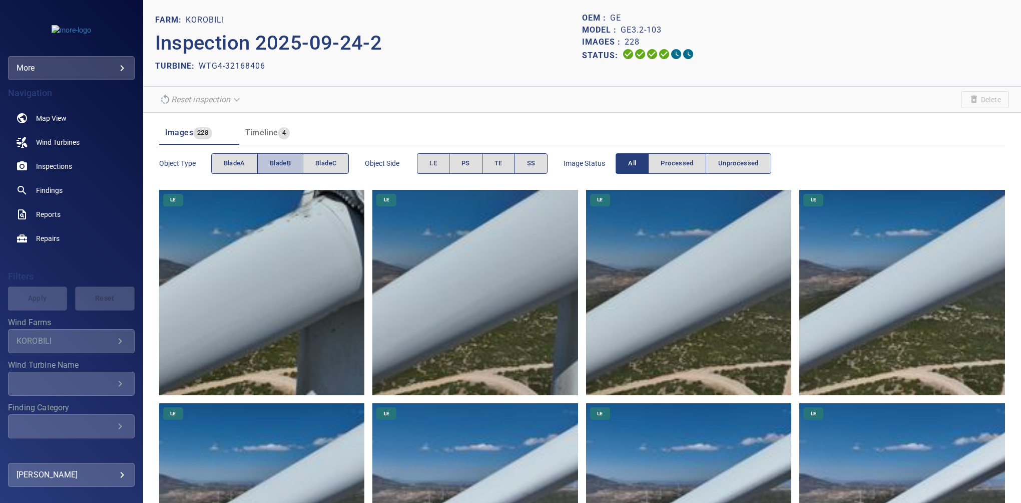
click at [287, 168] on span "bladeB" at bounding box center [280, 164] width 21 height 12
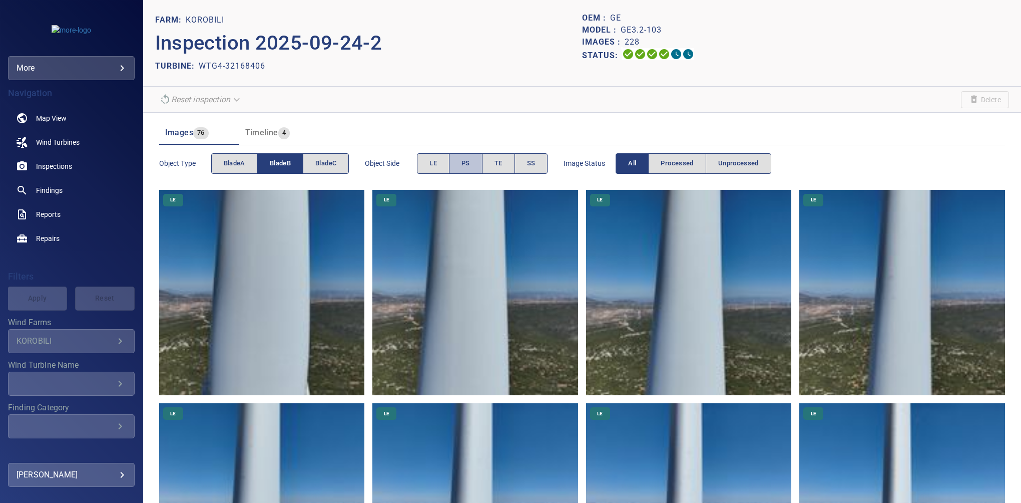
click at [467, 168] on span "PS" at bounding box center [465, 164] width 9 height 12
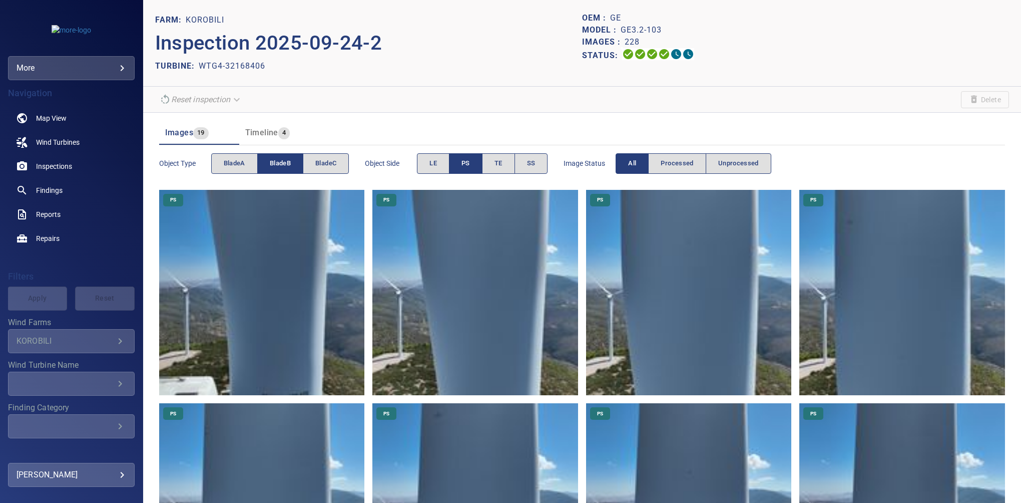
click at [289, 312] on img at bounding box center [262, 293] width 206 height 206
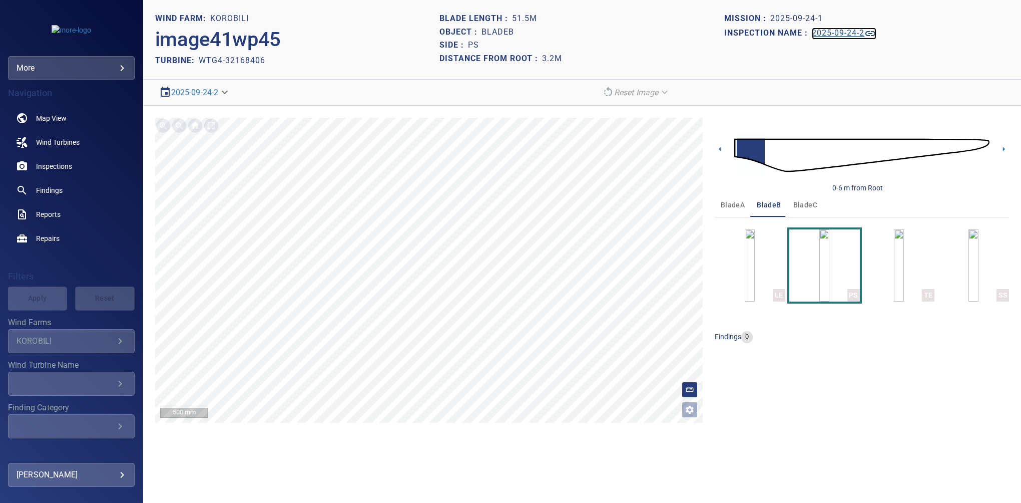
click at [707, 36] on h1 "2025-09-24-2" at bounding box center [838, 34] width 53 height 10
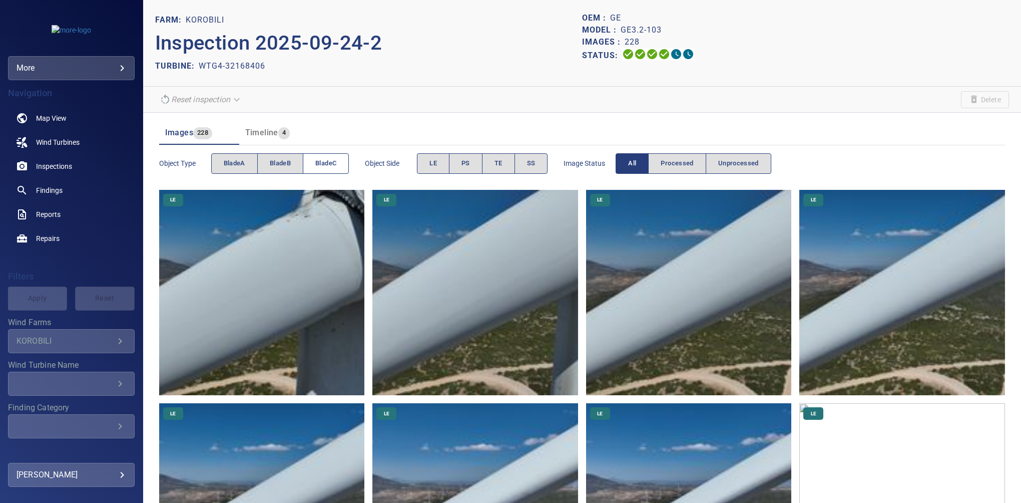
click at [334, 163] on span "bladeC" at bounding box center [325, 164] width 21 height 12
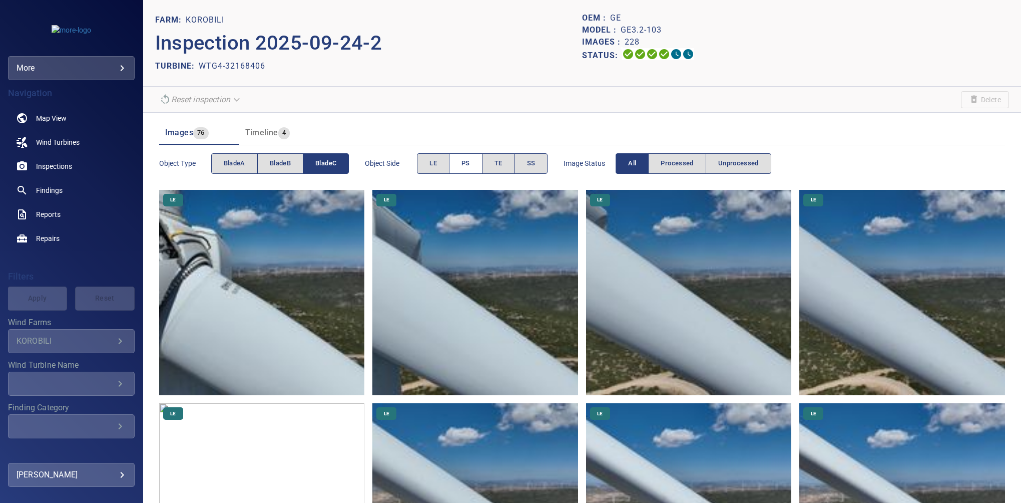
click at [465, 168] on span "PS" at bounding box center [465, 164] width 9 height 12
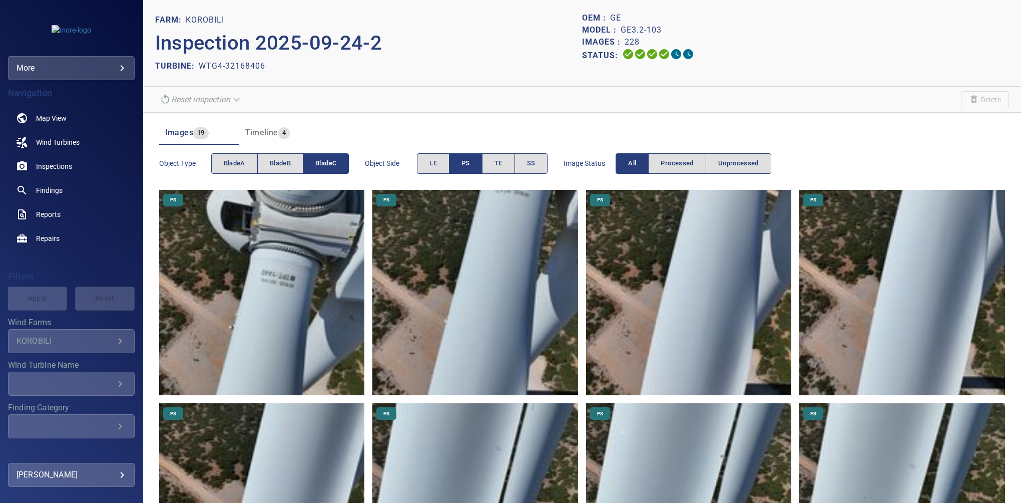
click at [467, 160] on span "PS" at bounding box center [465, 164] width 9 height 12
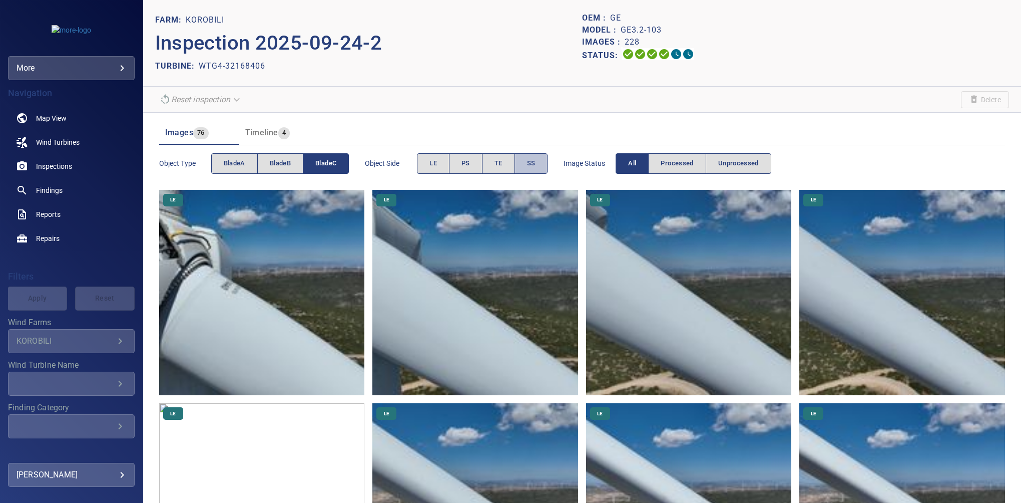
click at [531, 160] on span "SS" at bounding box center [531, 164] width 9 height 12
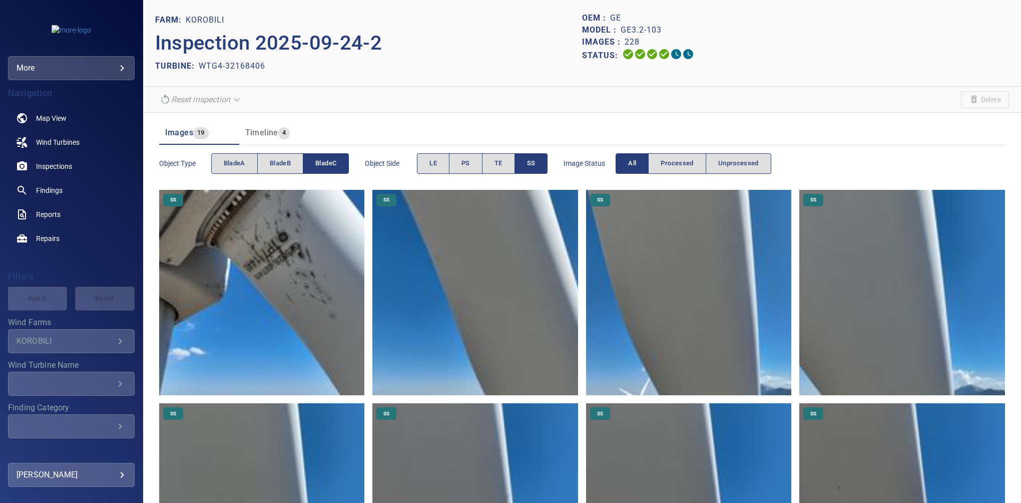
drag, startPoint x: 592, startPoint y: 125, endPoint x: 587, endPoint y: 128, distance: 6.5
click at [592, 125] on header "Images 19 Timeline 4" at bounding box center [582, 133] width 846 height 24
click at [271, 232] on img at bounding box center [262, 293] width 206 height 206
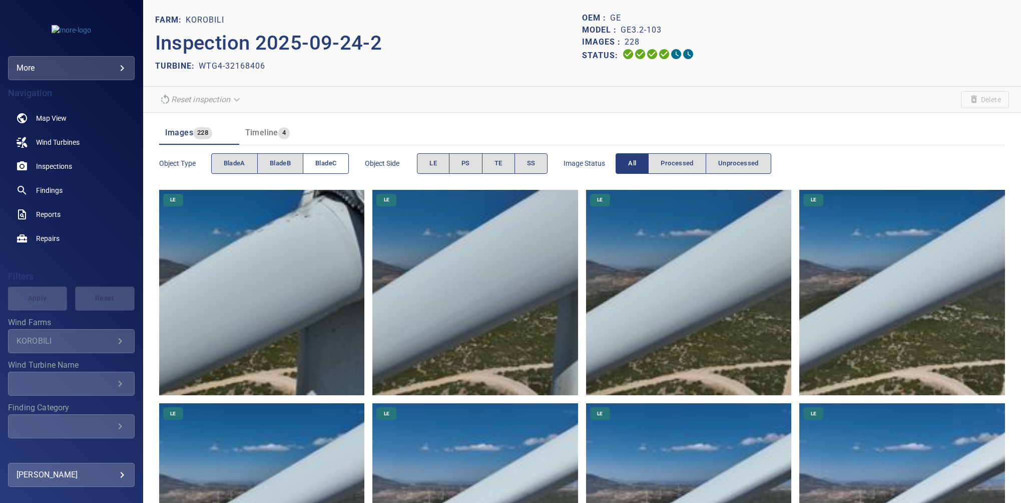
click at [327, 163] on span "bladeC" at bounding box center [325, 164] width 21 height 12
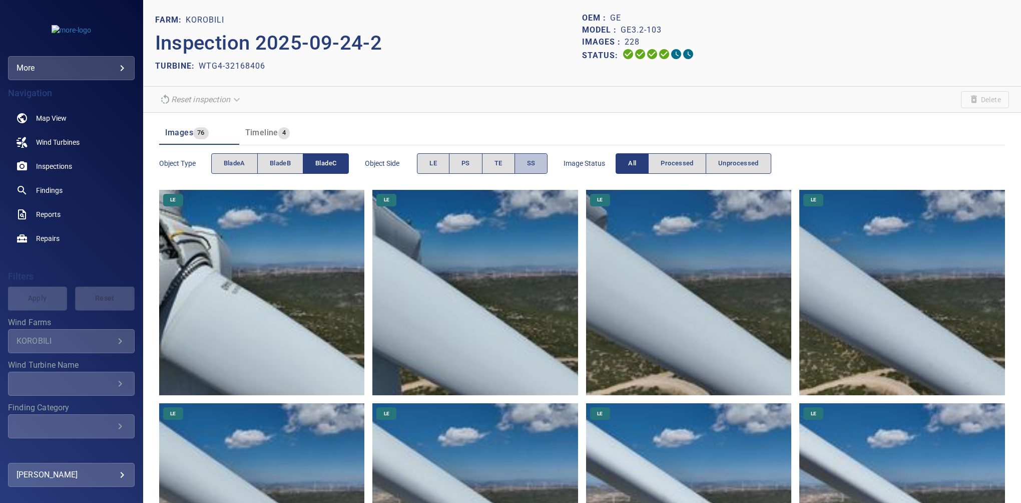
click at [529, 168] on span "SS" at bounding box center [531, 164] width 9 height 12
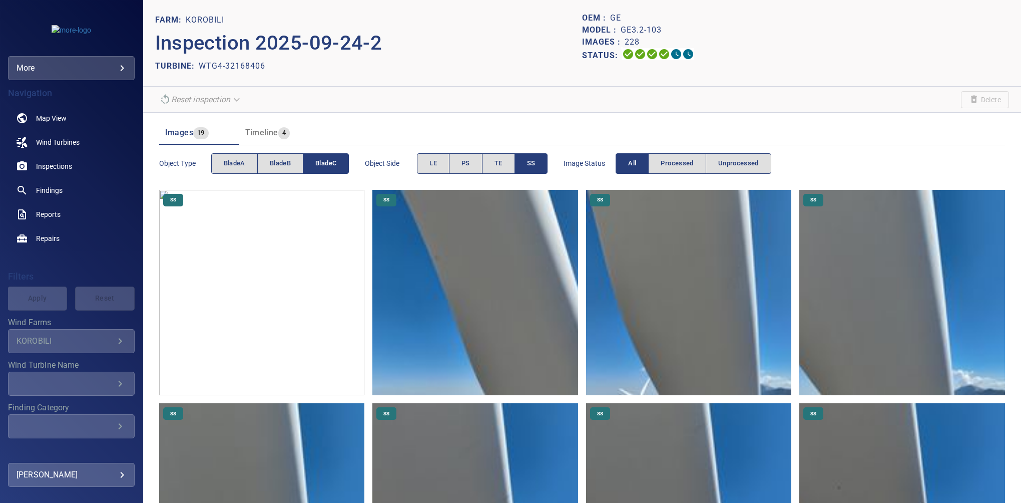
click at [531, 160] on span "SS" at bounding box center [531, 164] width 9 height 12
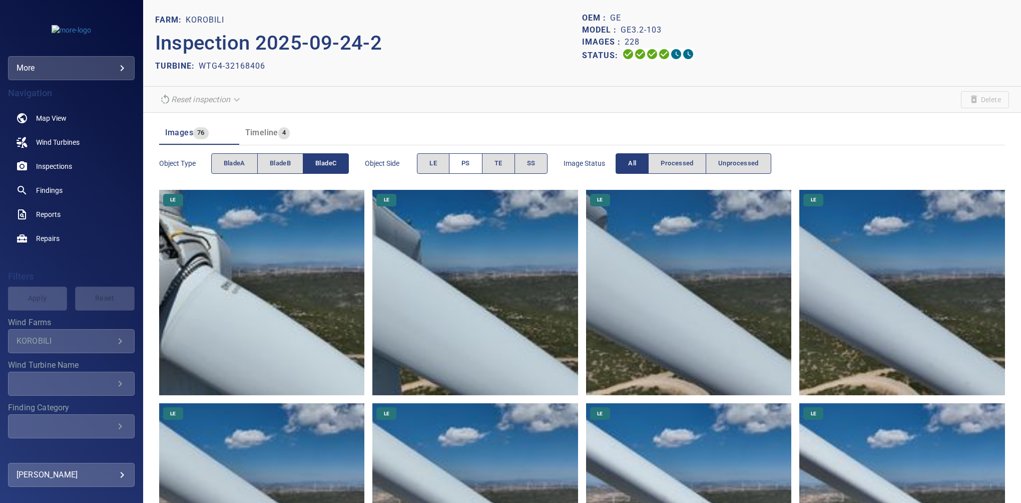
click at [471, 166] on button "PS" at bounding box center [466, 163] width 34 height 21
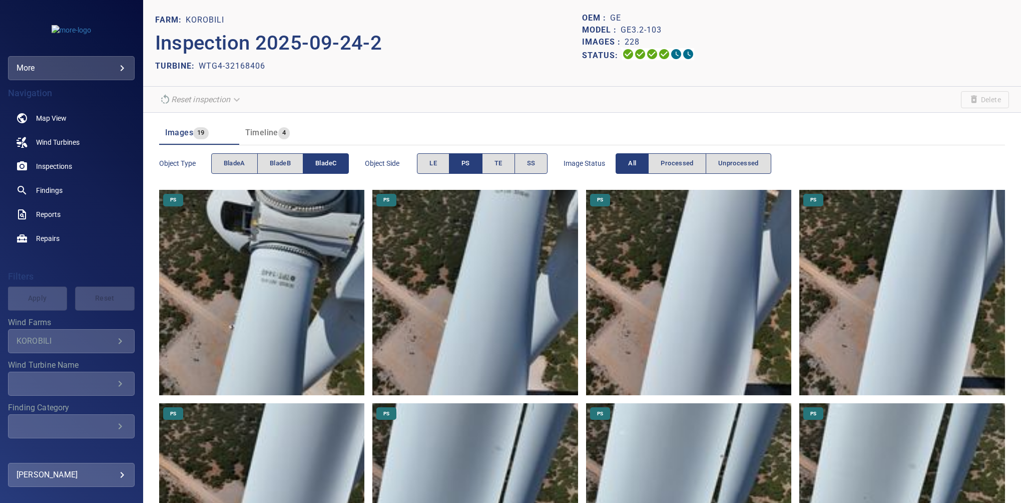
click at [290, 273] on img at bounding box center [262, 293] width 206 height 206
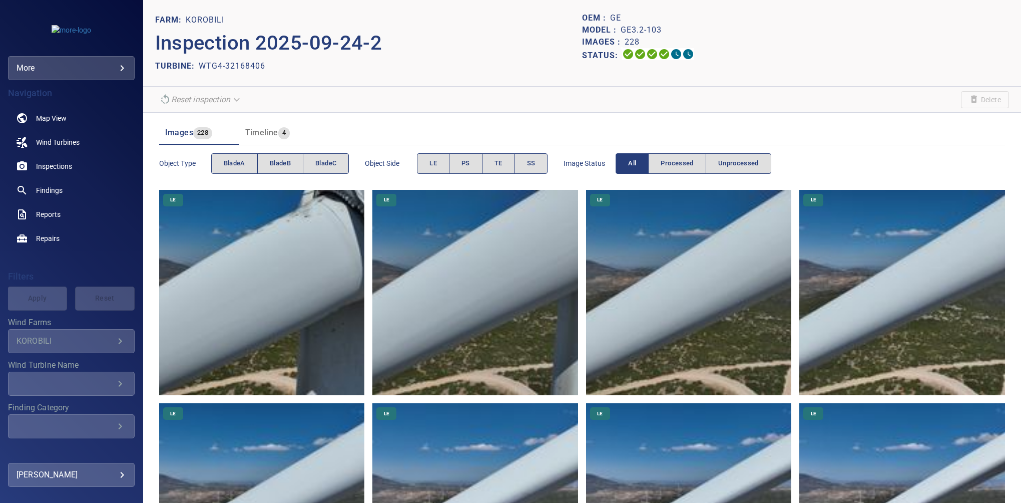
click at [707, 104] on section "Reset inspection Delete" at bounding box center [582, 100] width 878 height 26
click at [462, 160] on span "PS" at bounding box center [465, 164] width 9 height 12
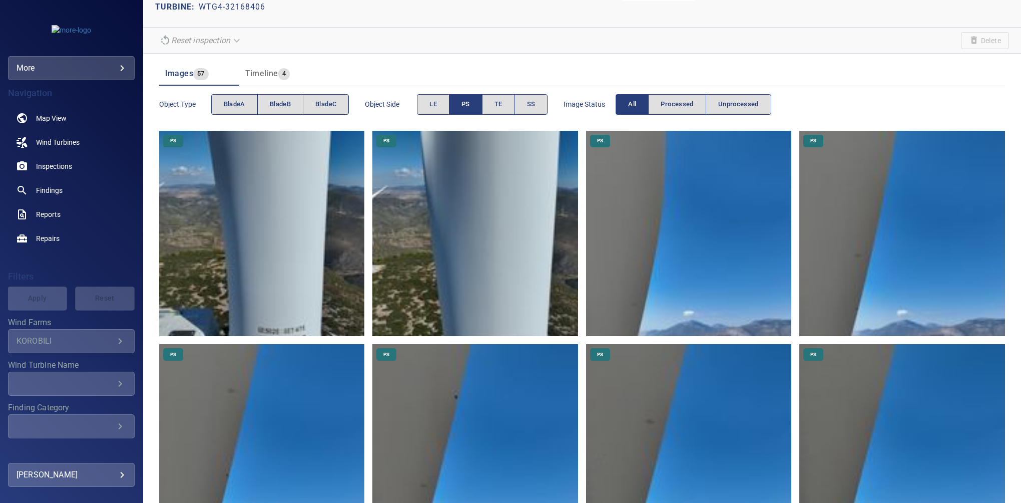
scroll to position [132, 0]
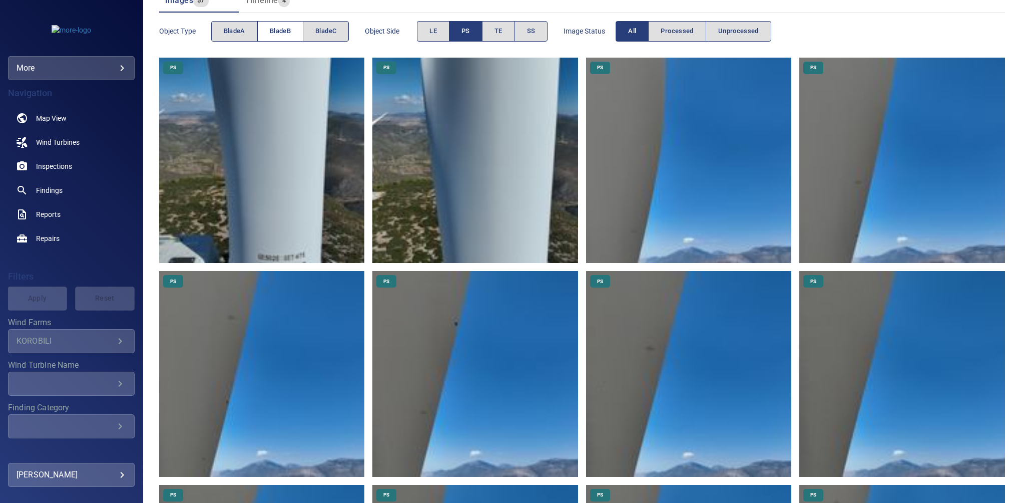
click at [280, 26] on span "bladeB" at bounding box center [280, 32] width 21 height 12
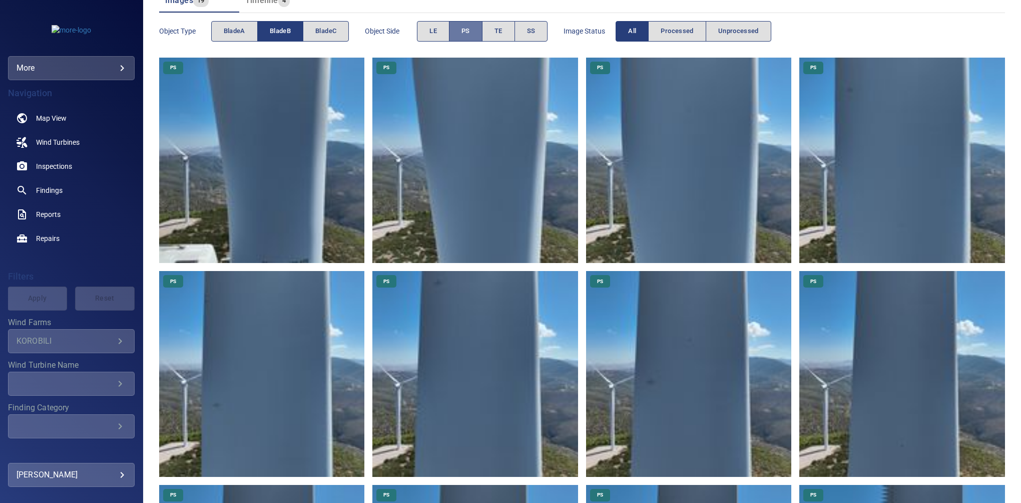
click at [456, 34] on button "PS" at bounding box center [466, 31] width 34 height 21
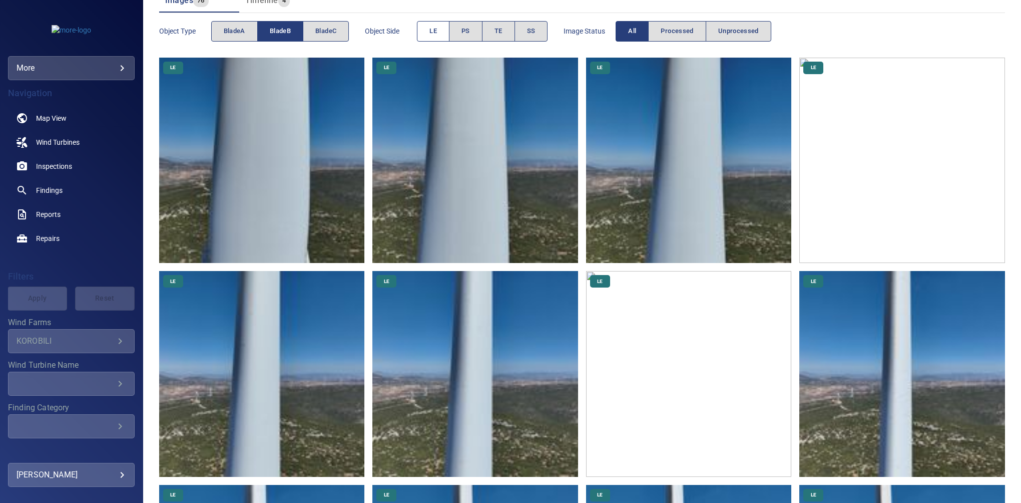
click at [434, 32] on span "LE" at bounding box center [433, 32] width 8 height 12
click at [256, 214] on img at bounding box center [262, 161] width 206 height 206
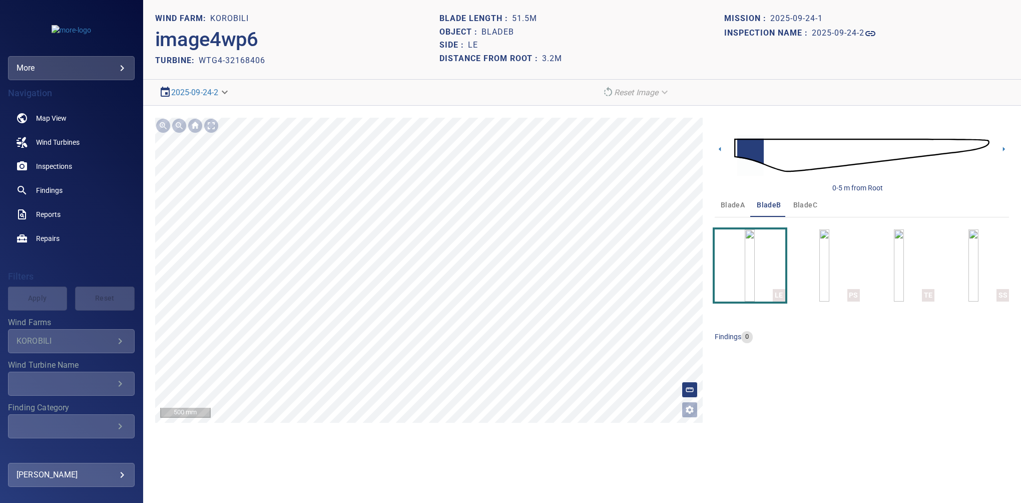
click at [272, 94] on div "**********" at bounding box center [360, 93] width 411 height 18
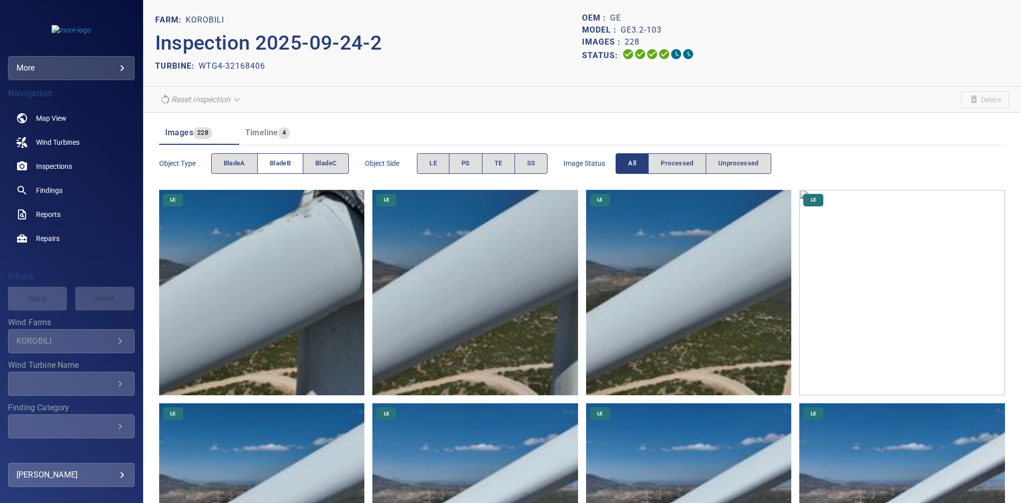
click at [285, 169] on button "bladeB" at bounding box center [280, 163] width 46 height 21
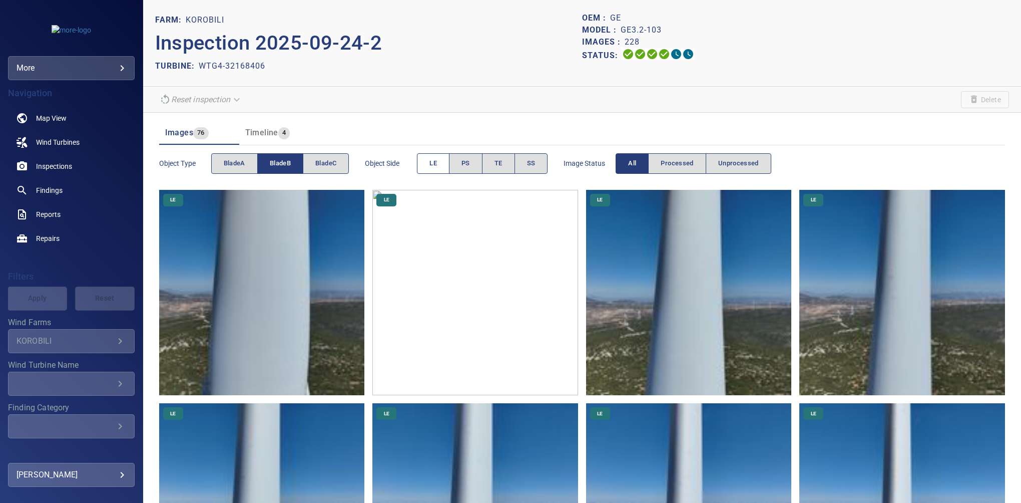
click at [432, 165] on span "LE" at bounding box center [433, 164] width 8 height 12
click at [462, 160] on span "PS" at bounding box center [465, 164] width 9 height 12
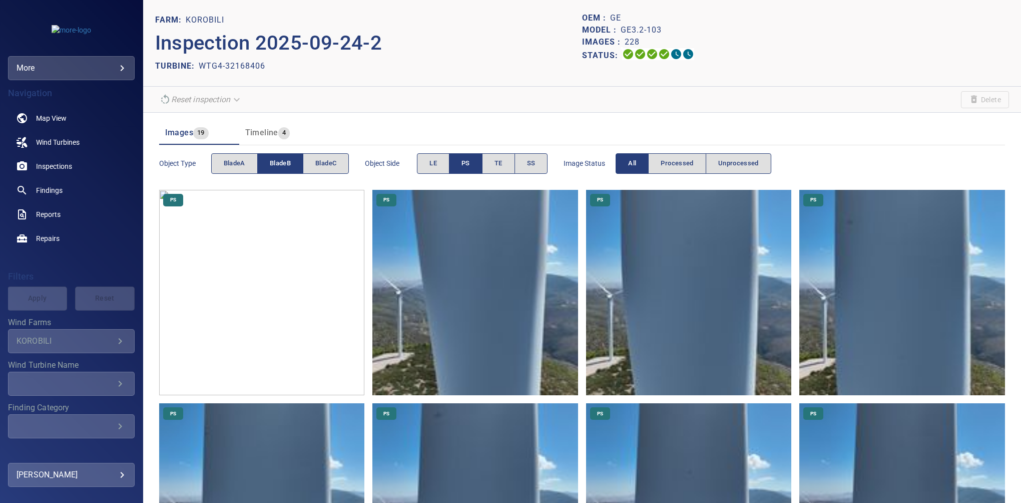
click at [462, 160] on span "PS" at bounding box center [465, 164] width 9 height 12
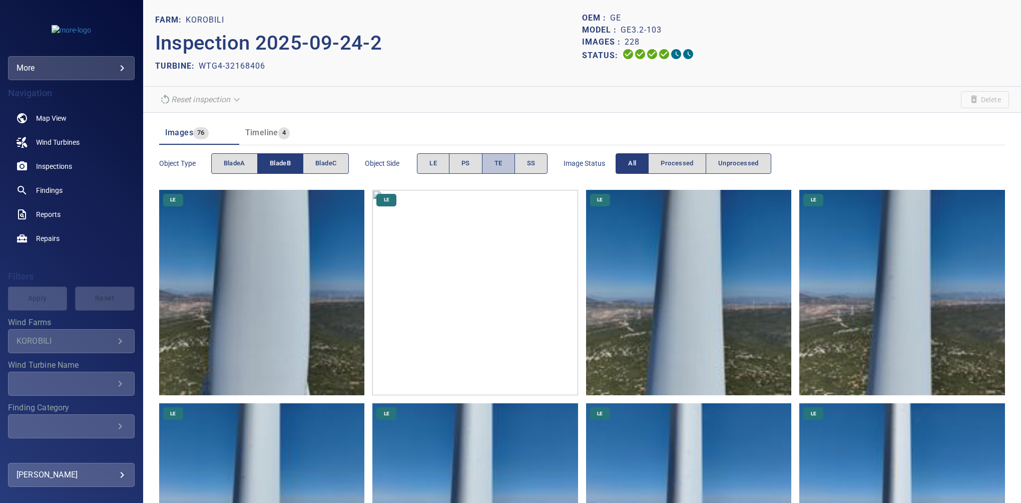
click at [493, 162] on button "TE" at bounding box center [498, 163] width 33 height 21
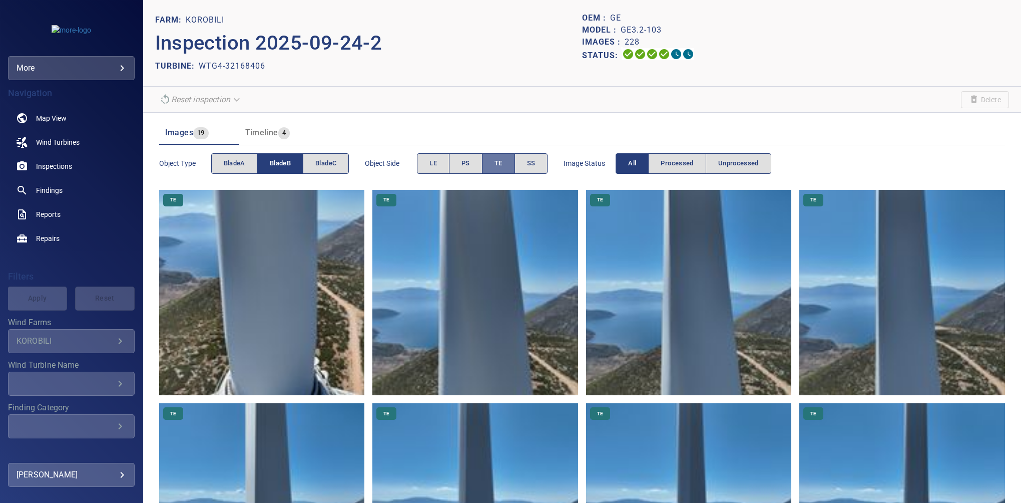
click at [495, 160] on span "TE" at bounding box center [499, 164] width 8 height 12
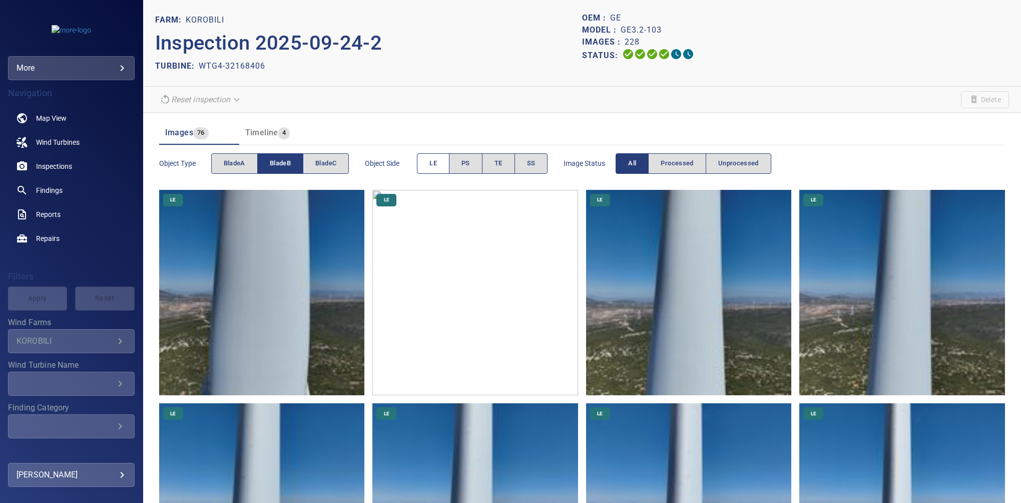
click at [418, 163] on button "LE" at bounding box center [433, 163] width 33 height 21
click at [421, 165] on button "LE" at bounding box center [433, 163] width 33 height 21
click at [240, 165] on span "bladeA" at bounding box center [235, 164] width 22 height 12
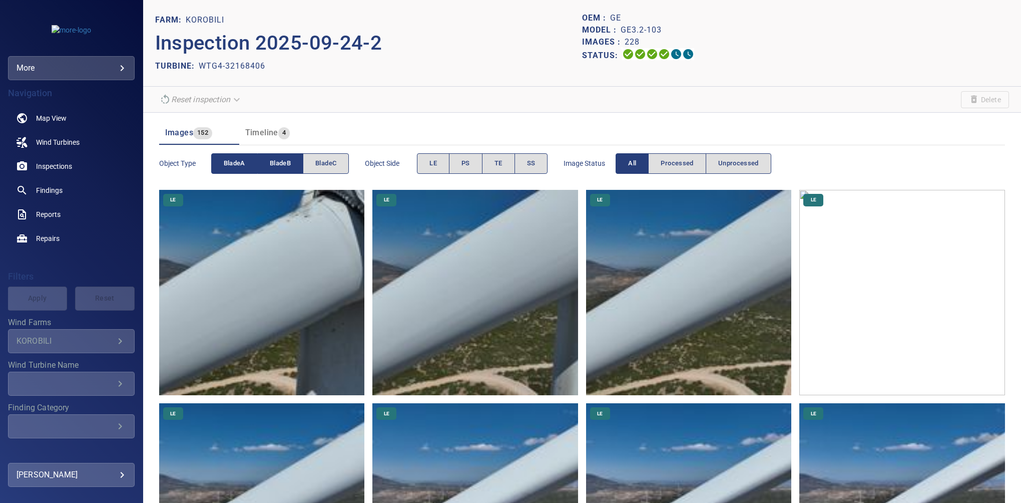
click at [269, 163] on button "bladeB" at bounding box center [281, 163] width 46 height 21
click at [463, 158] on span "PS" at bounding box center [465, 164] width 9 height 12
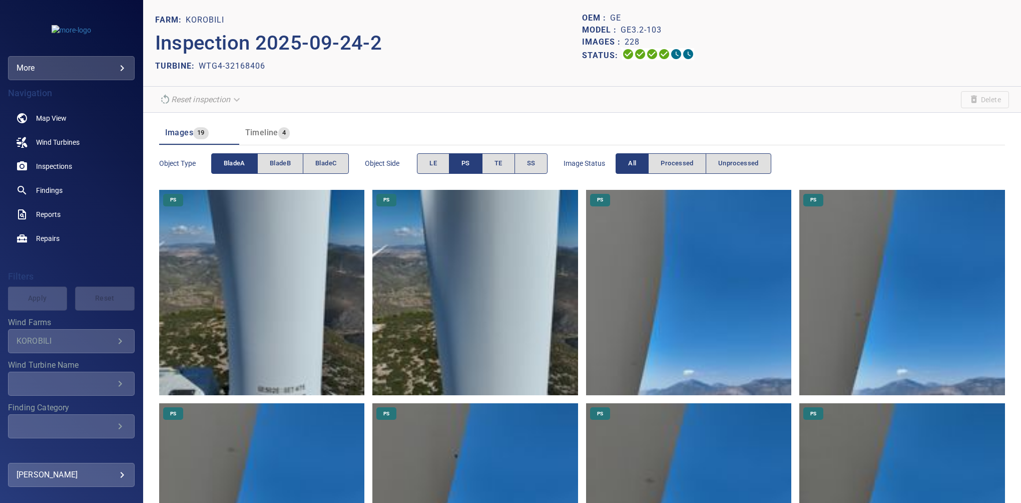
click at [239, 165] on span "bladeA" at bounding box center [235, 164] width 22 height 12
click at [283, 168] on span "bladeB" at bounding box center [280, 164] width 21 height 12
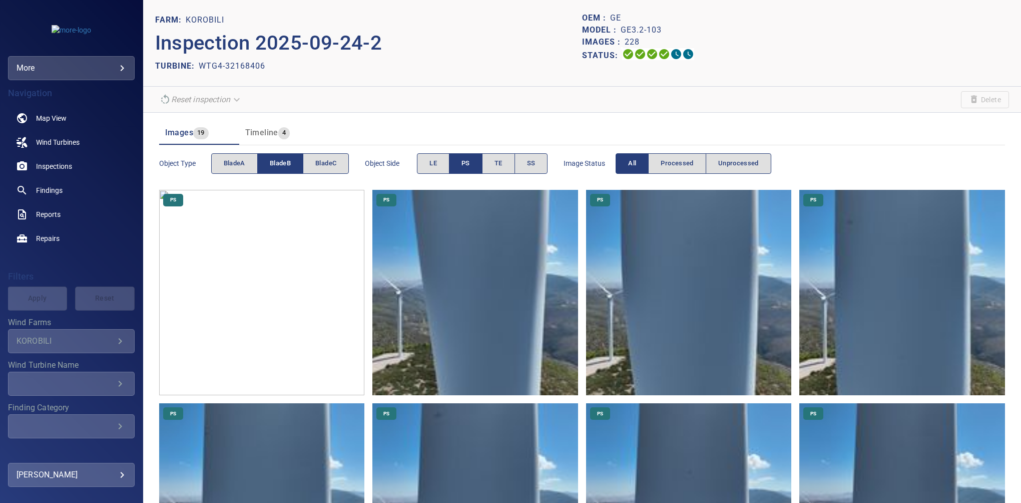
click at [469, 163] on span "PS" at bounding box center [465, 164] width 9 height 12
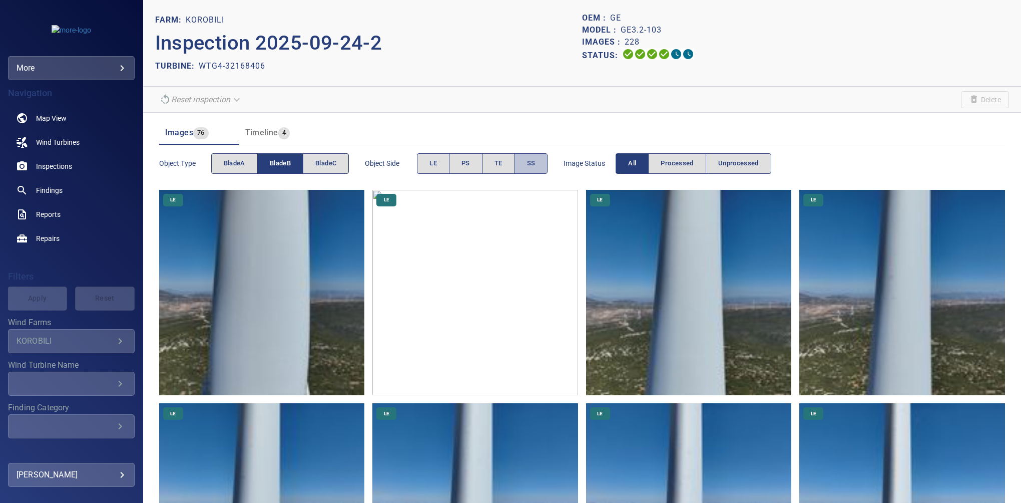
click at [523, 168] on button "SS" at bounding box center [532, 163] width 34 height 21
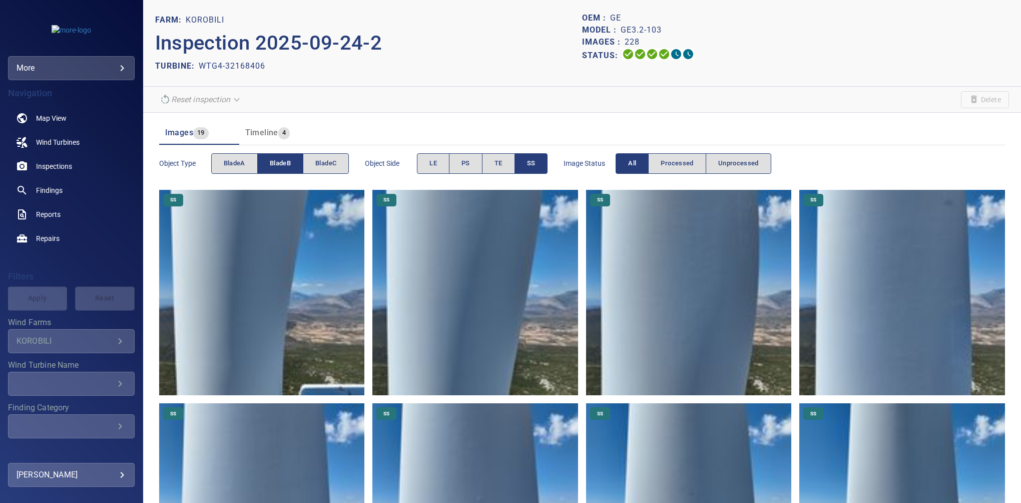
click at [281, 165] on span "bladeB" at bounding box center [280, 164] width 21 height 12
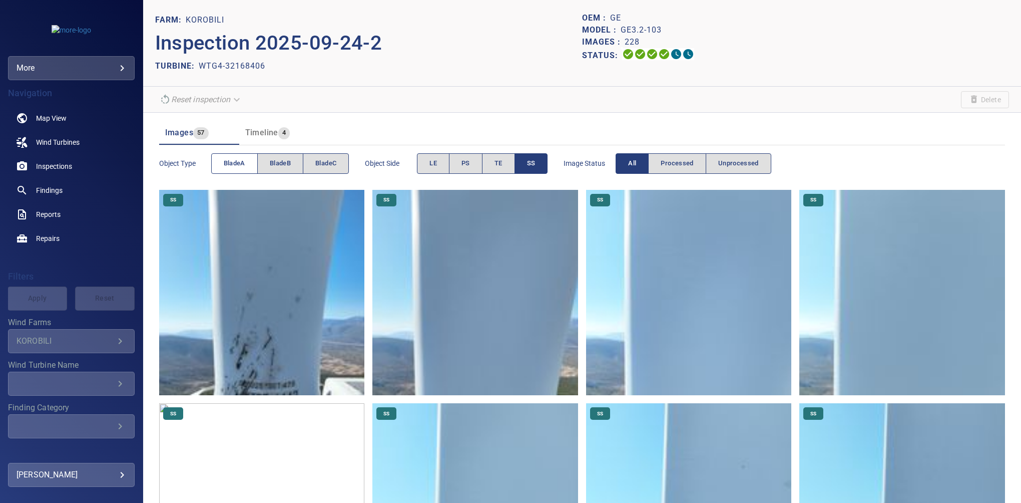
click at [248, 162] on button "bladeA" at bounding box center [234, 163] width 47 height 21
drag, startPoint x: 525, startPoint y: 169, endPoint x: 520, endPoint y: 165, distance: 6.1
click at [520, 165] on button "SS" at bounding box center [532, 163] width 34 height 21
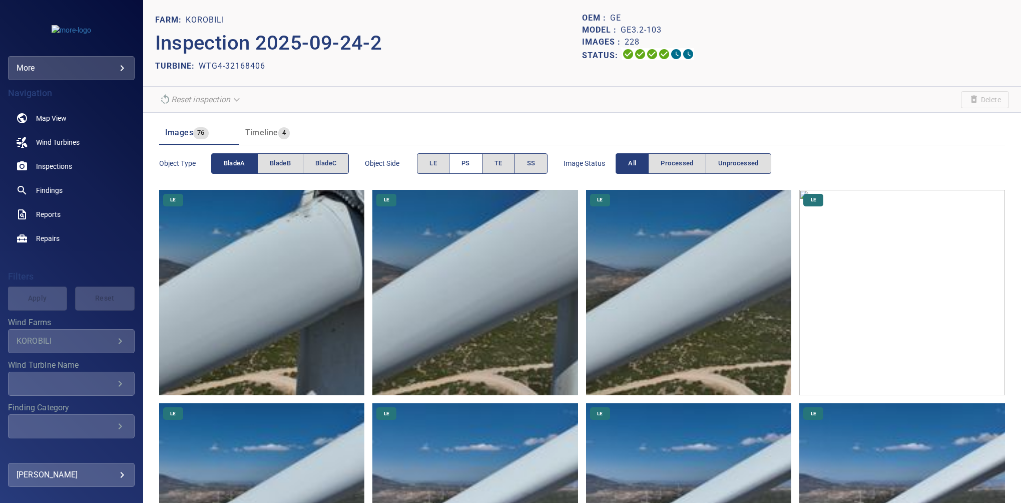
click at [460, 158] on button "PS" at bounding box center [466, 163] width 34 height 21
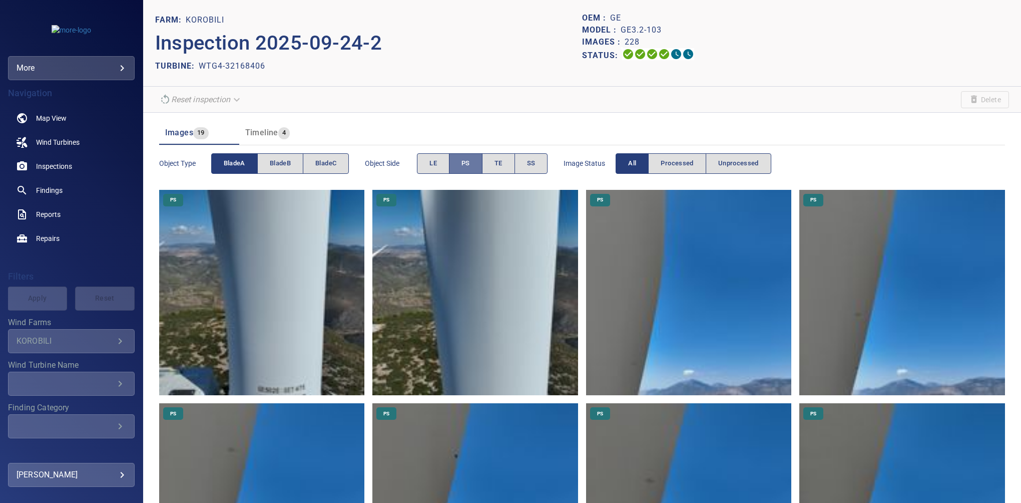
click at [458, 165] on button "PS" at bounding box center [466, 163] width 34 height 21
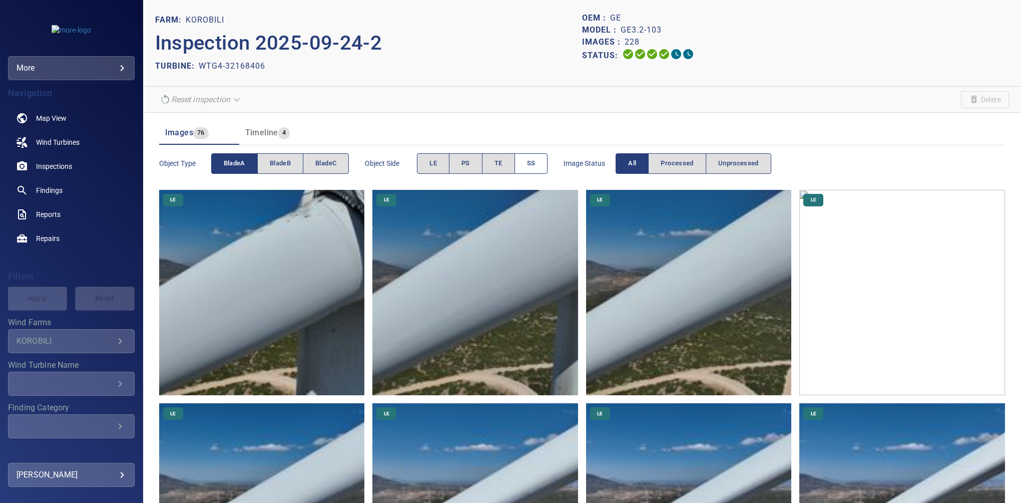
click at [527, 170] on button "SS" at bounding box center [532, 163] width 34 height 21
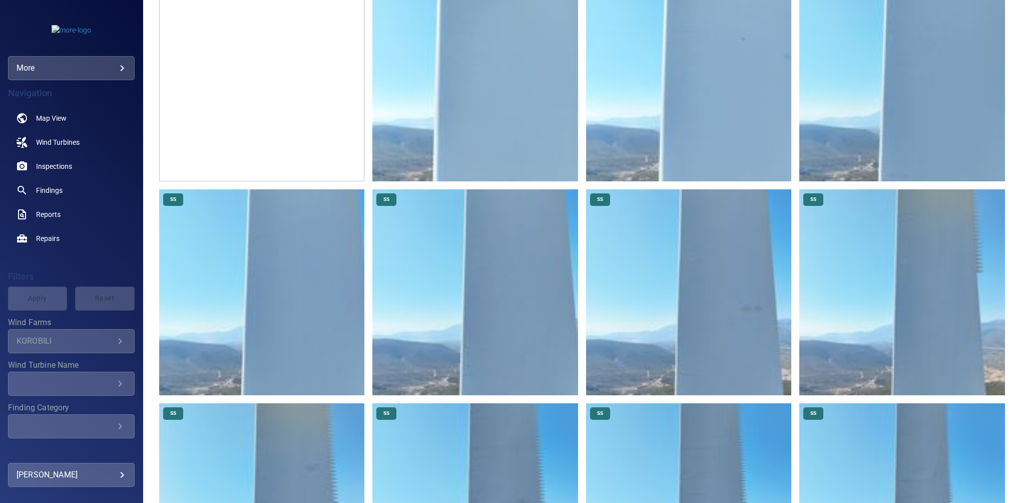
scroll to position [94, 0]
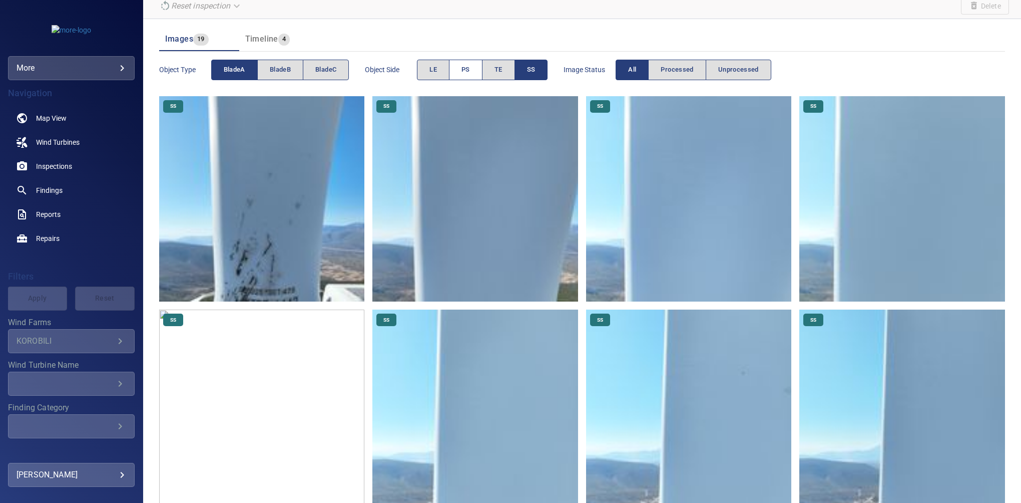
click at [462, 73] on span "PS" at bounding box center [465, 70] width 9 height 12
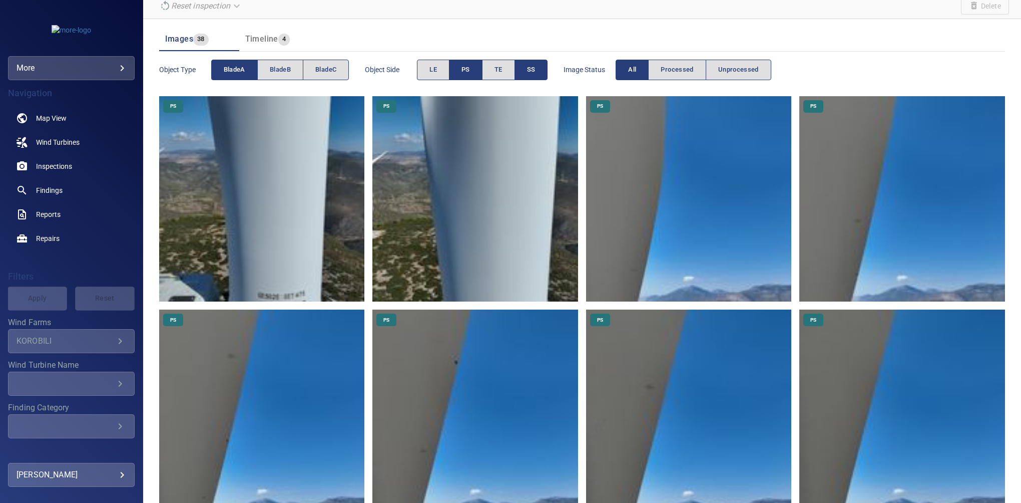
click at [527, 79] on button "SS" at bounding box center [532, 70] width 34 height 21
click at [471, 71] on button "PS" at bounding box center [466, 70] width 34 height 21
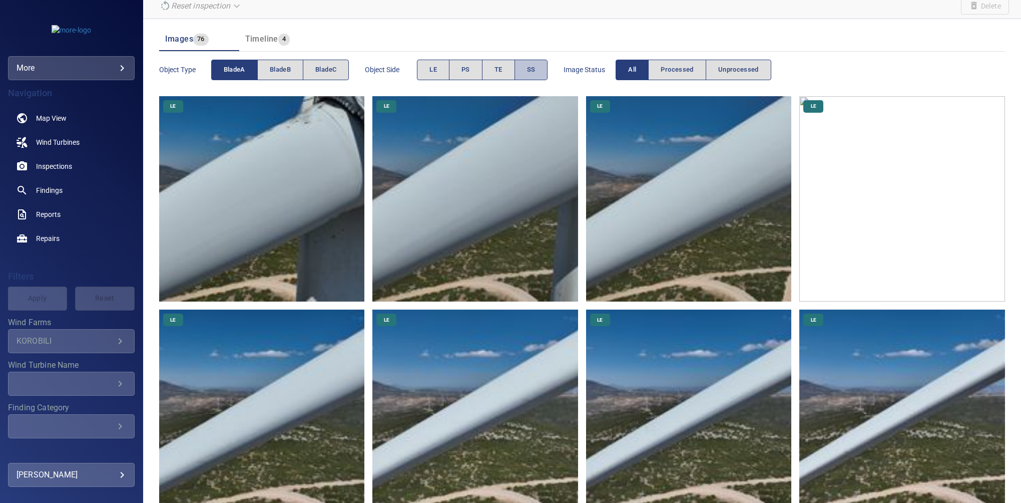
click at [524, 78] on button "SS" at bounding box center [532, 70] width 34 height 21
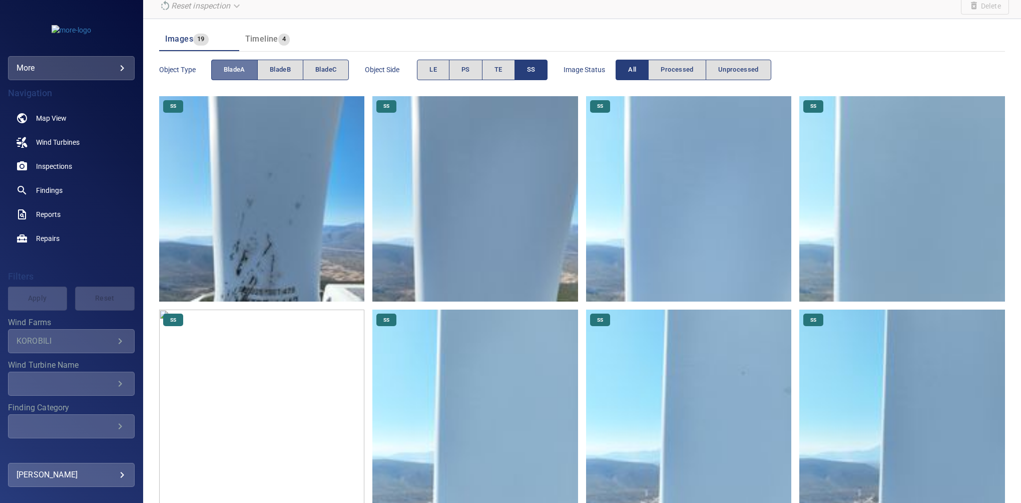
click at [248, 71] on button "bladeA" at bounding box center [234, 70] width 47 height 21
click at [273, 71] on span "bladeB" at bounding box center [280, 70] width 21 height 12
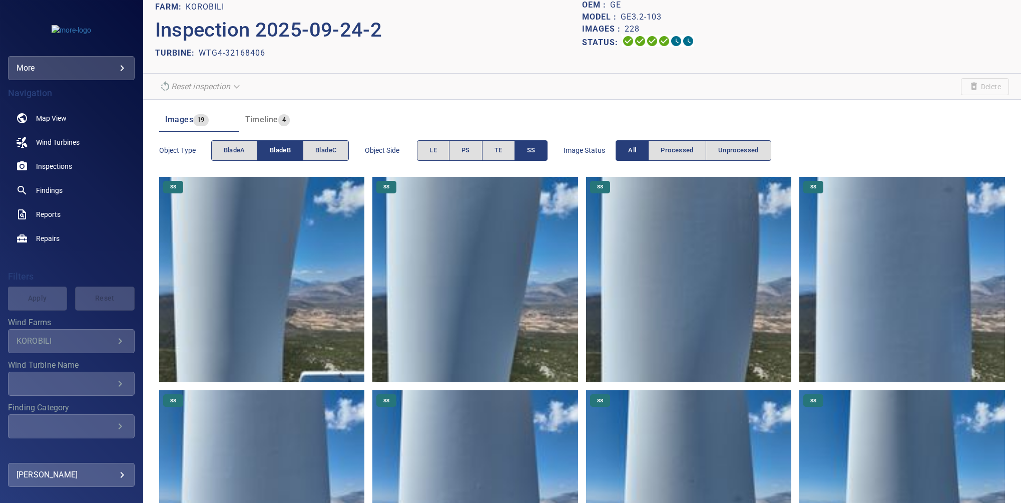
scroll to position [0, 0]
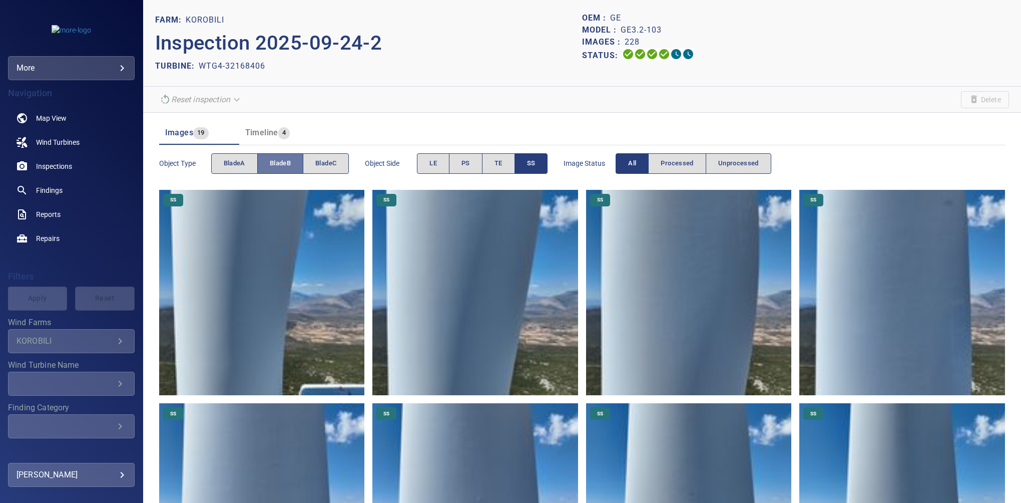
click at [278, 156] on button "bladeB" at bounding box center [280, 163] width 46 height 21
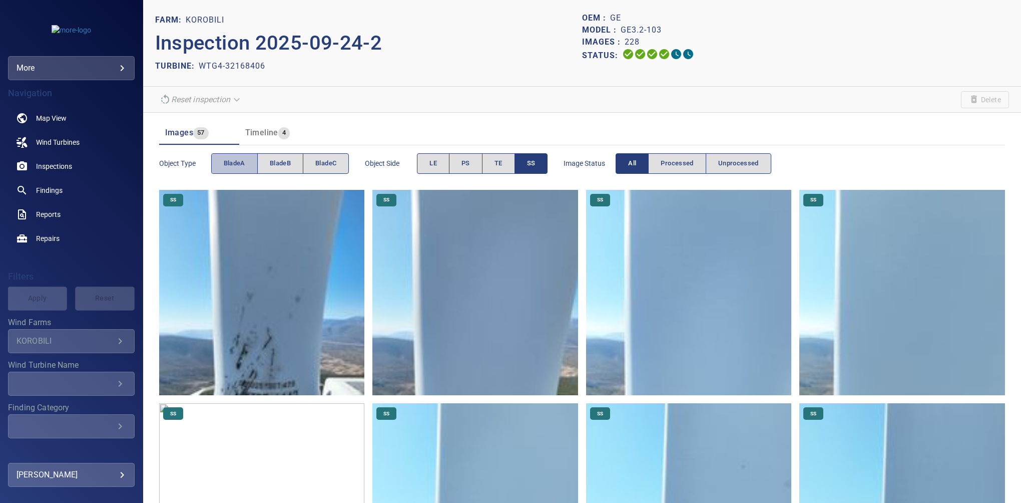
click at [240, 165] on span "bladeA" at bounding box center [235, 164] width 22 height 12
click at [534, 167] on span "SS" at bounding box center [531, 164] width 9 height 12
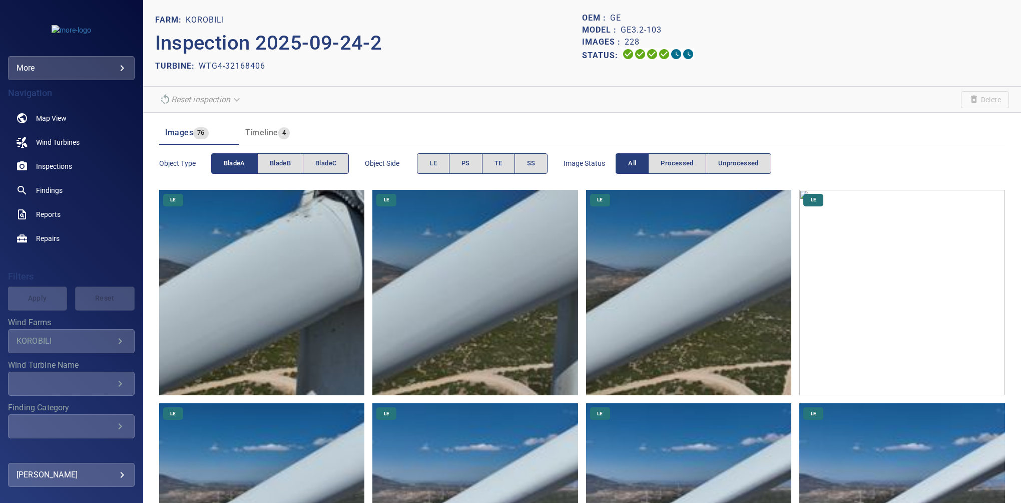
click at [242, 157] on button "bladeA" at bounding box center [234, 163] width 47 height 21
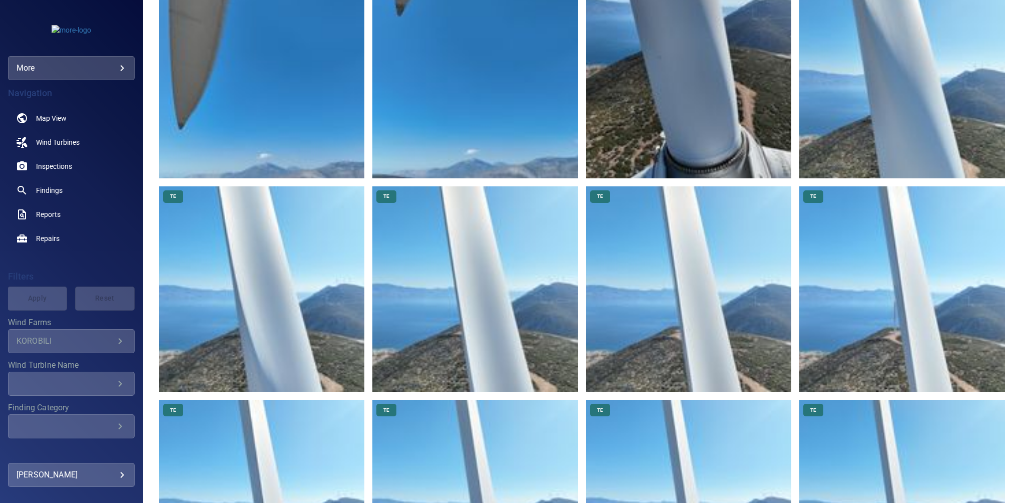
scroll to position [2335, 0]
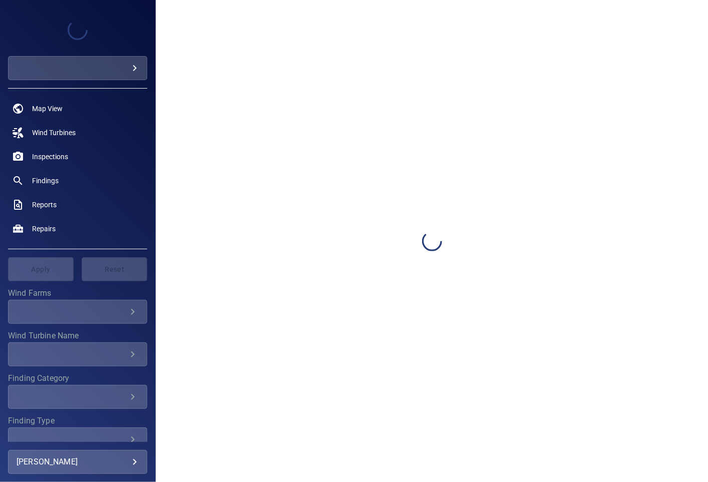
type input "****"
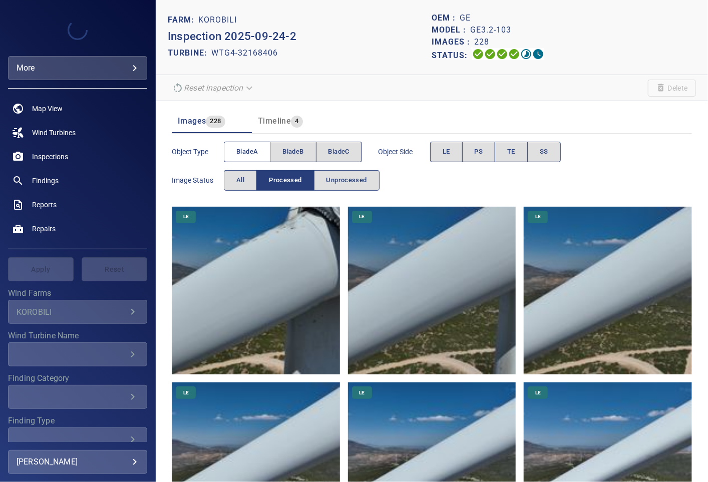
click at [229, 147] on button "bladeA" at bounding box center [247, 152] width 47 height 21
click at [467, 153] on button "PS" at bounding box center [479, 152] width 34 height 21
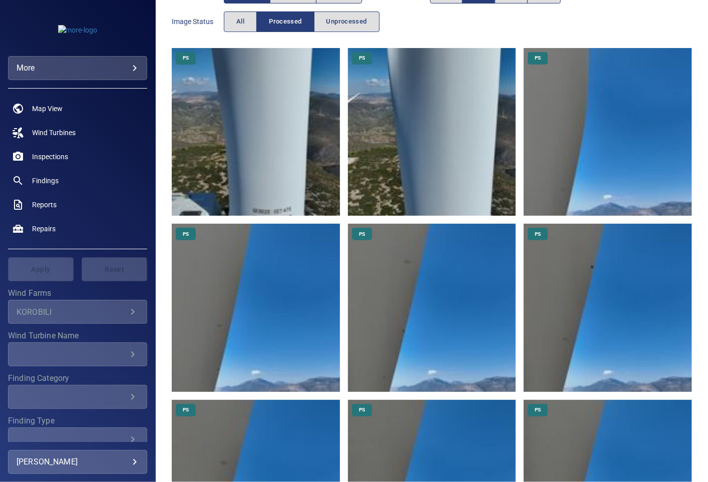
scroll to position [126, 0]
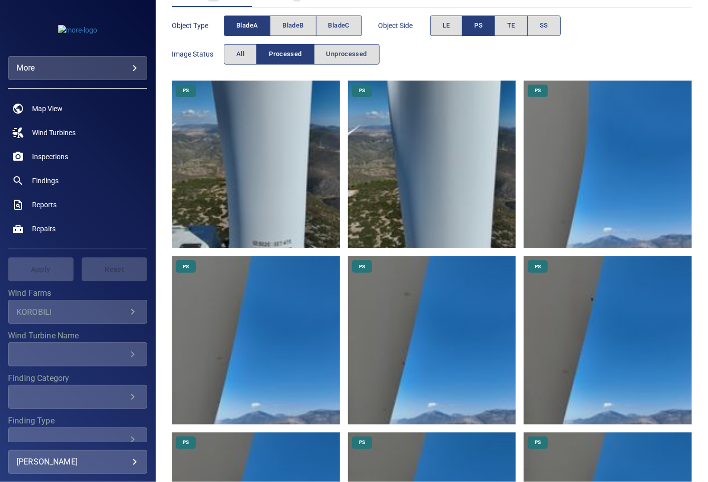
click at [563, 163] on img at bounding box center [608, 165] width 168 height 168
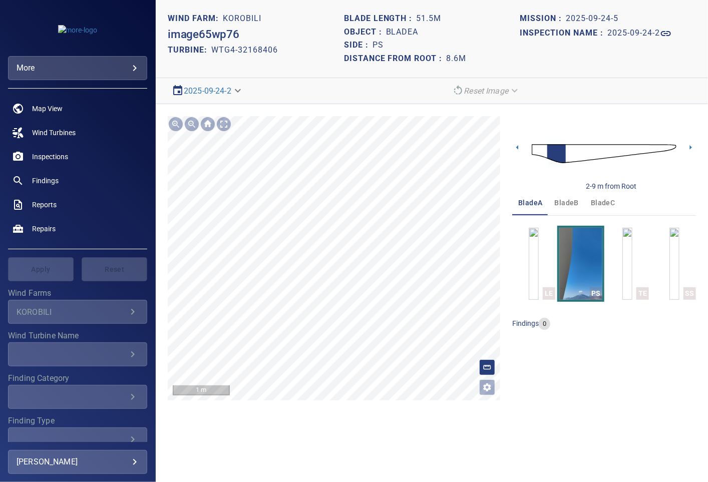
click at [512, 129] on div "**********" at bounding box center [432, 258] width 552 height 308
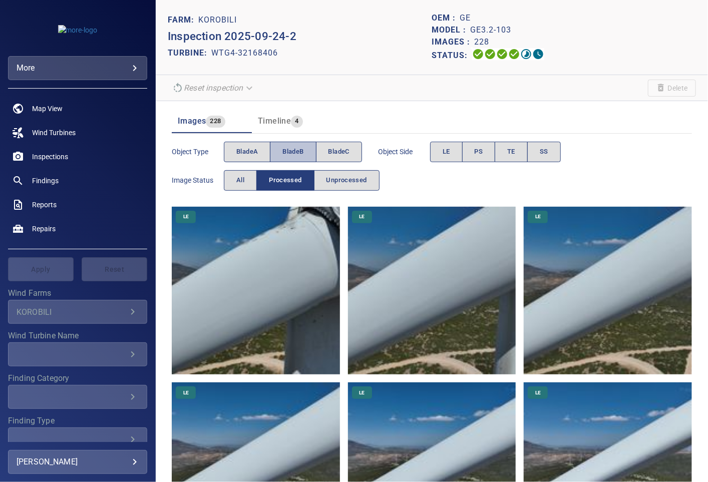
click at [296, 151] on span "bladeB" at bounding box center [292, 152] width 21 height 12
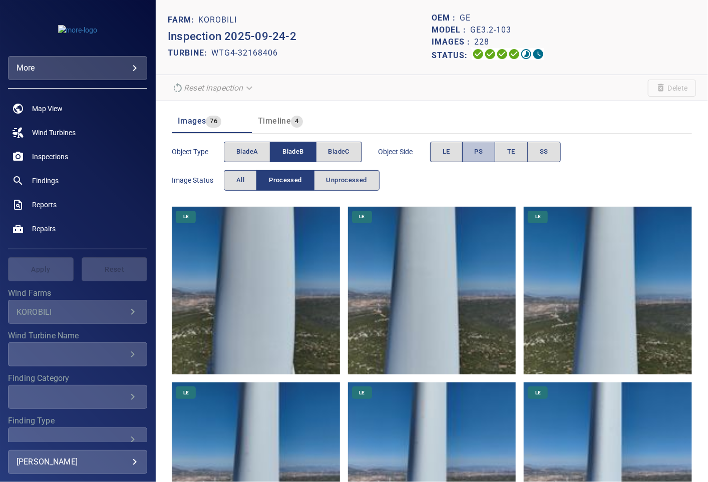
click at [473, 151] on button "PS" at bounding box center [479, 152] width 34 height 21
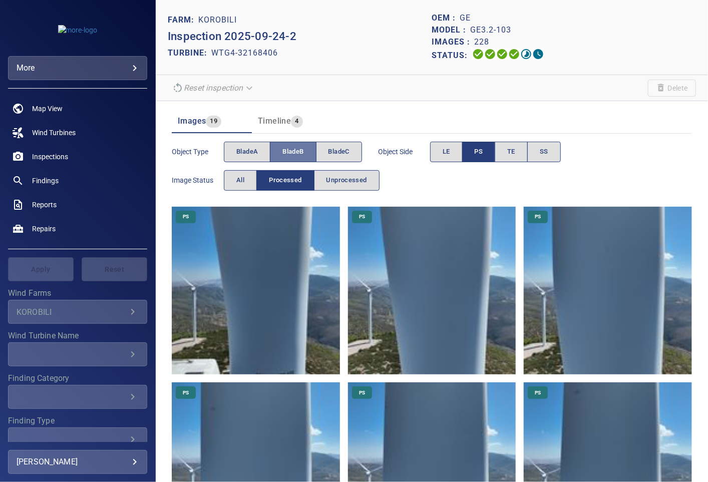
click at [289, 149] on span "bladeB" at bounding box center [292, 152] width 21 height 12
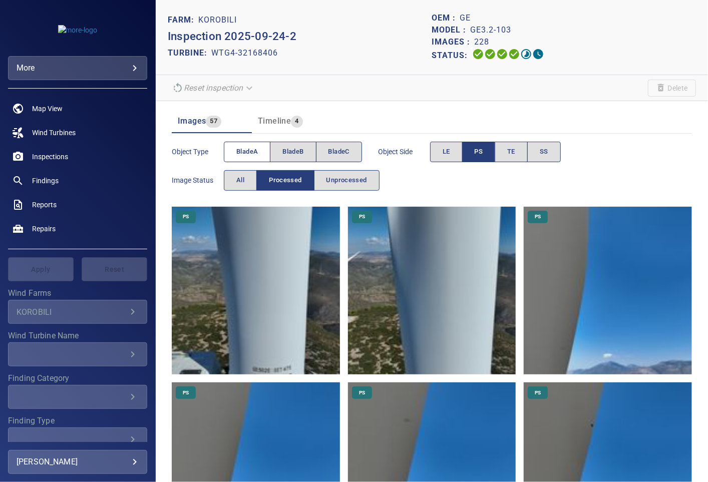
click at [246, 146] on span "bladeA" at bounding box center [247, 152] width 22 height 12
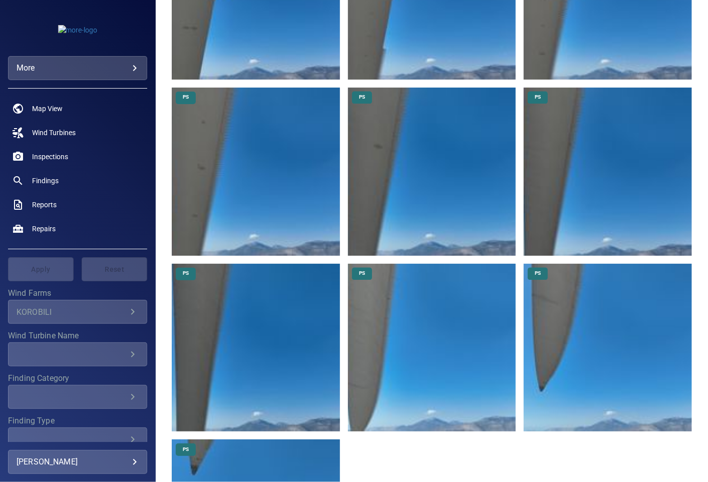
scroll to position [811, 0]
